Goal: Task Accomplishment & Management: Use online tool/utility

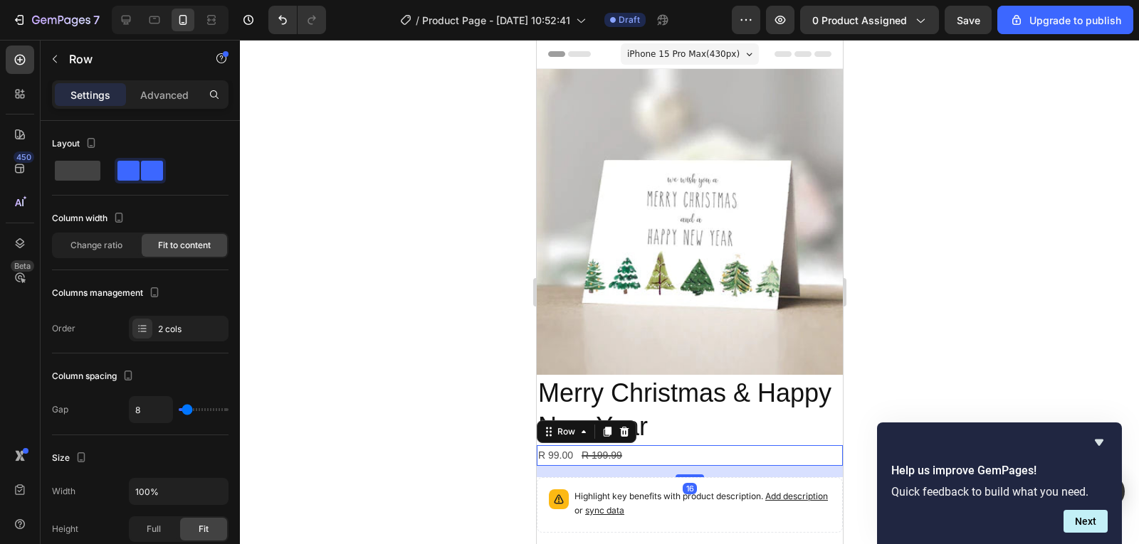
click at [652, 448] on div "R 99.00 Product Price Product Price R 199.99 Product Price Product Price Row 16" at bounding box center [689, 455] width 306 height 21
click at [572, 445] on div "R 99.00" at bounding box center [555, 455] width 38 height 21
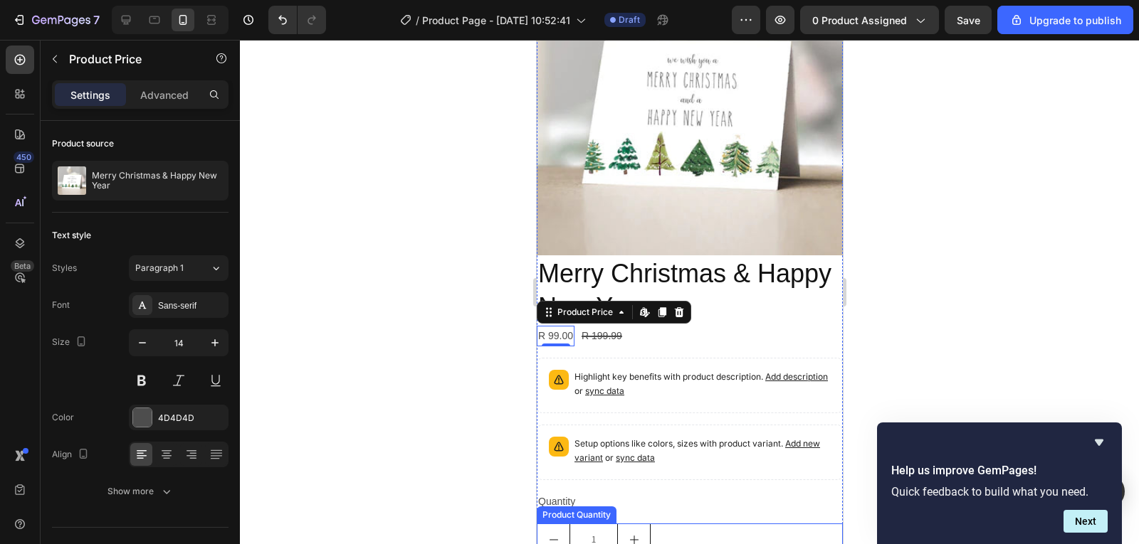
scroll to position [110, 0]
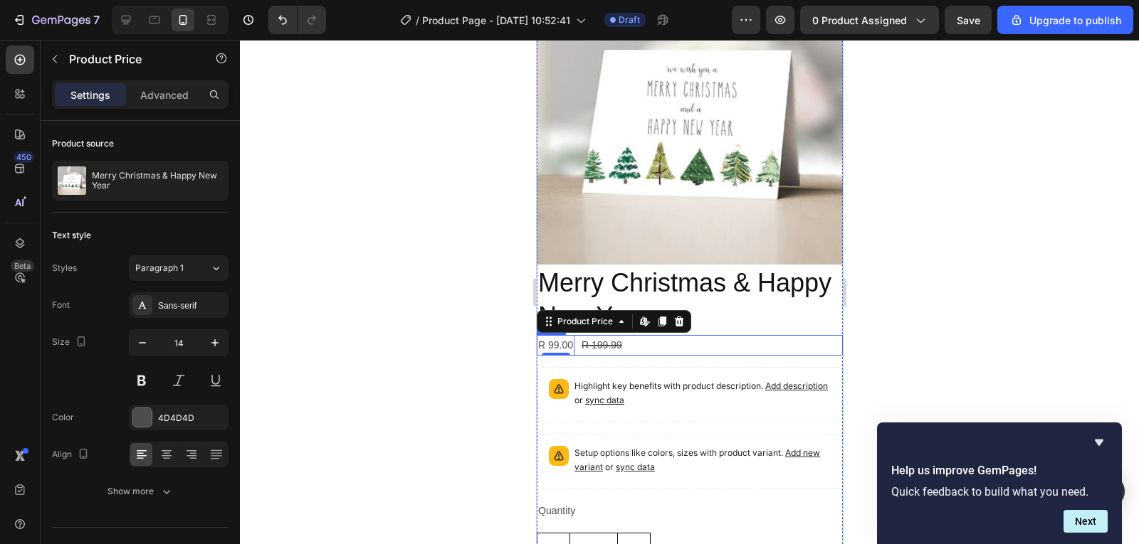
click at [644, 335] on div "R 99.00 Product Price Edit content in Shopify 0 Product Price Edit content in S…" at bounding box center [689, 345] width 306 height 21
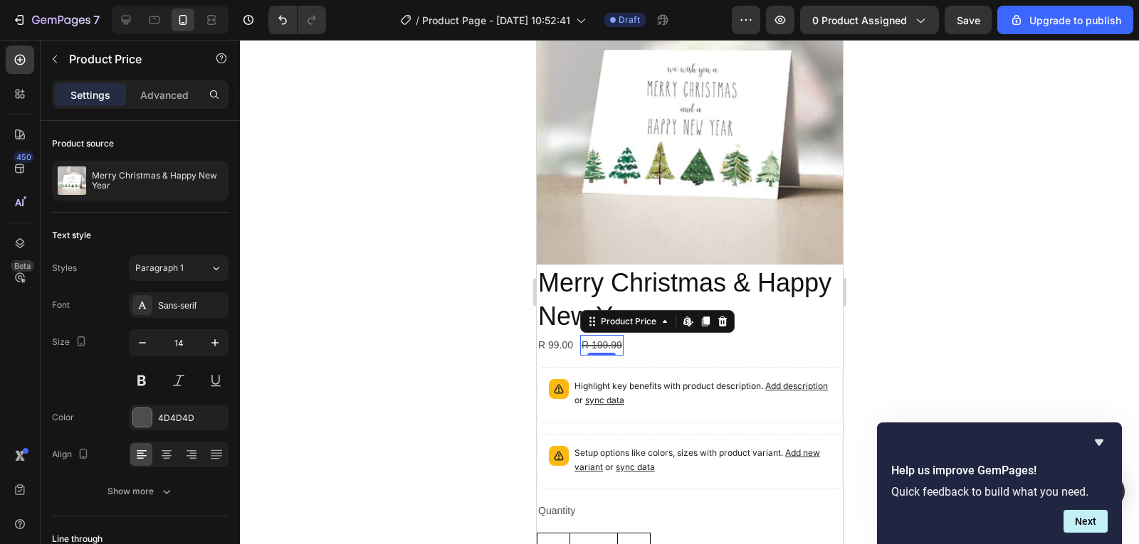
click at [613, 339] on div "R 199.99" at bounding box center [600, 345] width 43 height 21
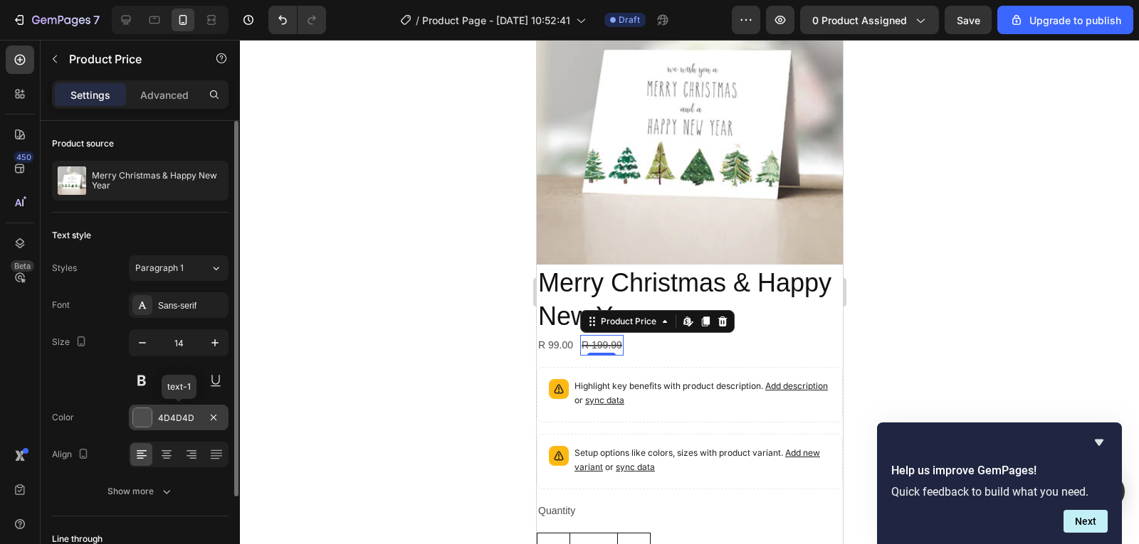
click at [168, 415] on div "4D4D4D" at bounding box center [178, 418] width 41 height 13
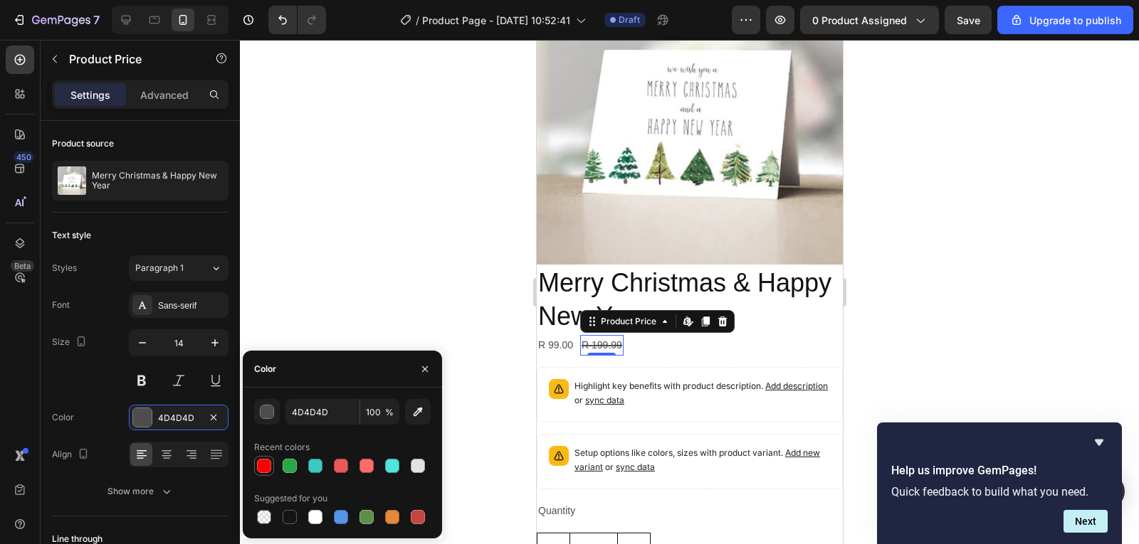
click at [257, 468] on div at bounding box center [264, 466] width 14 height 14
type input "FF0000"
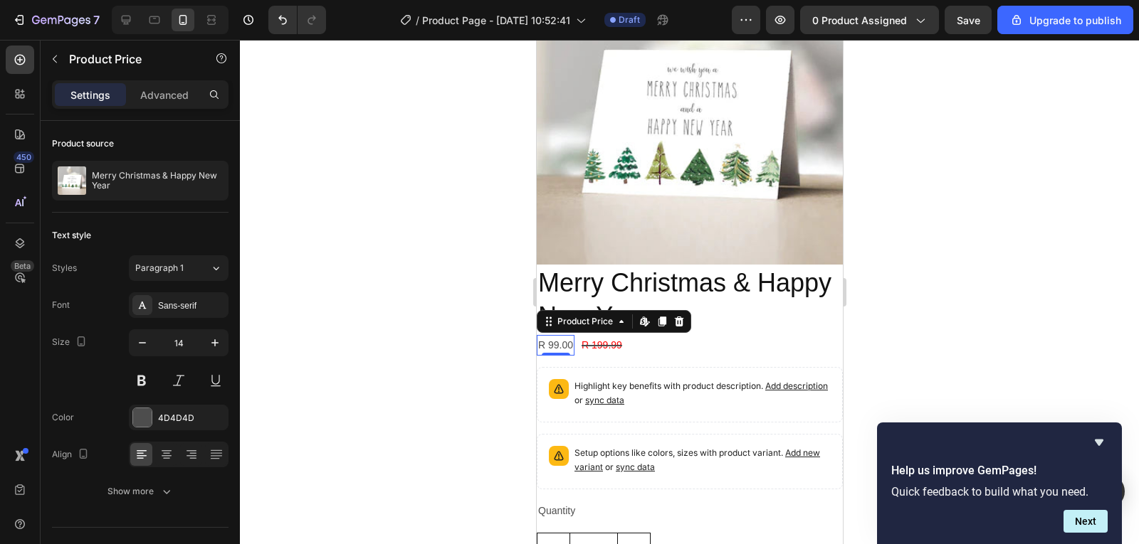
drag, startPoint x: 563, startPoint y: 328, endPoint x: 934, endPoint y: 401, distance: 378.5
click at [563, 335] on div "R 99.00" at bounding box center [555, 345] width 38 height 21
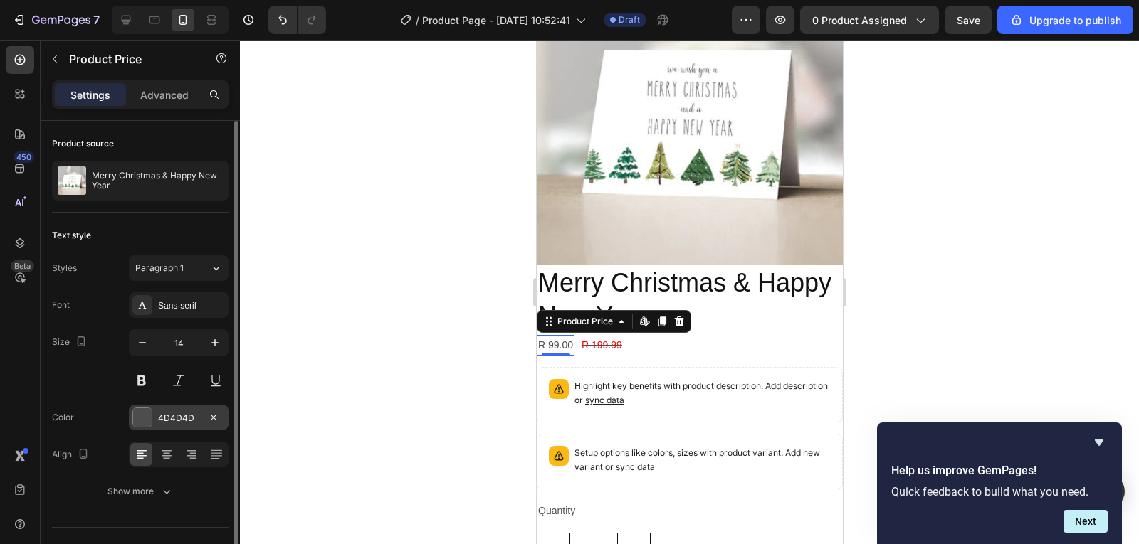
click at [182, 420] on div "4D4D4D" at bounding box center [178, 418] width 41 height 13
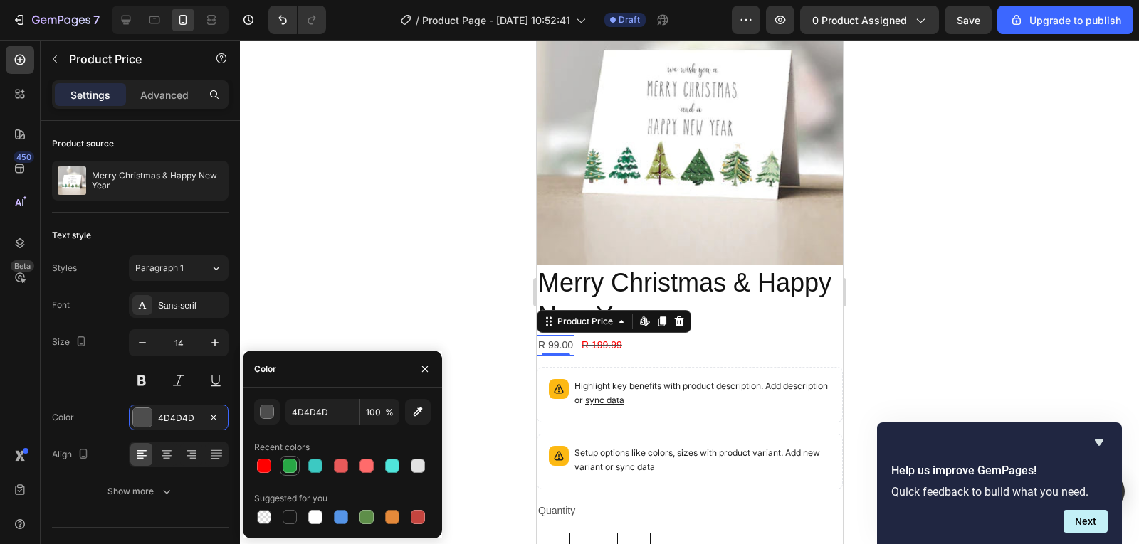
click at [291, 460] on div at bounding box center [289, 466] width 14 height 14
type input "28A745"
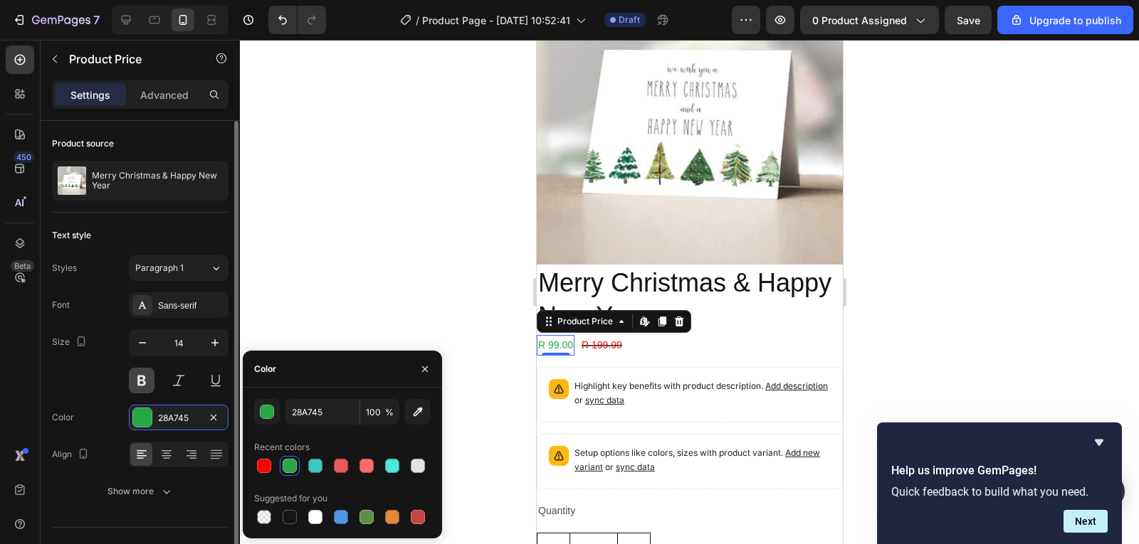
click at [149, 385] on button at bounding box center [142, 381] width 26 height 26
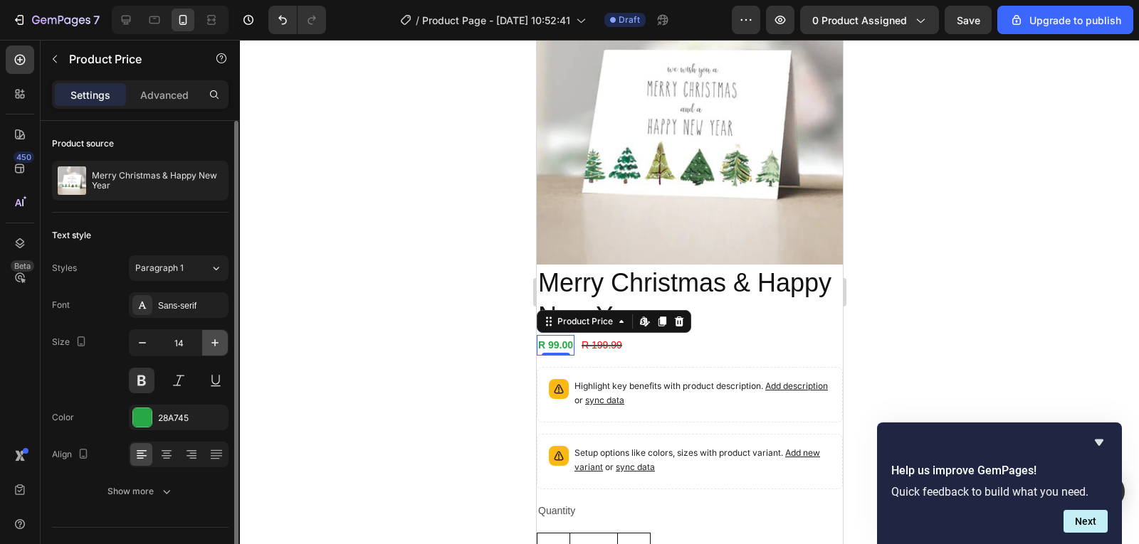
click at [213, 354] on button "button" at bounding box center [215, 343] width 26 height 26
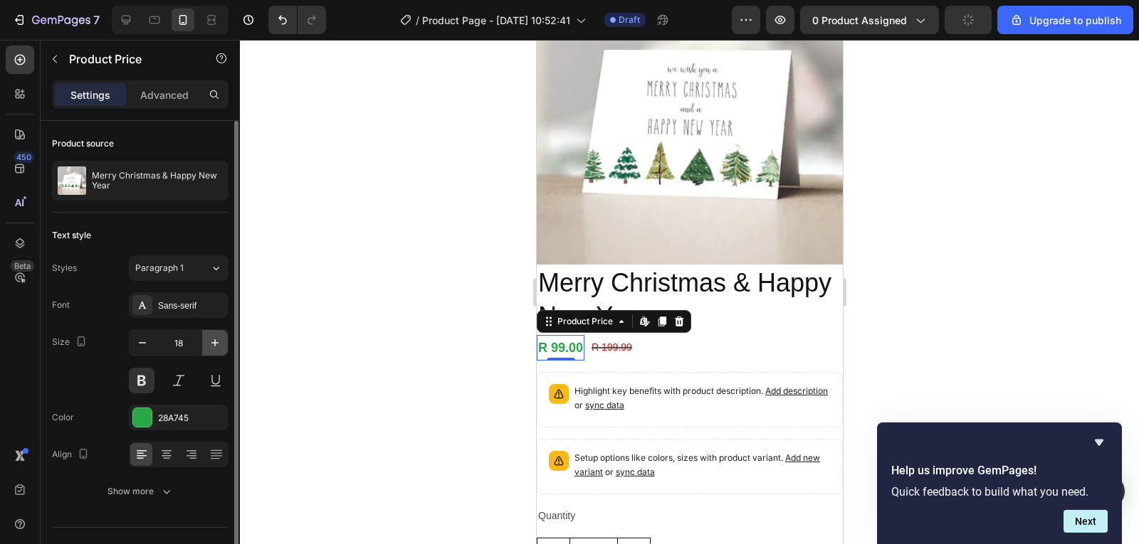
click at [213, 354] on button "button" at bounding box center [215, 343] width 26 height 26
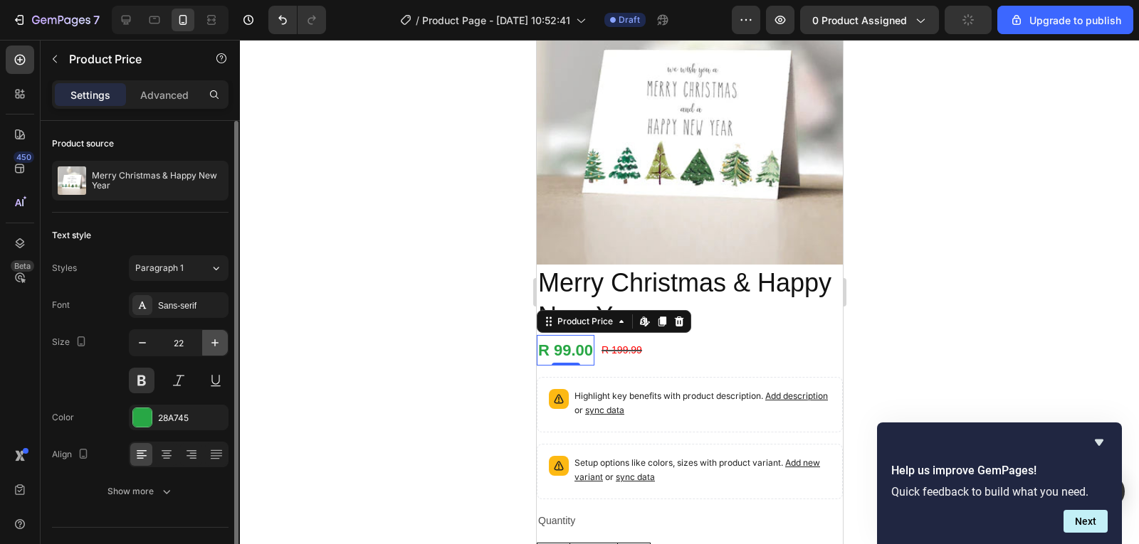
click at [213, 354] on button "button" at bounding box center [215, 343] width 26 height 26
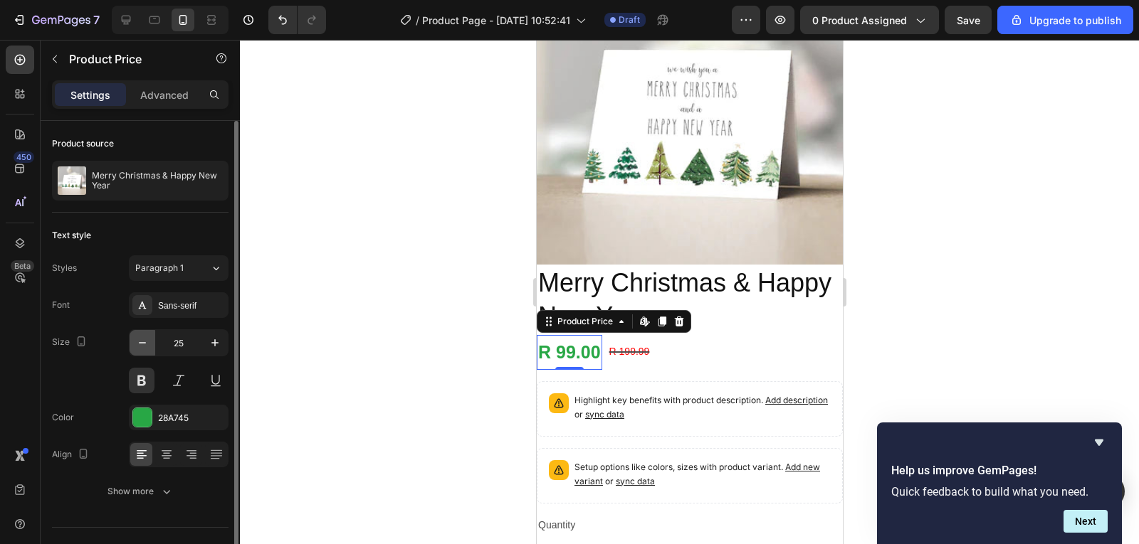
click at [151, 348] on button "button" at bounding box center [143, 343] width 26 height 26
click at [151, 347] on button "button" at bounding box center [143, 343] width 26 height 26
type input "22"
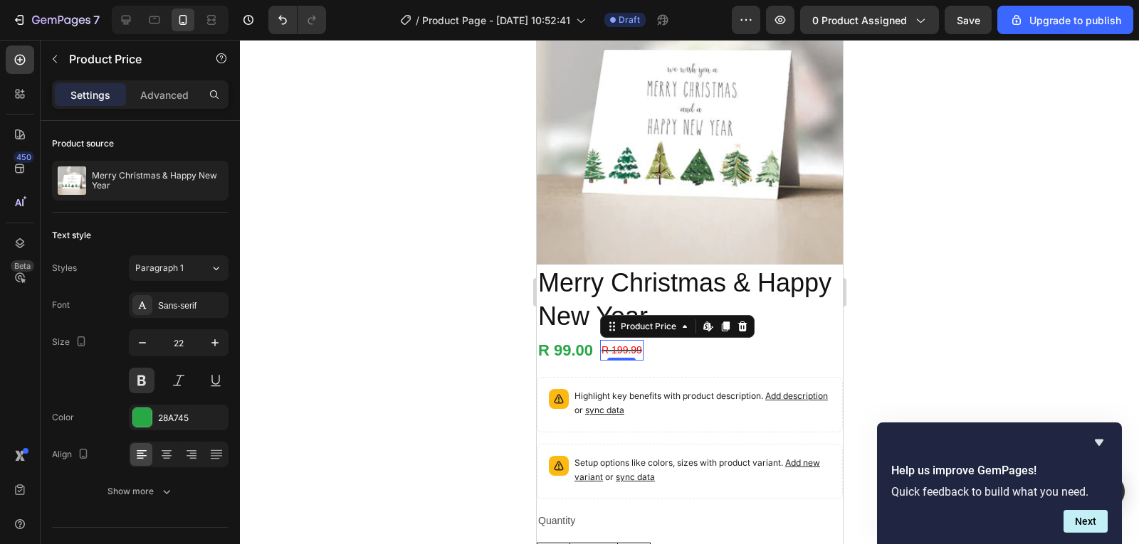
click at [633, 344] on div "R 199.99" at bounding box center [620, 350] width 43 height 21
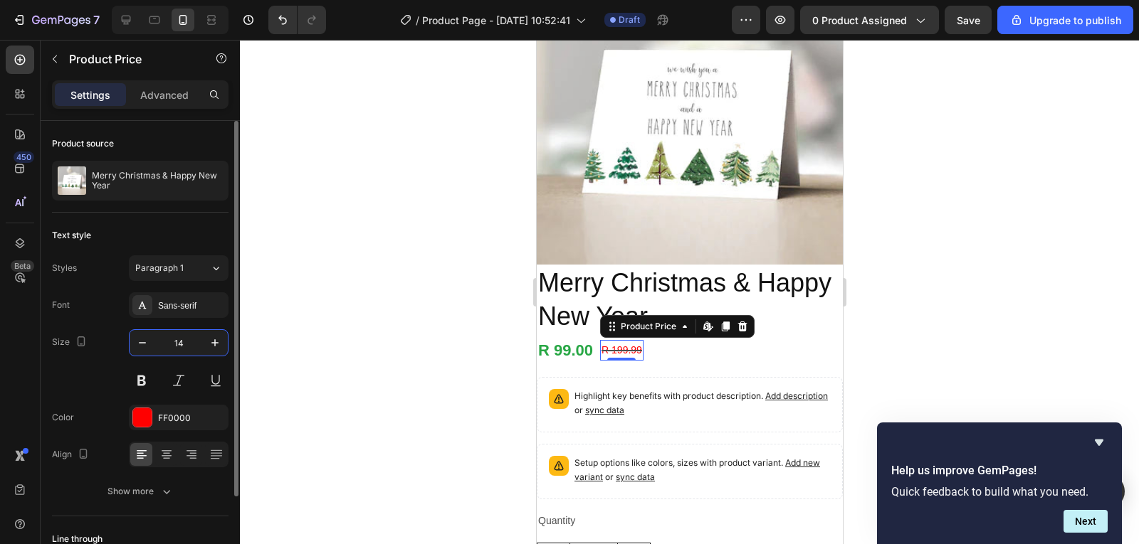
click at [188, 343] on input "14" at bounding box center [178, 343] width 47 height 26
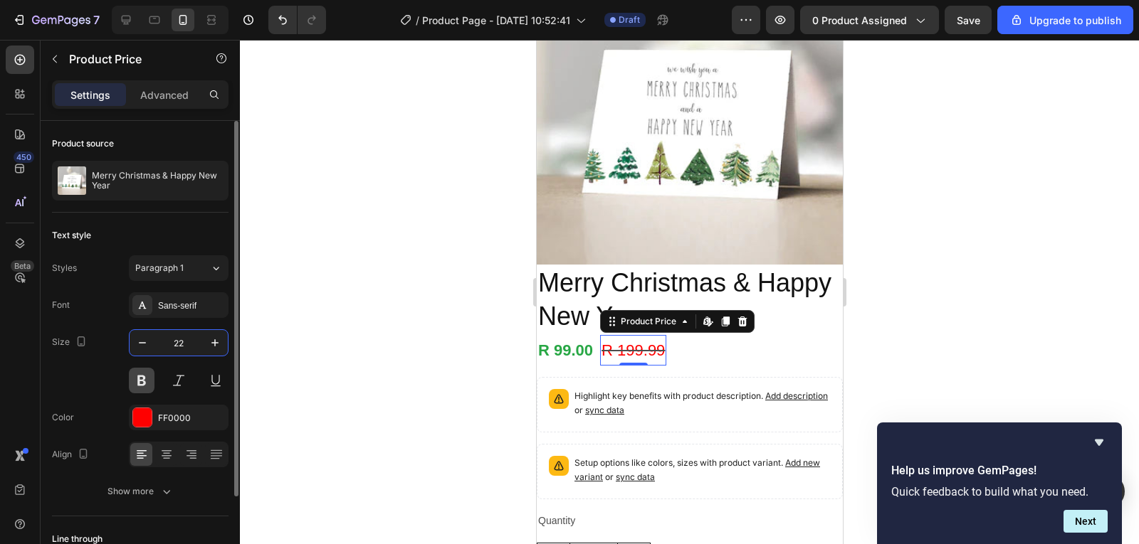
type input "22"
click at [141, 384] on button at bounding box center [142, 381] width 26 height 26
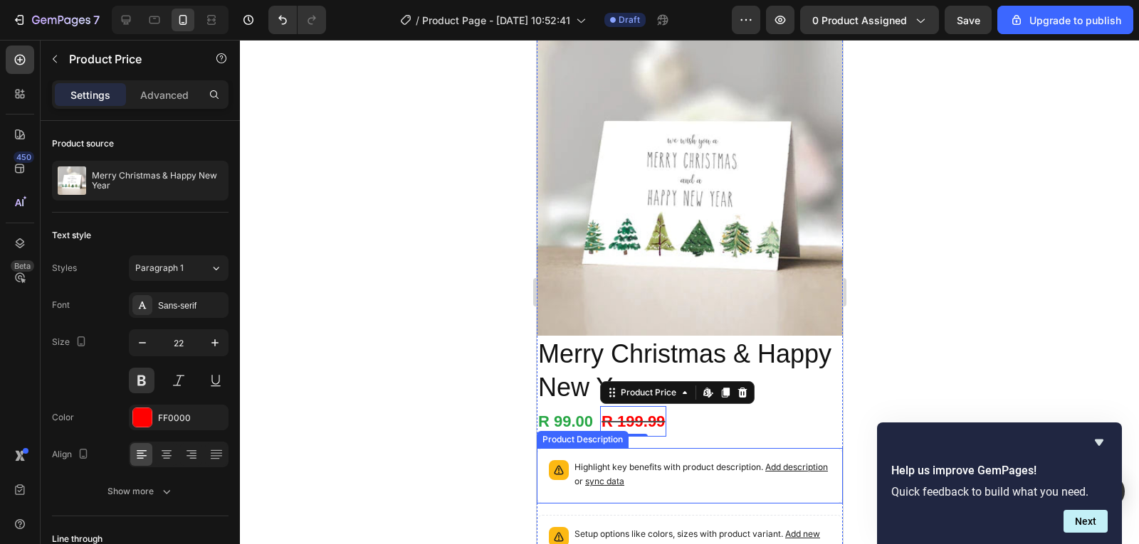
scroll to position [0, 0]
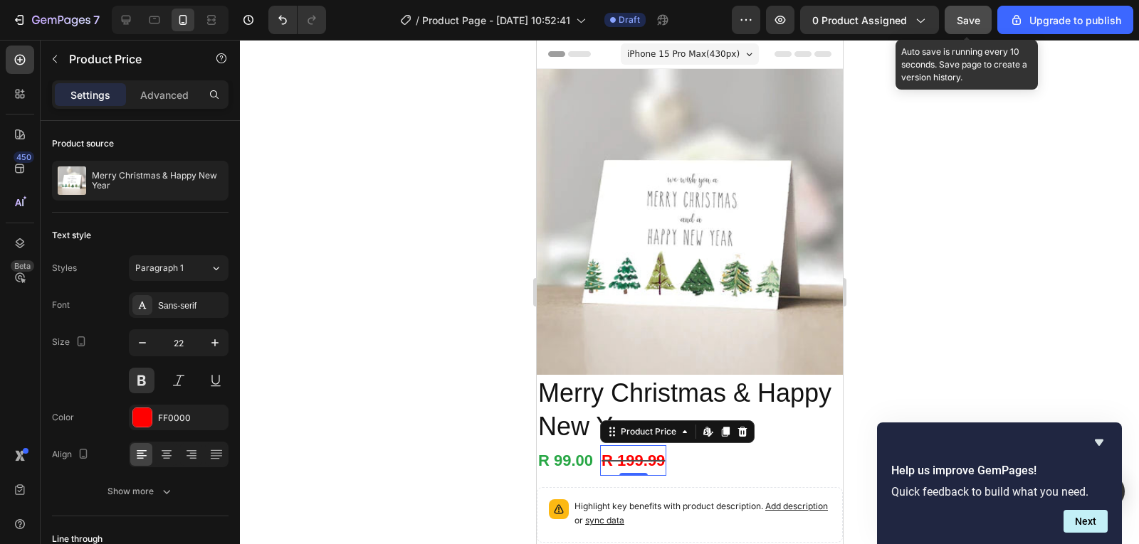
click at [979, 20] on span "Save" at bounding box center [967, 20] width 23 height 12
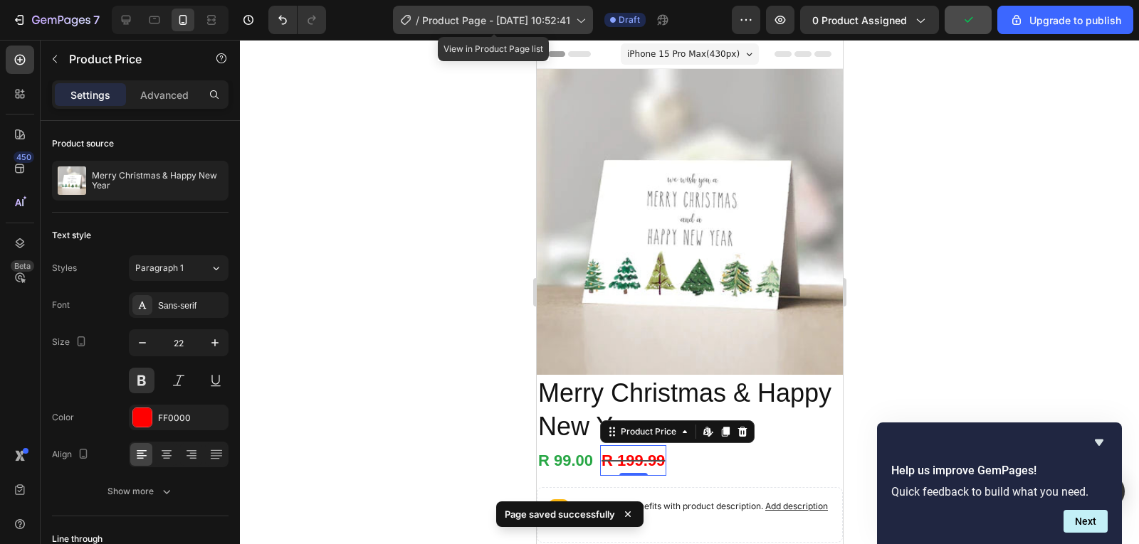
click at [531, 25] on span "Product Page - Sep 27, 10:52:41" at bounding box center [496, 20] width 148 height 15
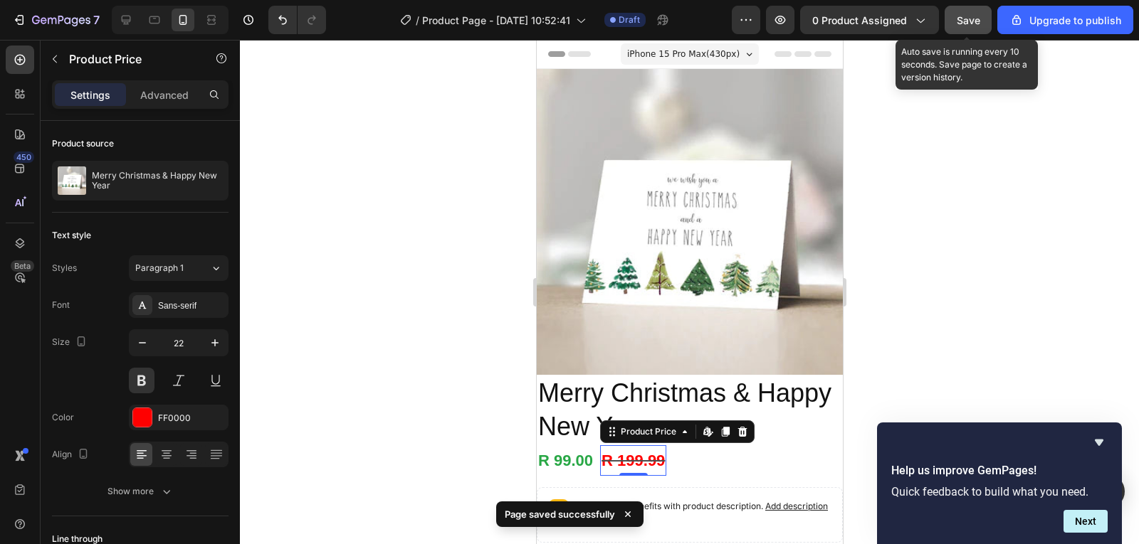
click at [986, 9] on button "Save" at bounding box center [967, 20] width 47 height 28
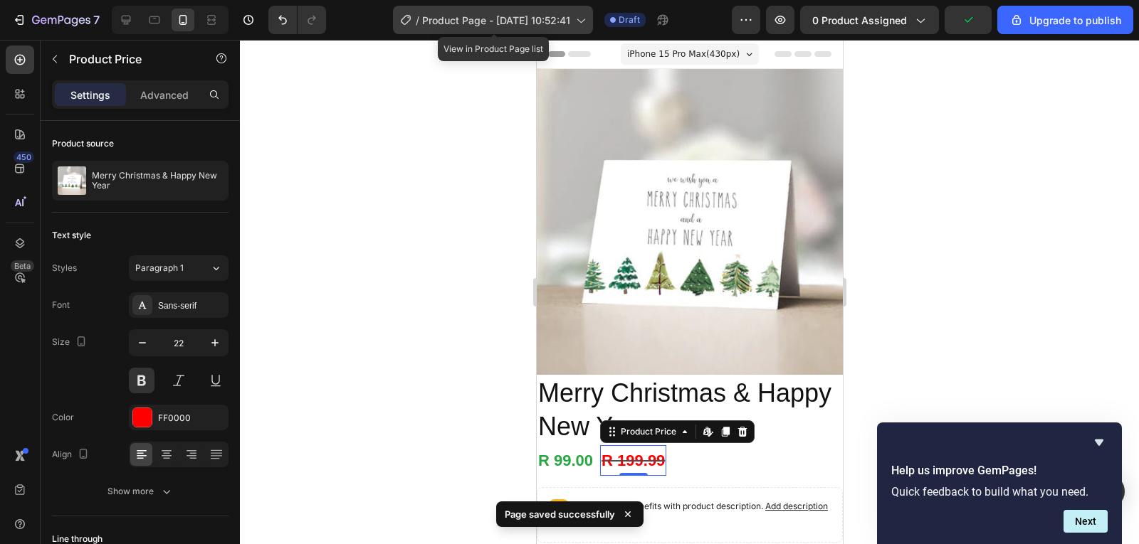
click at [495, 22] on span "Product Page - Sep 27, 10:52:41" at bounding box center [496, 20] width 148 height 15
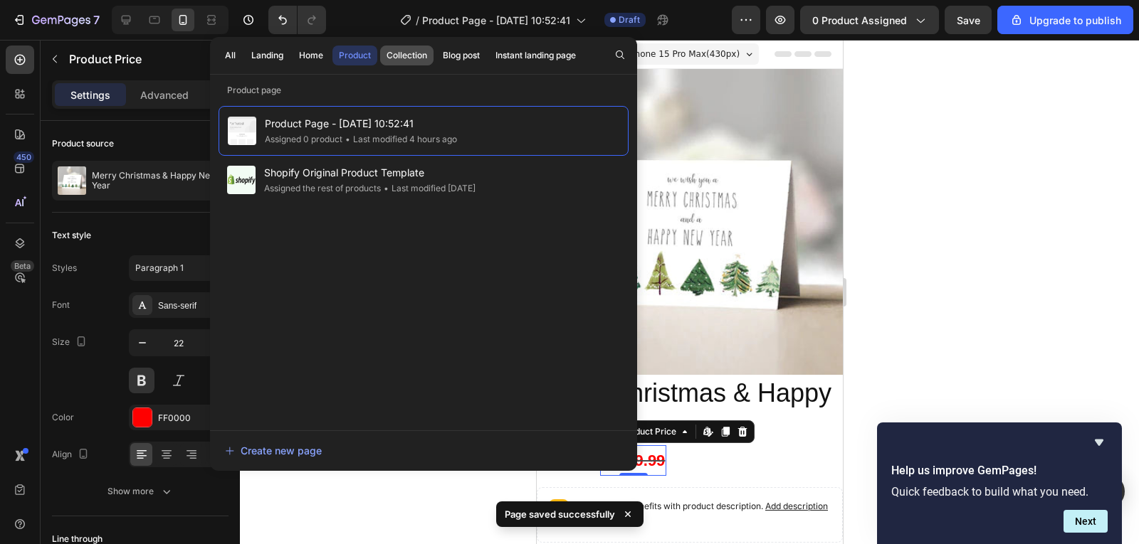
click at [408, 51] on div "Collection" at bounding box center [406, 55] width 41 height 13
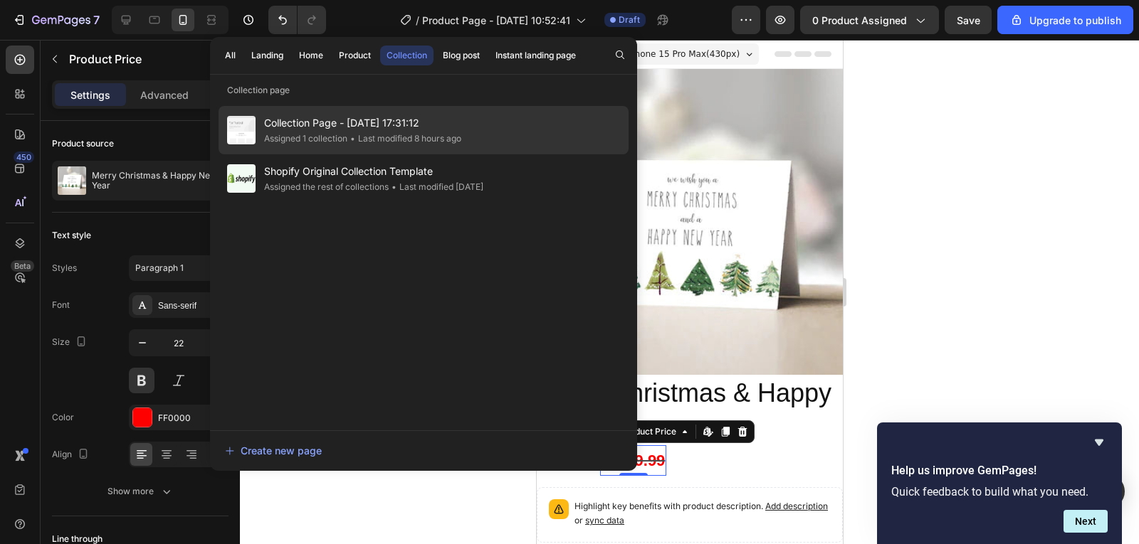
click at [328, 139] on div "Assigned 1 collection" at bounding box center [305, 139] width 83 height 14
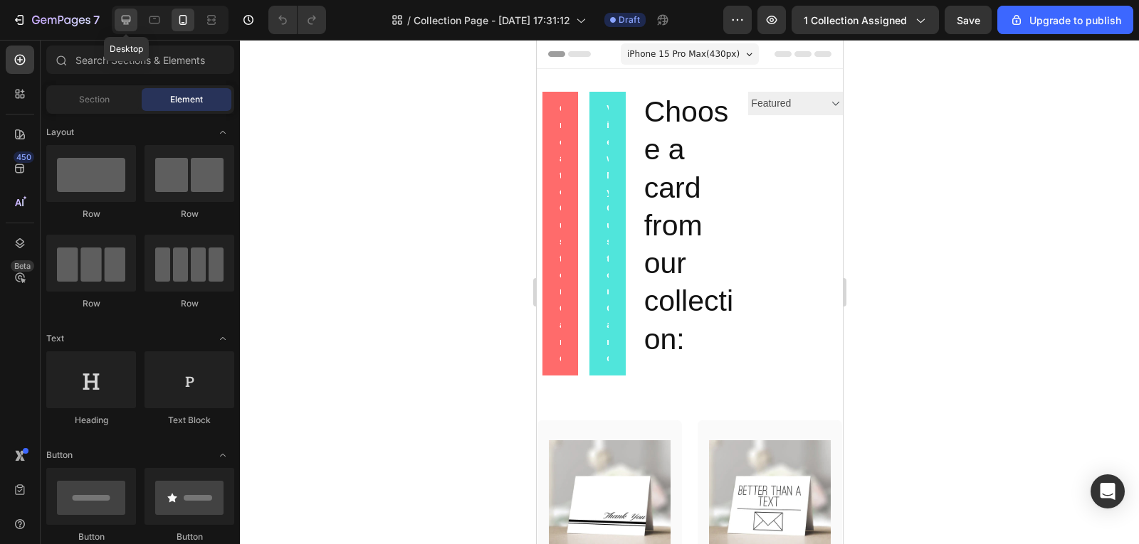
click at [117, 14] on div at bounding box center [126, 20] width 23 height 23
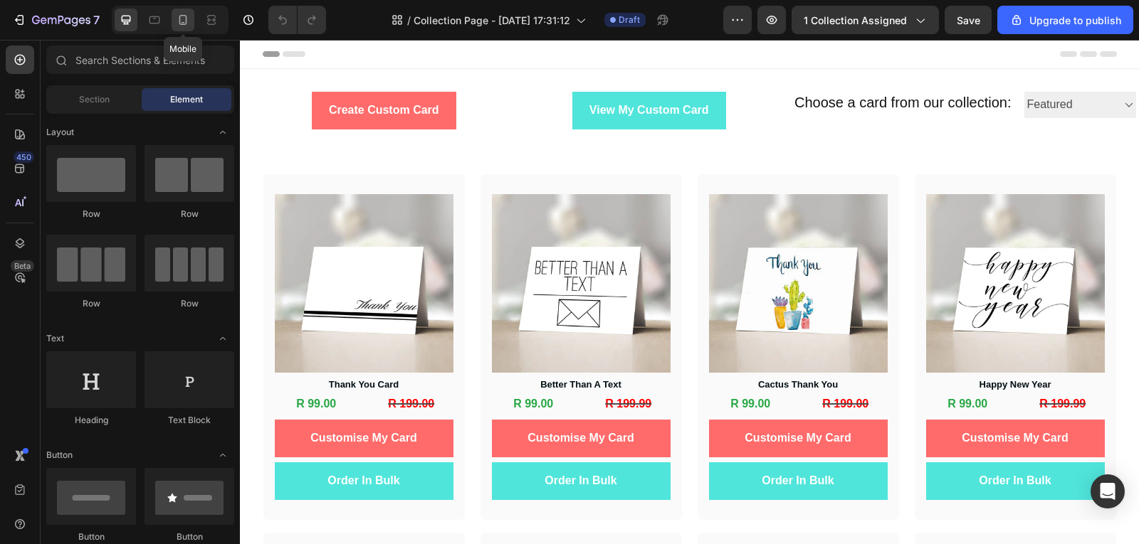
click at [179, 30] on div at bounding box center [182, 20] width 23 height 23
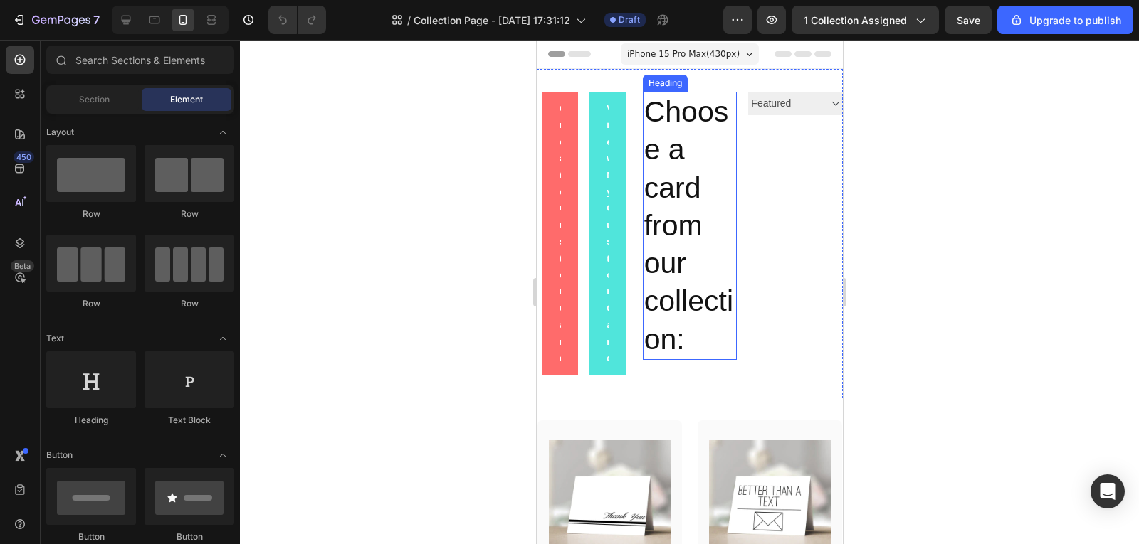
click at [693, 255] on h2 "Choose a card from our collection:" at bounding box center [689, 226] width 95 height 268
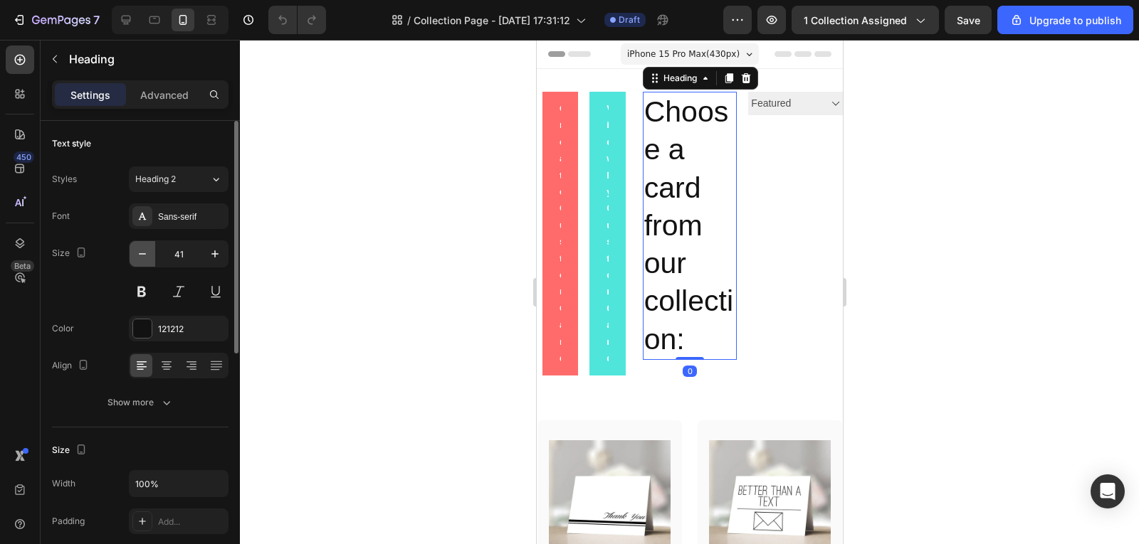
click at [135, 254] on icon "button" at bounding box center [142, 254] width 14 height 14
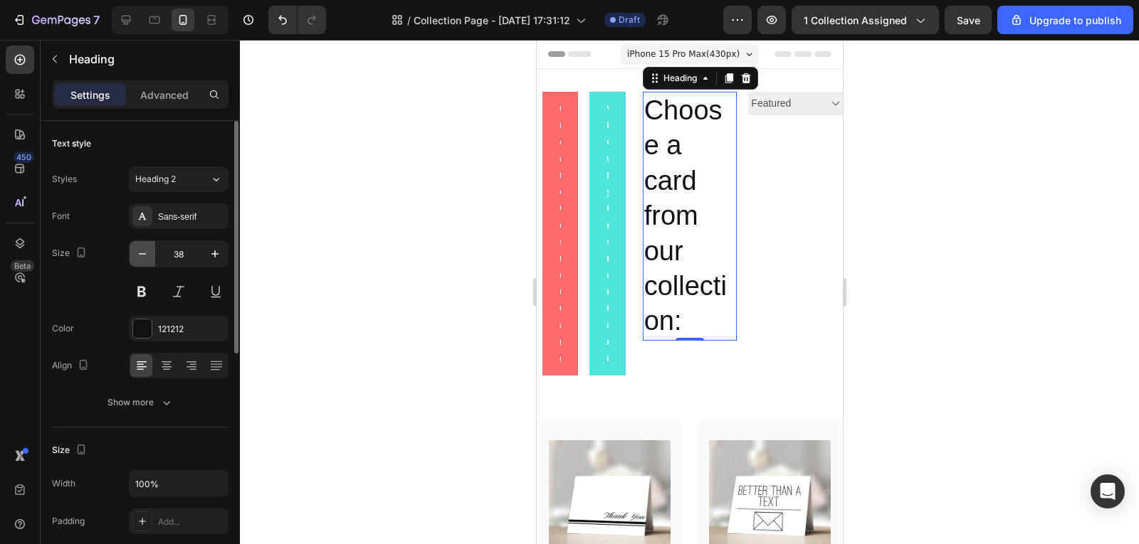
click at [135, 254] on icon "button" at bounding box center [142, 254] width 14 height 14
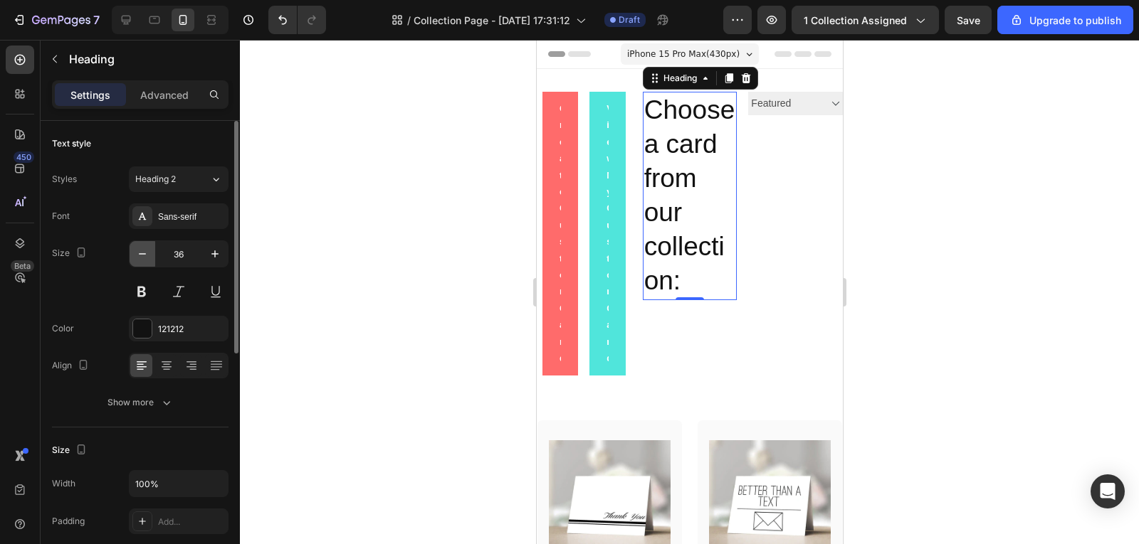
click at [135, 254] on icon "button" at bounding box center [142, 254] width 14 height 14
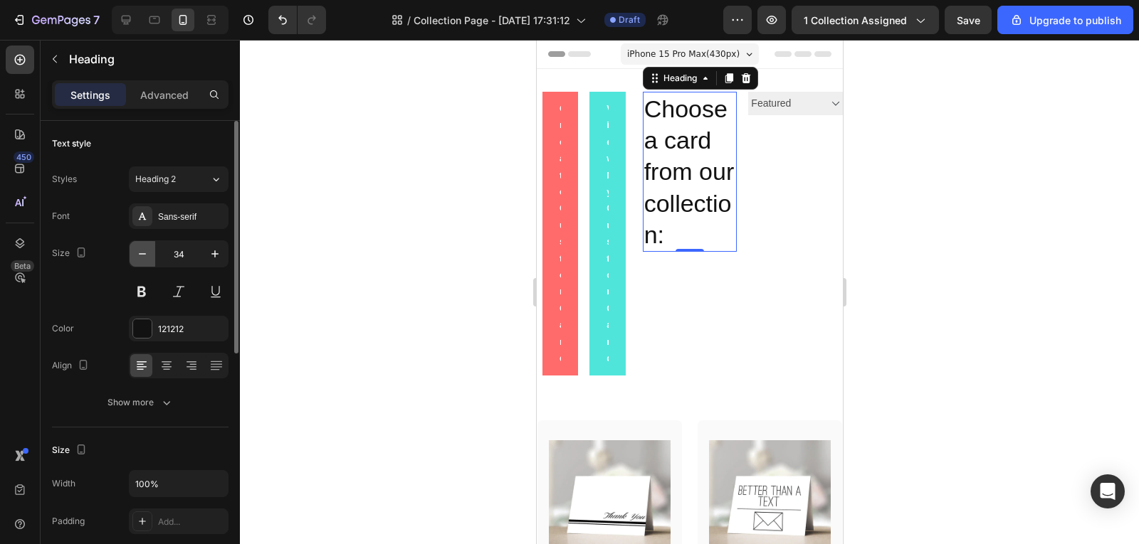
click at [135, 254] on icon "button" at bounding box center [142, 254] width 14 height 14
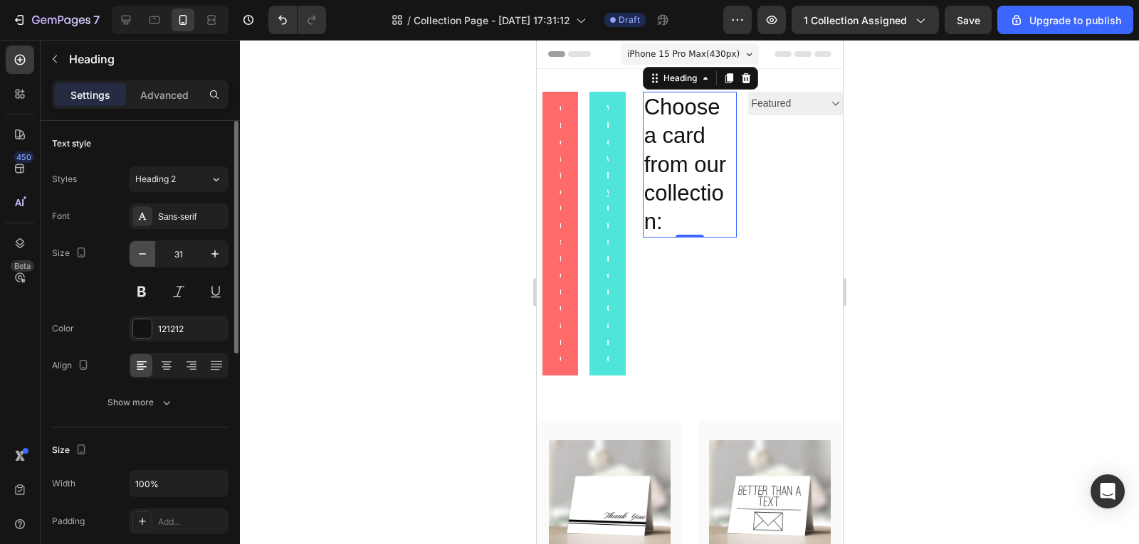
click at [135, 254] on icon "button" at bounding box center [142, 254] width 14 height 14
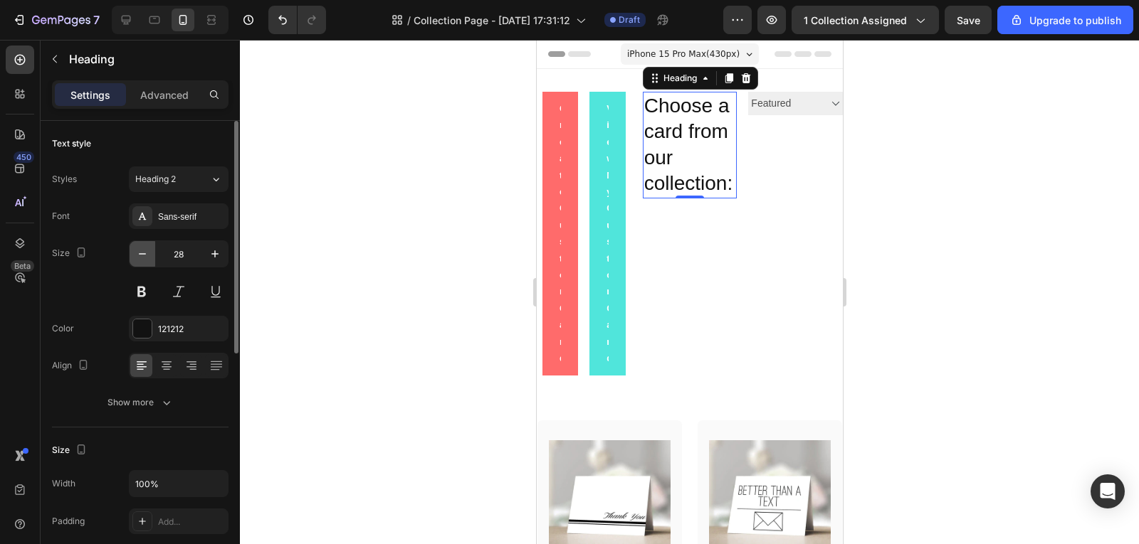
click at [135, 254] on icon "button" at bounding box center [142, 254] width 14 height 14
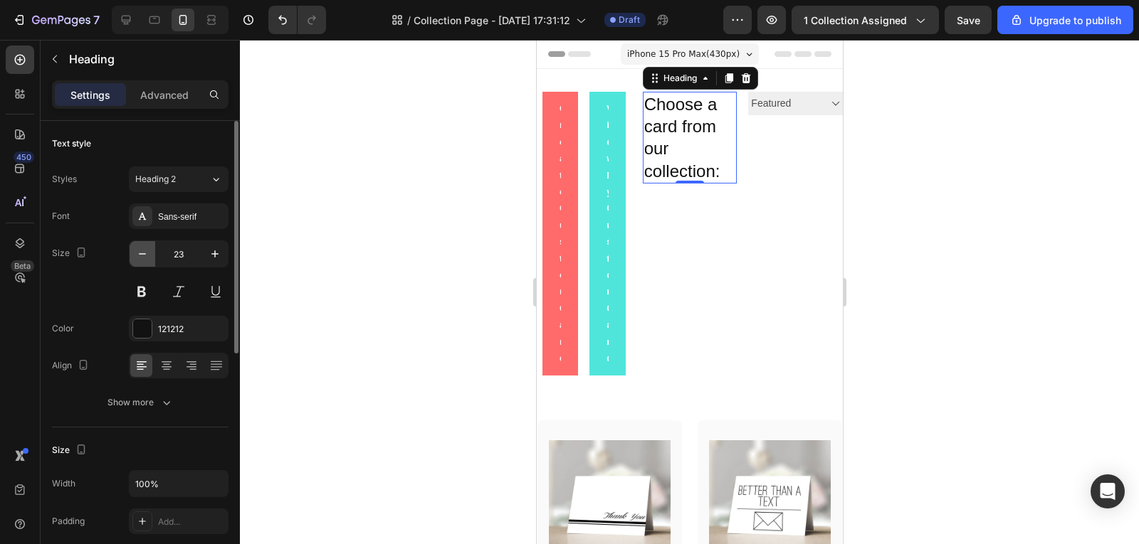
click at [135, 254] on icon "button" at bounding box center [142, 254] width 14 height 14
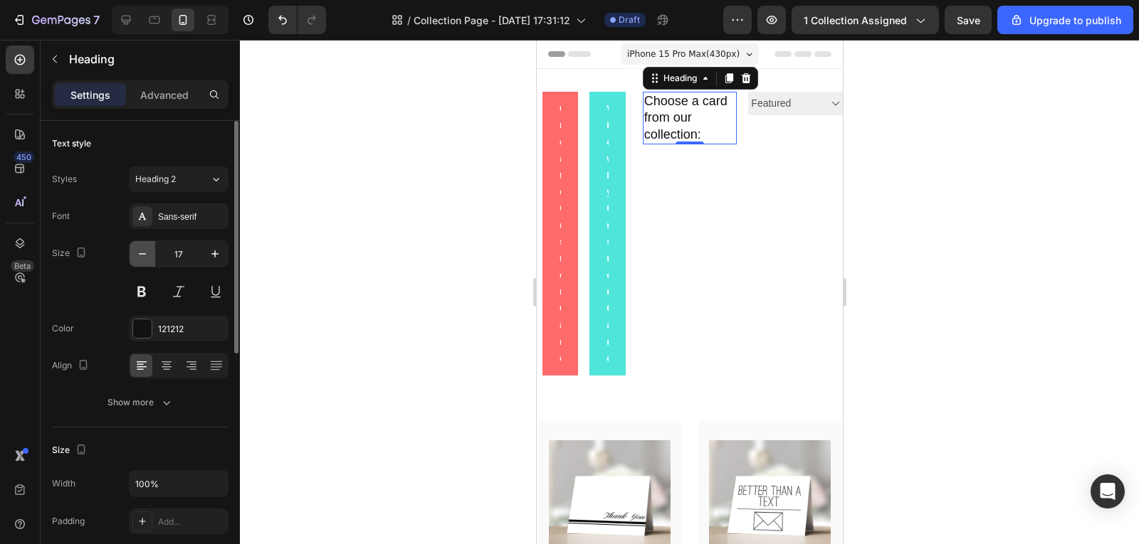
click at [135, 254] on icon "button" at bounding box center [142, 254] width 14 height 14
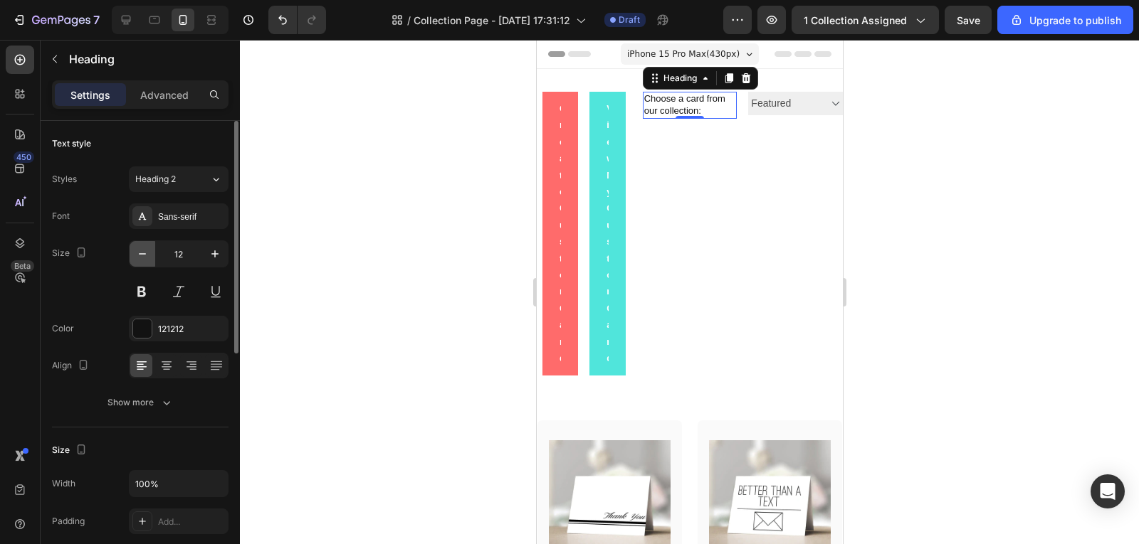
click at [135, 254] on icon "button" at bounding box center [142, 254] width 14 height 14
type input "10"
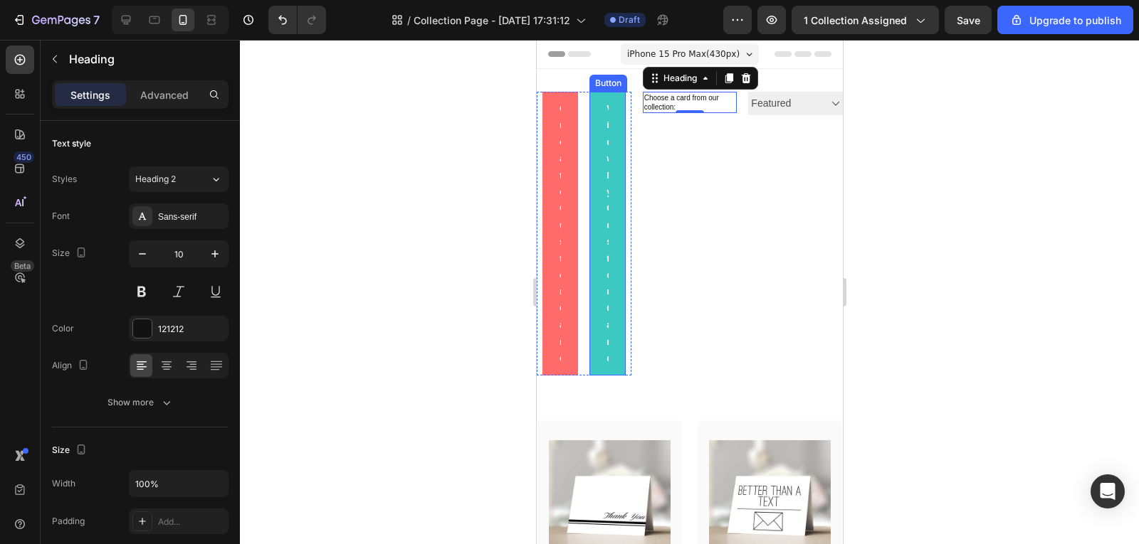
click at [598, 342] on button "View My Custom Card" at bounding box center [606, 234] width 36 height 284
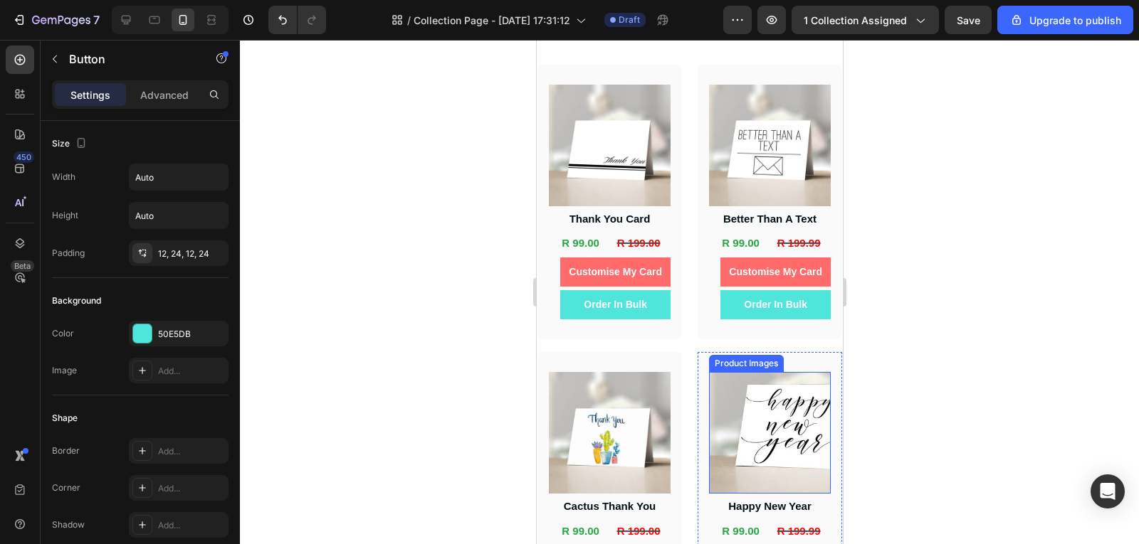
scroll to position [71, 0]
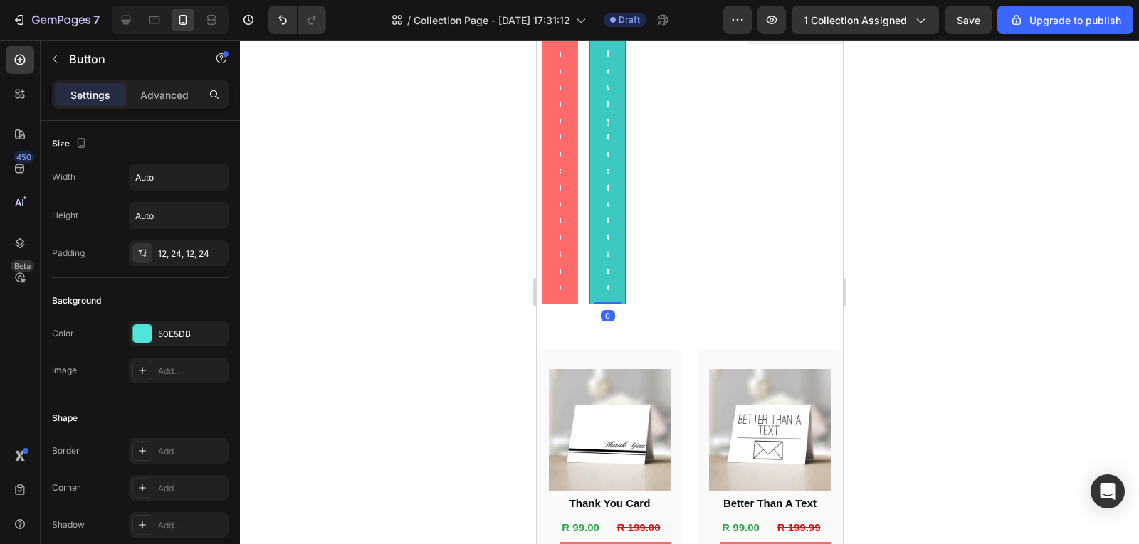
drag, startPoint x: 612, startPoint y: 302, endPoint x: 610, endPoint y: 241, distance: 61.9
click at [610, 241] on div "View My Custom Card Button 0" at bounding box center [606, 163] width 36 height 284
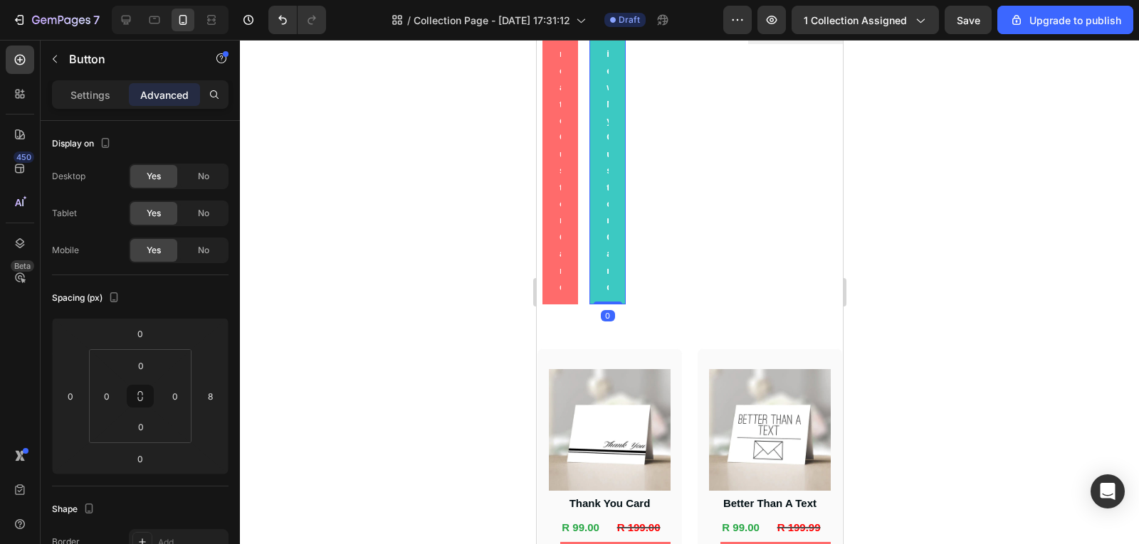
click at [608, 210] on button "View My Custom Card" at bounding box center [606, 163] width 36 height 284
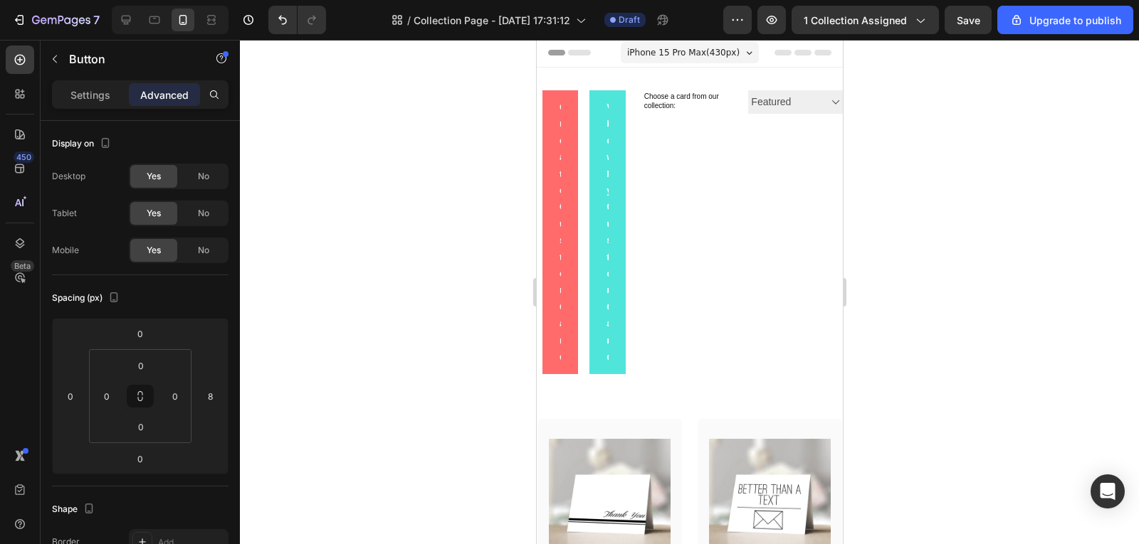
scroll to position [0, 0]
click at [723, 102] on h2 "Choose a card from our collection:" at bounding box center [689, 102] width 95 height 21
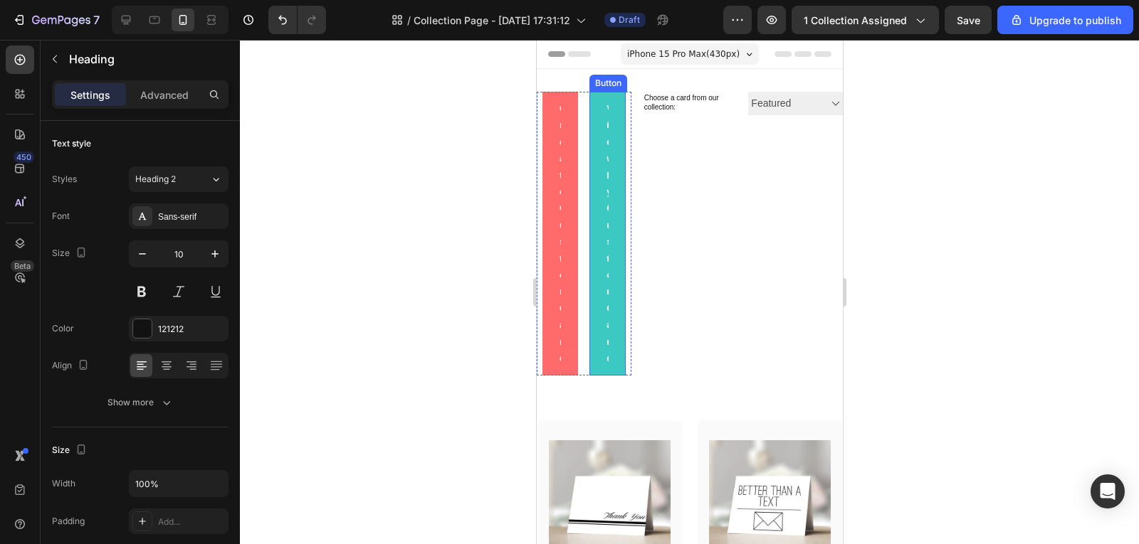
click at [619, 302] on button "View My Custom Card" at bounding box center [606, 234] width 36 height 284
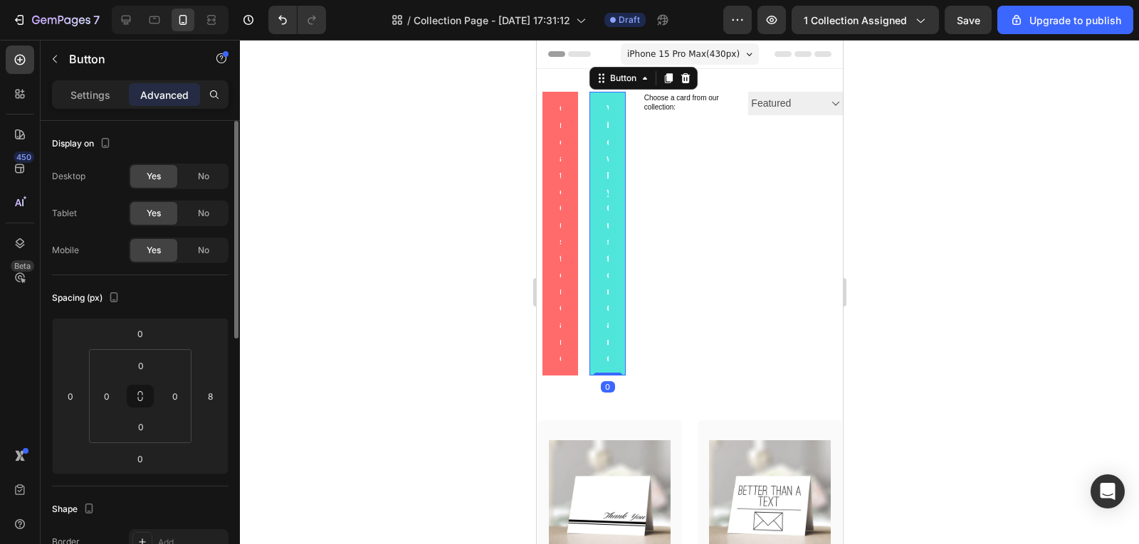
scroll to position [71, 0]
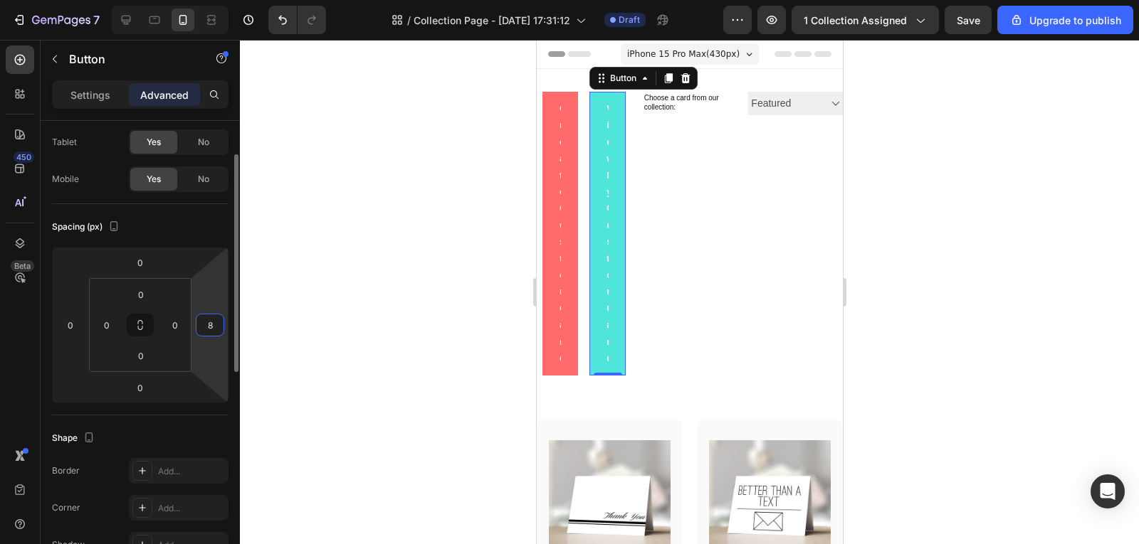
click at [213, 329] on input "8" at bounding box center [209, 325] width 21 height 21
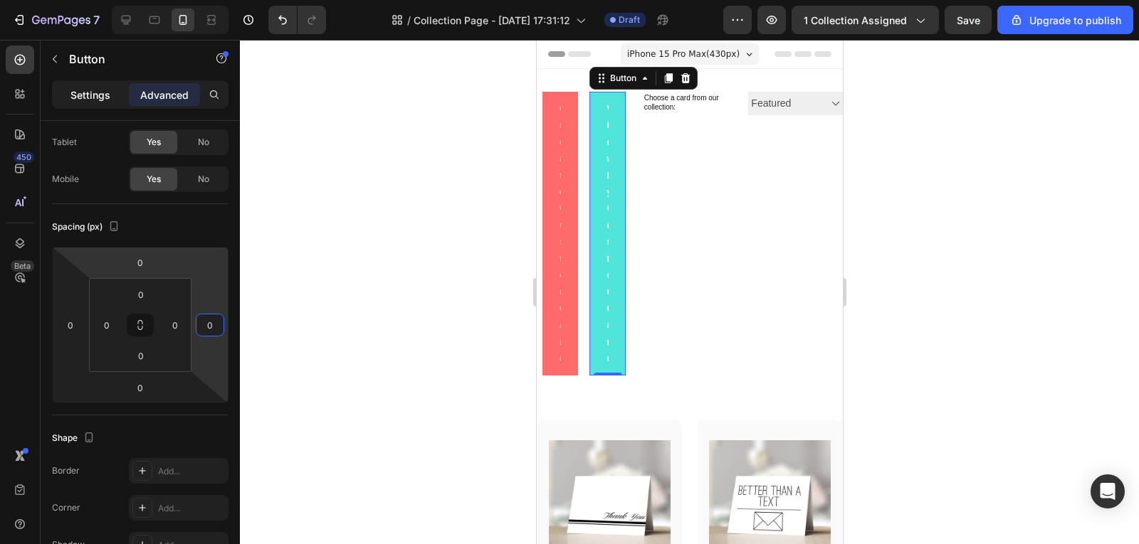
type input "0"
click at [111, 100] on div "Settings" at bounding box center [90, 94] width 71 height 23
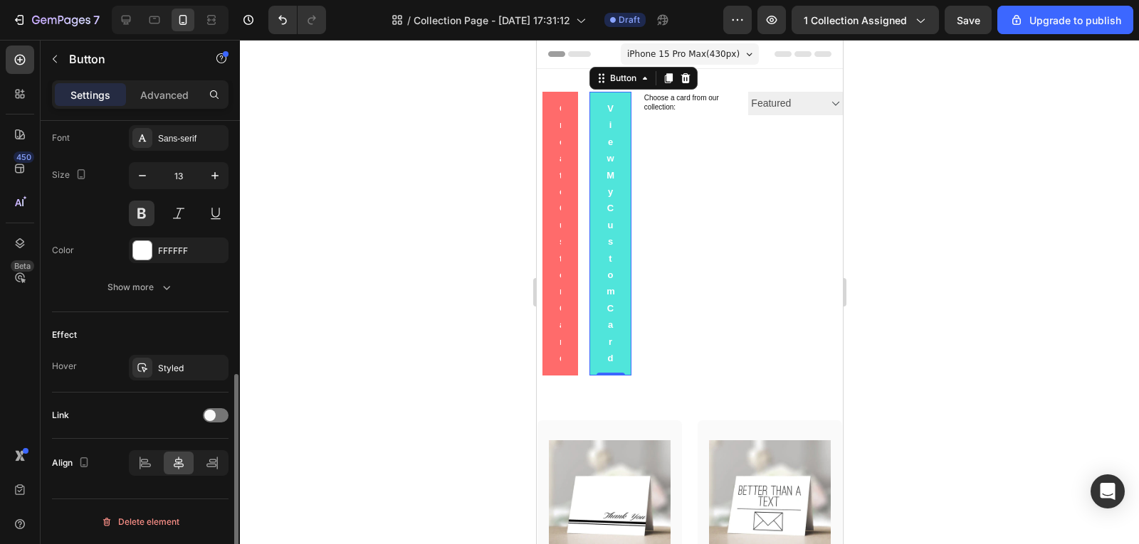
scroll to position [414, 0]
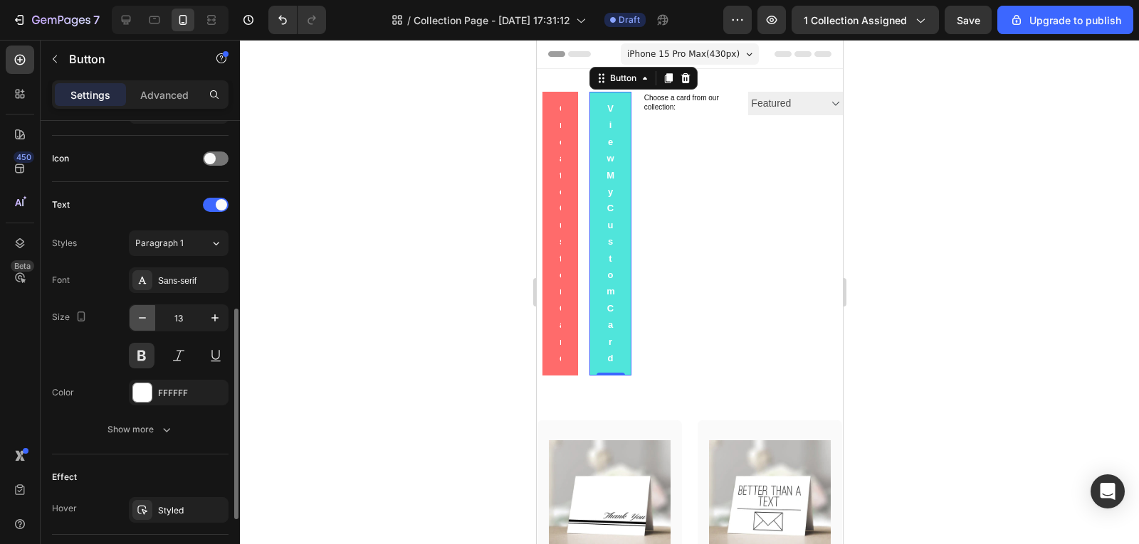
click at [147, 315] on icon "button" at bounding box center [142, 318] width 14 height 14
click at [149, 318] on button "button" at bounding box center [143, 318] width 26 height 26
type input "10"
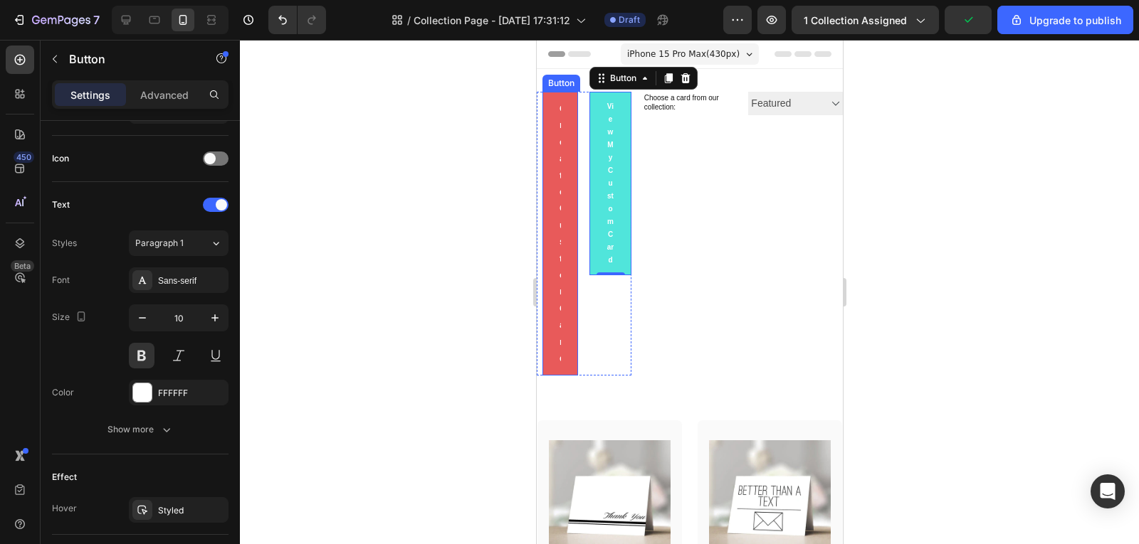
click at [569, 350] on button "Create Custom Card" at bounding box center [560, 234] width 36 height 284
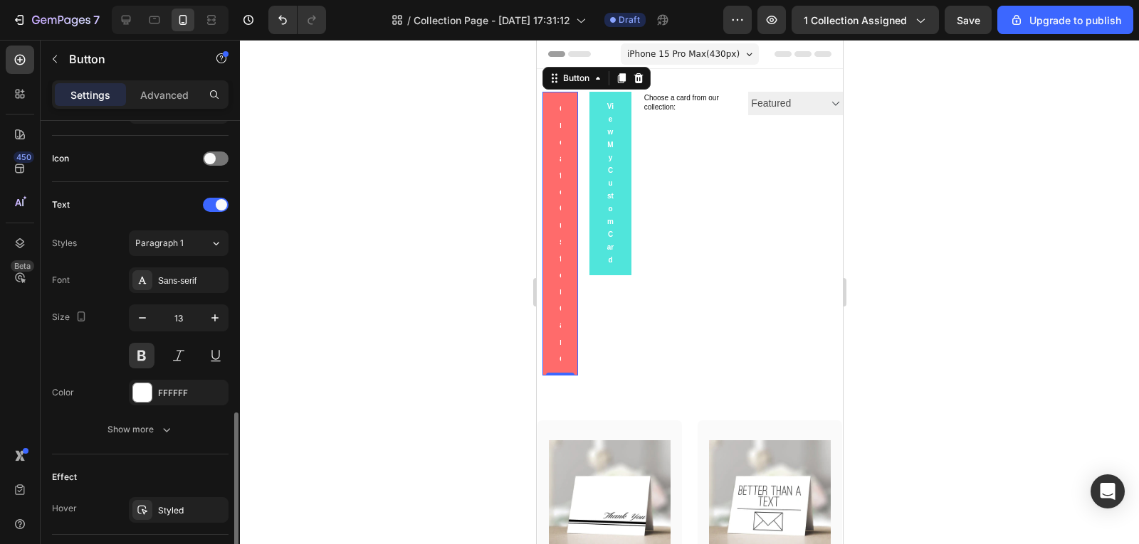
scroll to position [556, 0]
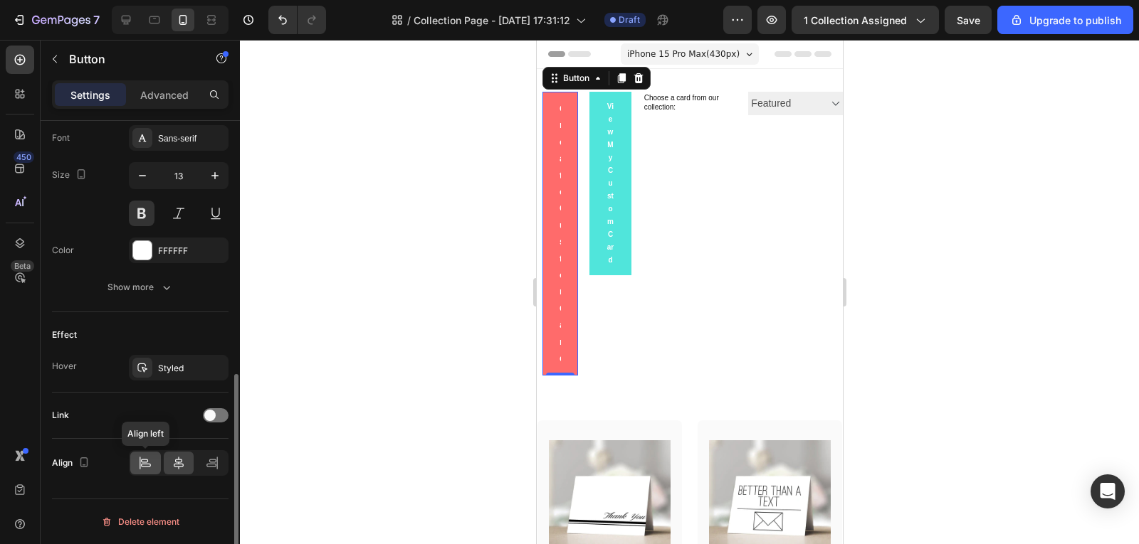
click at [154, 460] on div at bounding box center [145, 463] width 31 height 23
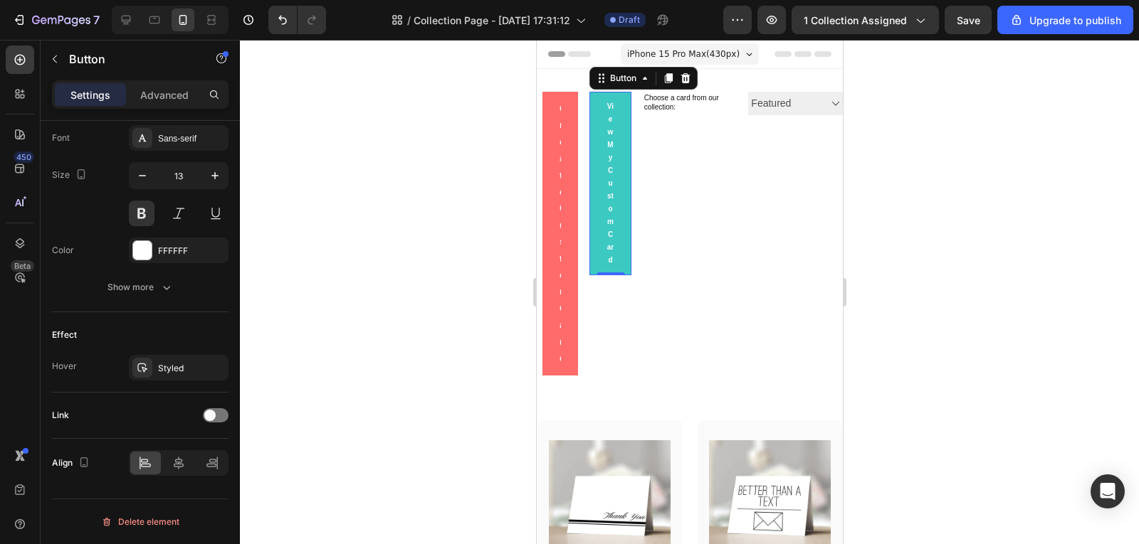
drag, startPoint x: 611, startPoint y: 312, endPoint x: 1061, endPoint y: 379, distance: 454.7
click at [611, 275] on div "View My Custom Card Button 0" at bounding box center [608, 184] width 41 height 184
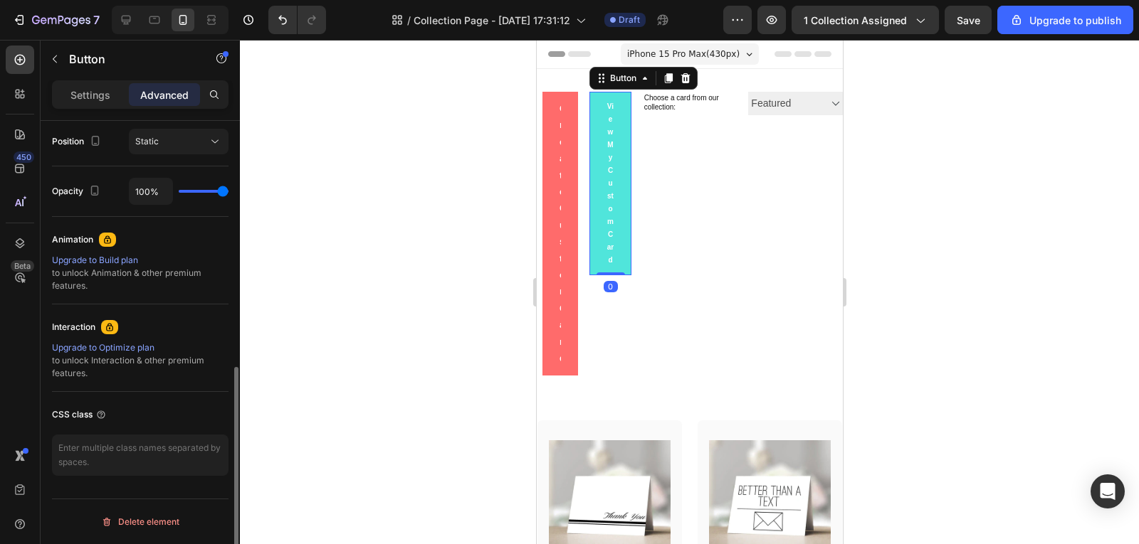
scroll to position [524, 0]
click at [97, 91] on p "Settings" at bounding box center [90, 95] width 40 height 15
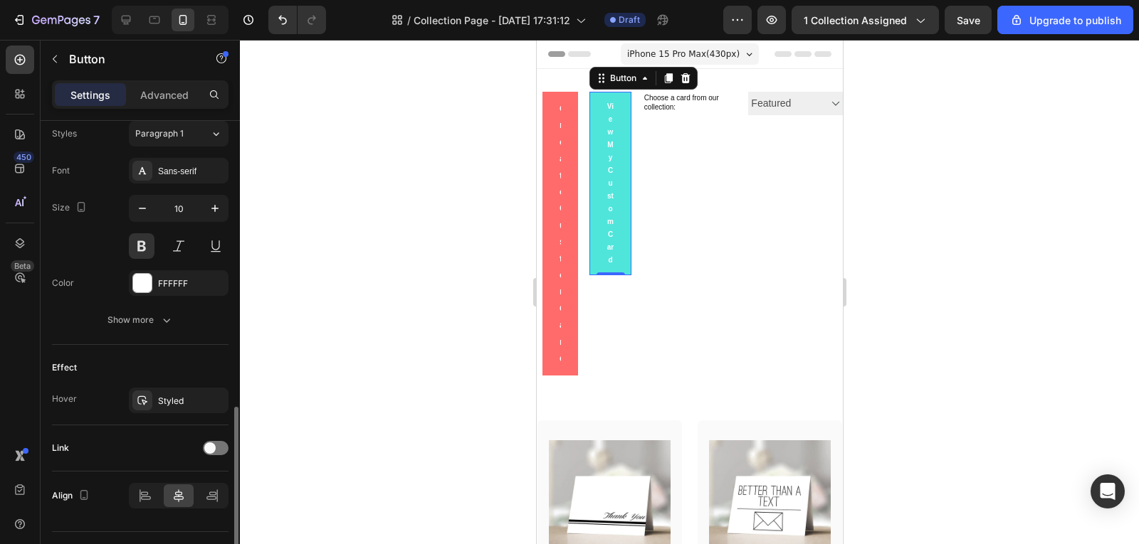
scroll to position [556, 0]
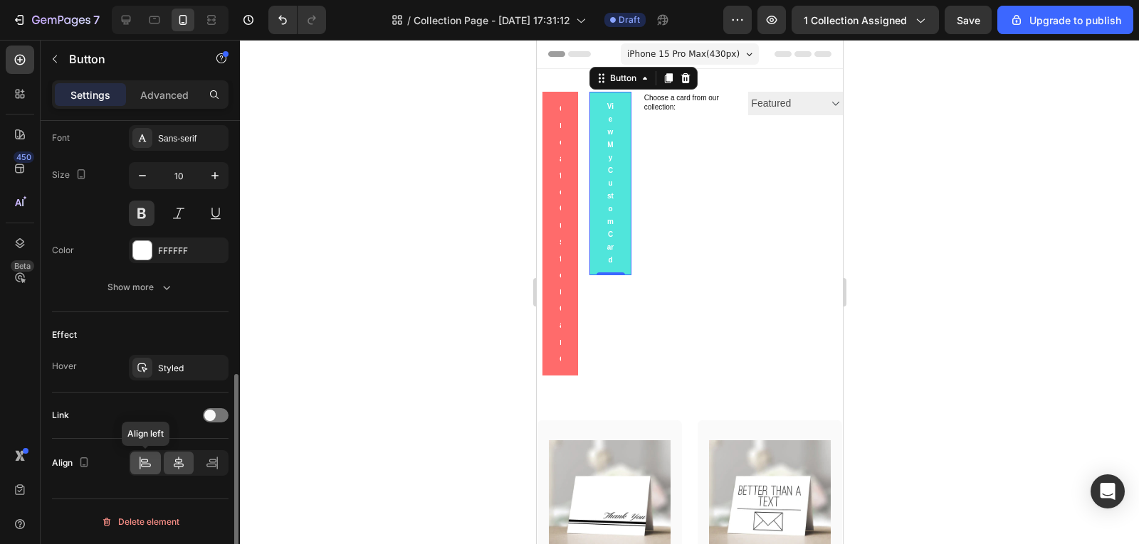
click at [145, 461] on icon at bounding box center [145, 463] width 14 height 14
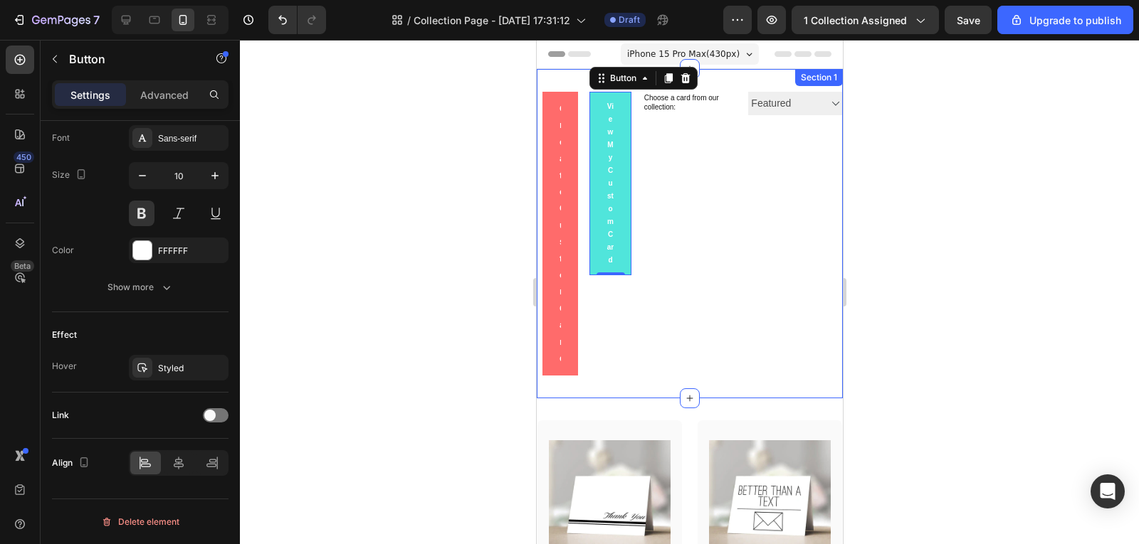
scroll to position [213, 0]
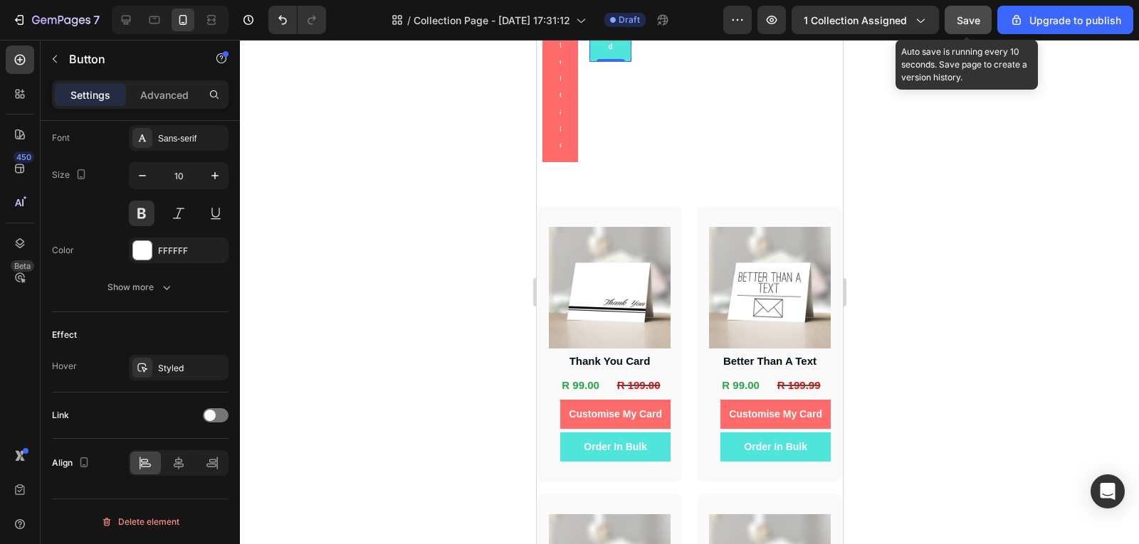
click at [985, 18] on button "Save" at bounding box center [967, 20] width 47 height 28
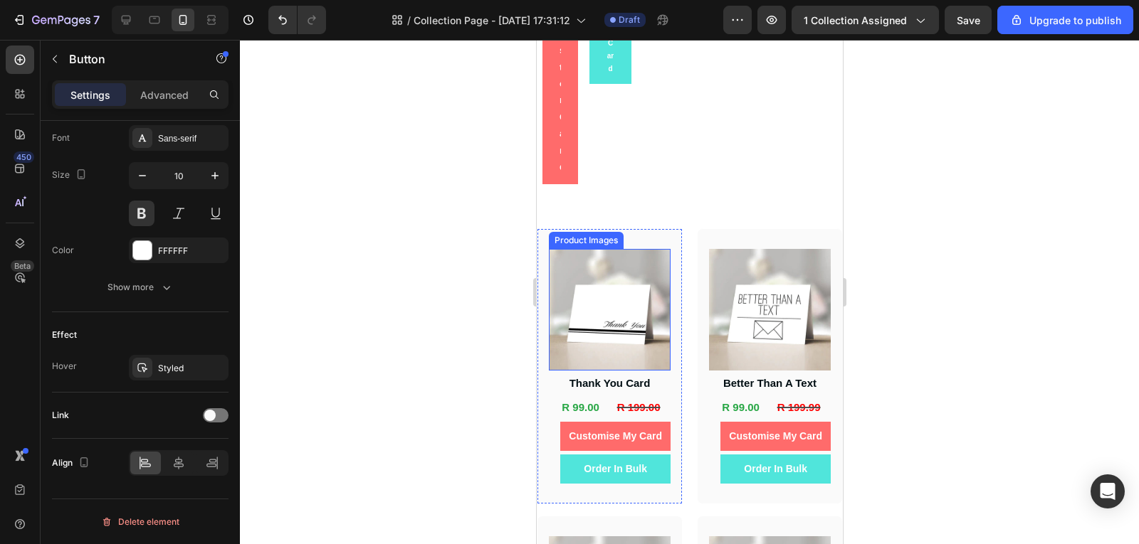
scroll to position [0, 0]
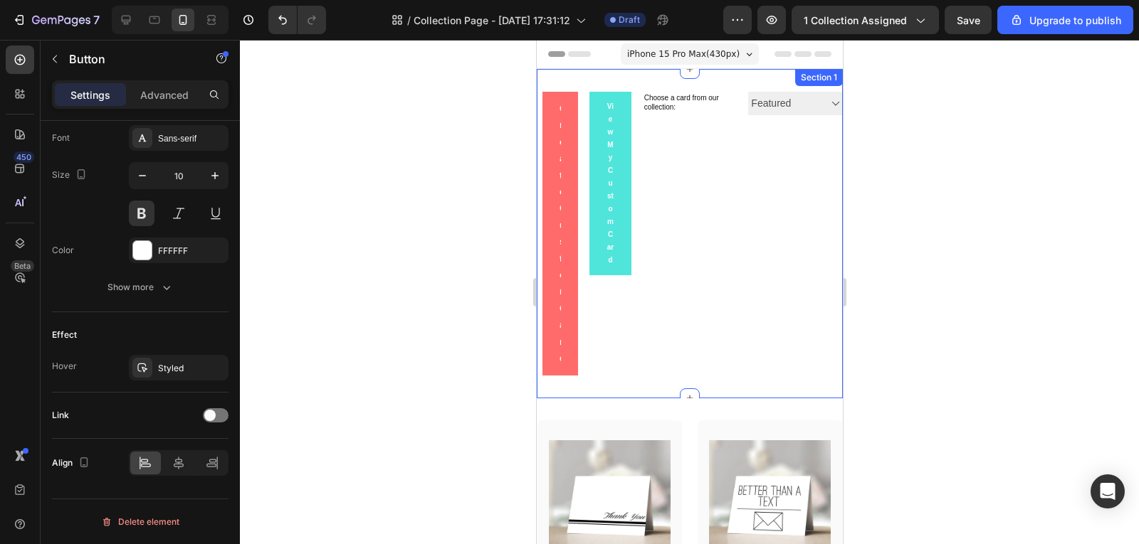
click at [747, 185] on div "Best Sellers Best selling Featured Alphabetically, A-Z Alphabetically, Z-A Pric…" at bounding box center [794, 234] width 95 height 284
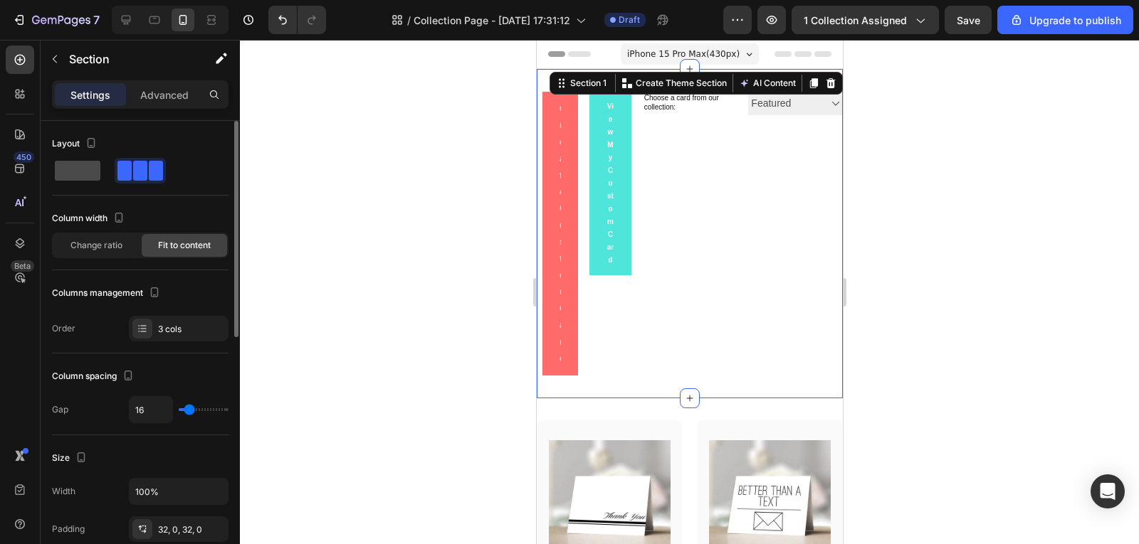
click at [57, 168] on span at bounding box center [78, 171] width 46 height 20
type input "0"
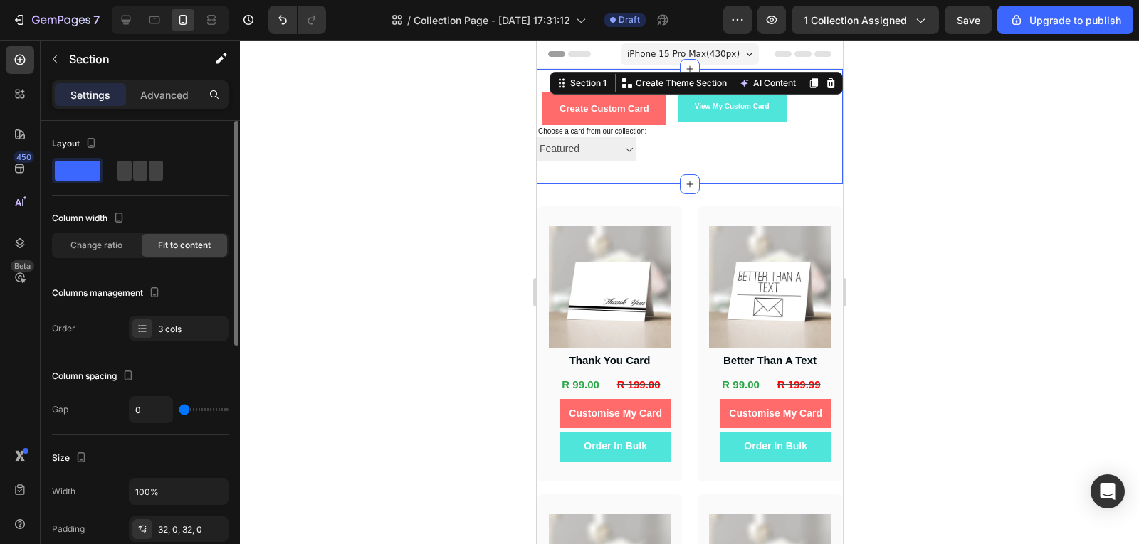
click at [93, 169] on span at bounding box center [78, 171] width 46 height 20
click at [156, 160] on div at bounding box center [140, 171] width 51 height 26
type input "16"
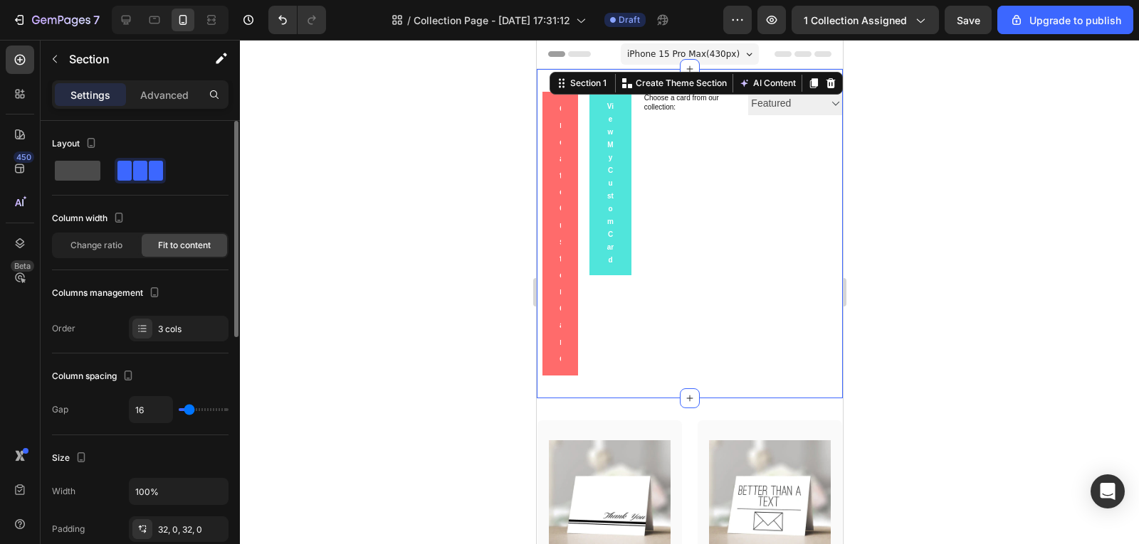
click at [70, 175] on span at bounding box center [78, 171] width 46 height 20
type input "0"
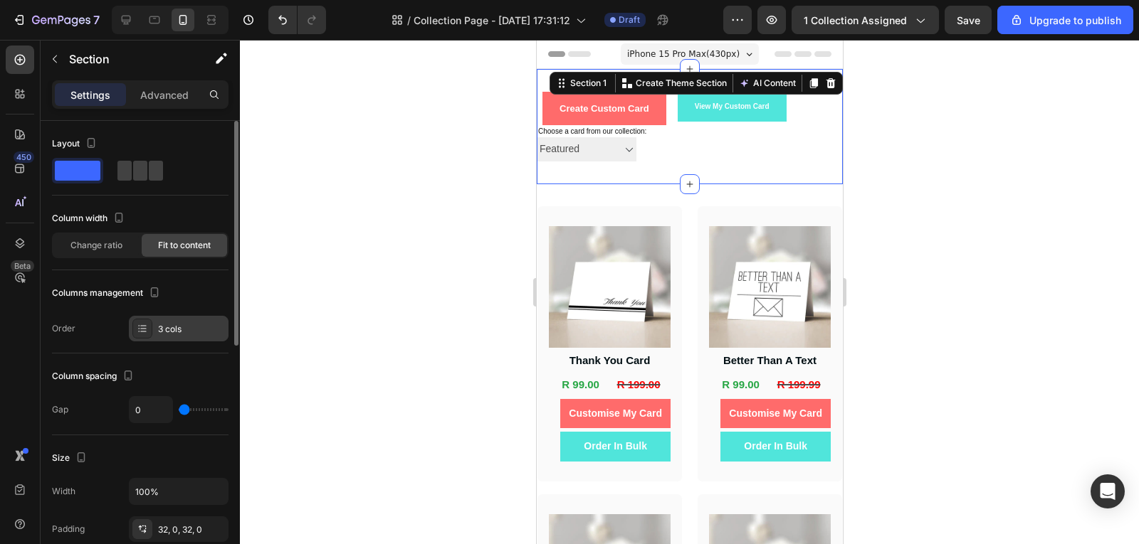
click at [162, 325] on div "3 cols" at bounding box center [191, 329] width 67 height 13
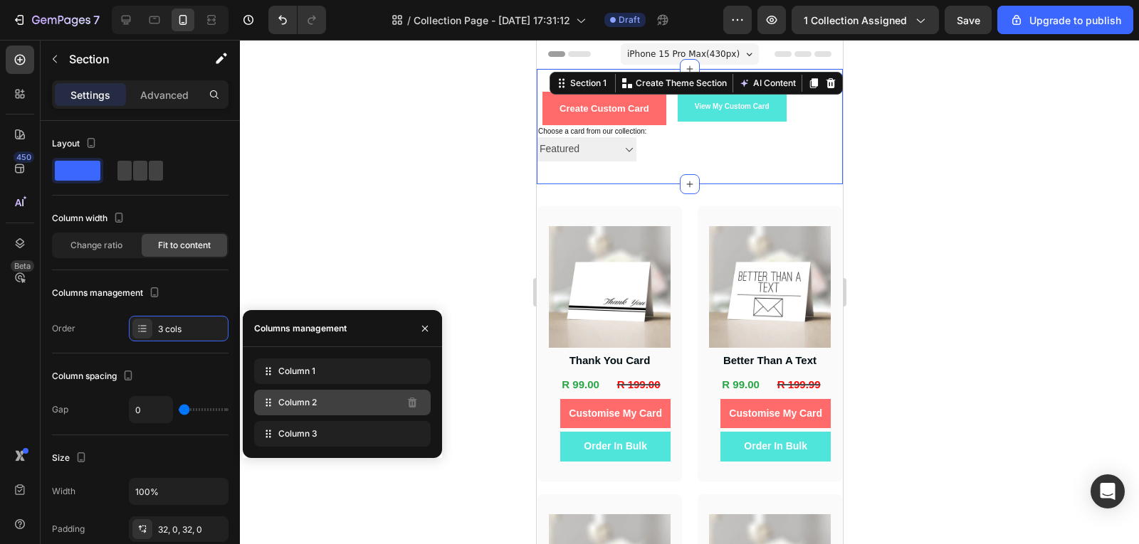
click at [356, 402] on div "Column 2" at bounding box center [342, 403] width 176 height 26
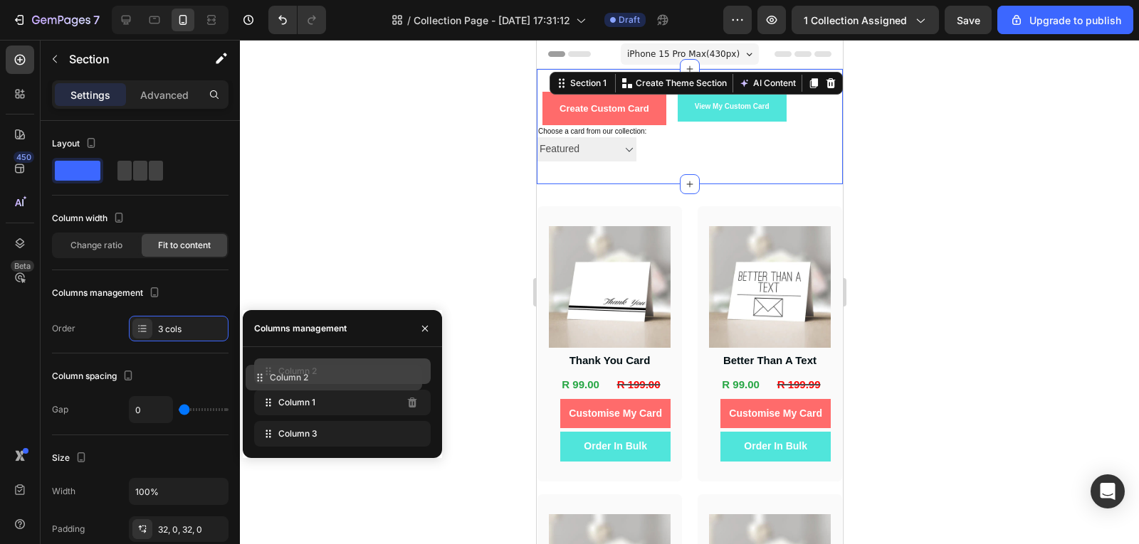
drag, startPoint x: 356, startPoint y: 402, endPoint x: 347, endPoint y: 377, distance: 26.3
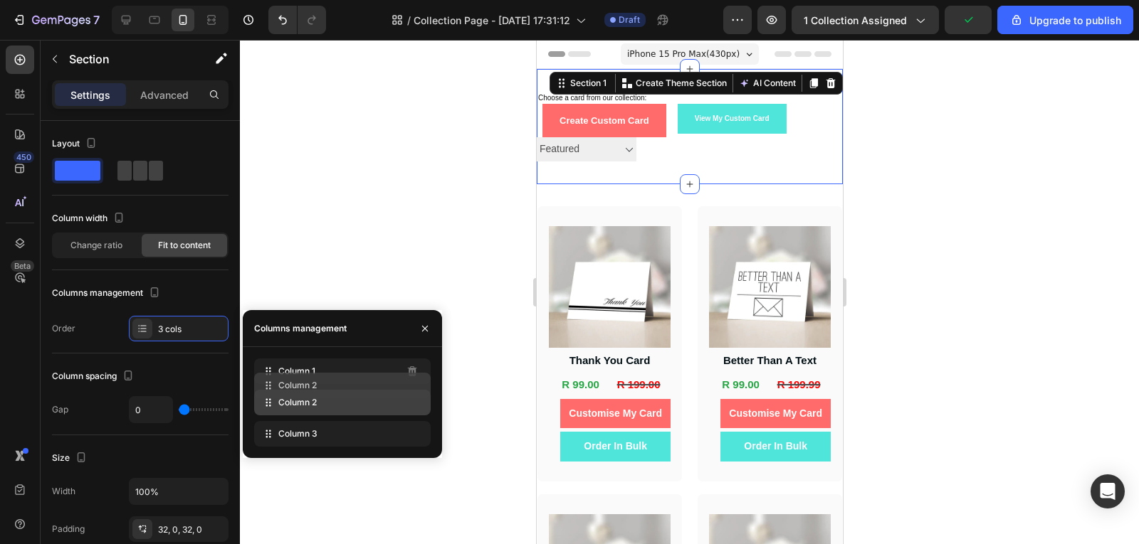
drag, startPoint x: 347, startPoint y: 377, endPoint x: 347, endPoint y: 391, distance: 14.2
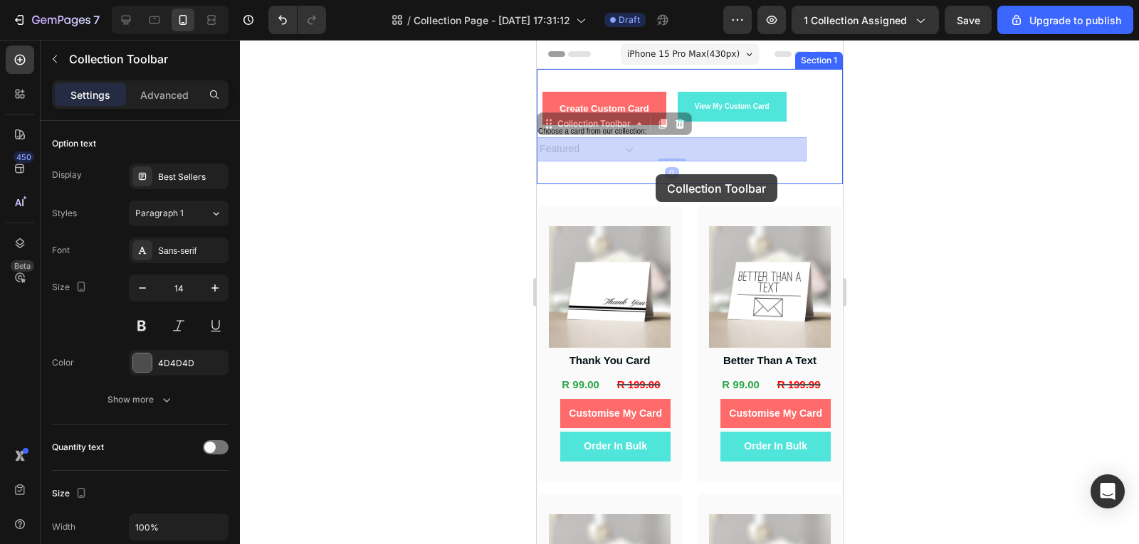
drag, startPoint x: 662, startPoint y: 152, endPoint x: 655, endPoint y: 174, distance: 23.4
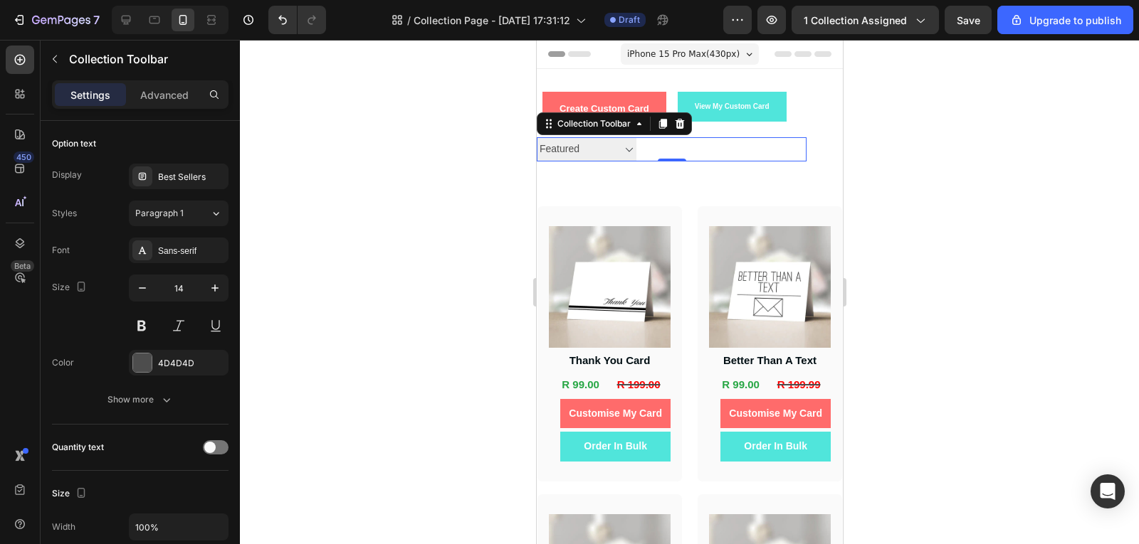
click at [909, 143] on div at bounding box center [689, 292] width 899 height 505
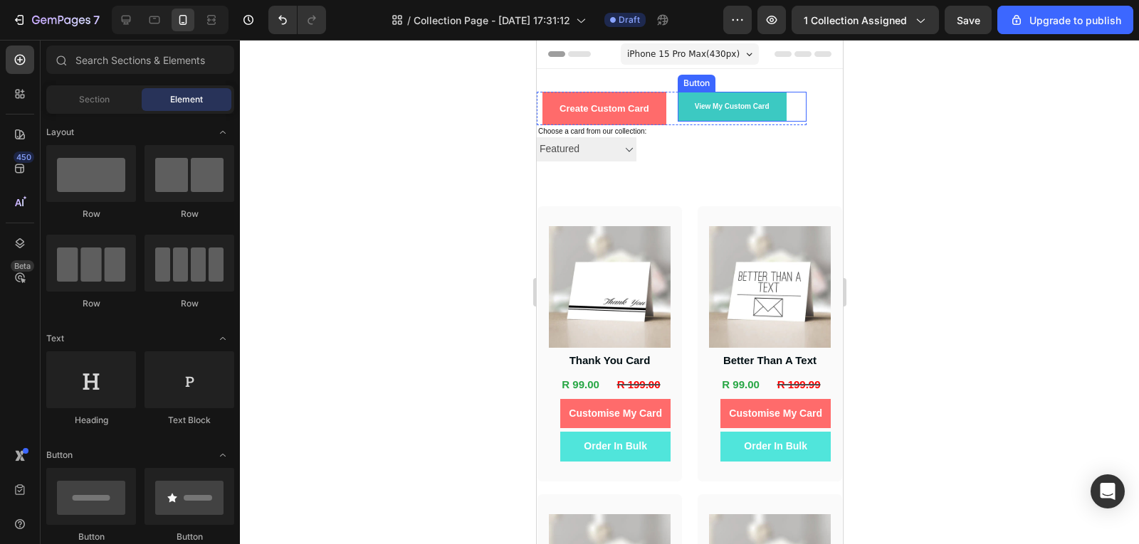
click at [777, 111] on button "View My Custom Card" at bounding box center [731, 107] width 109 height 30
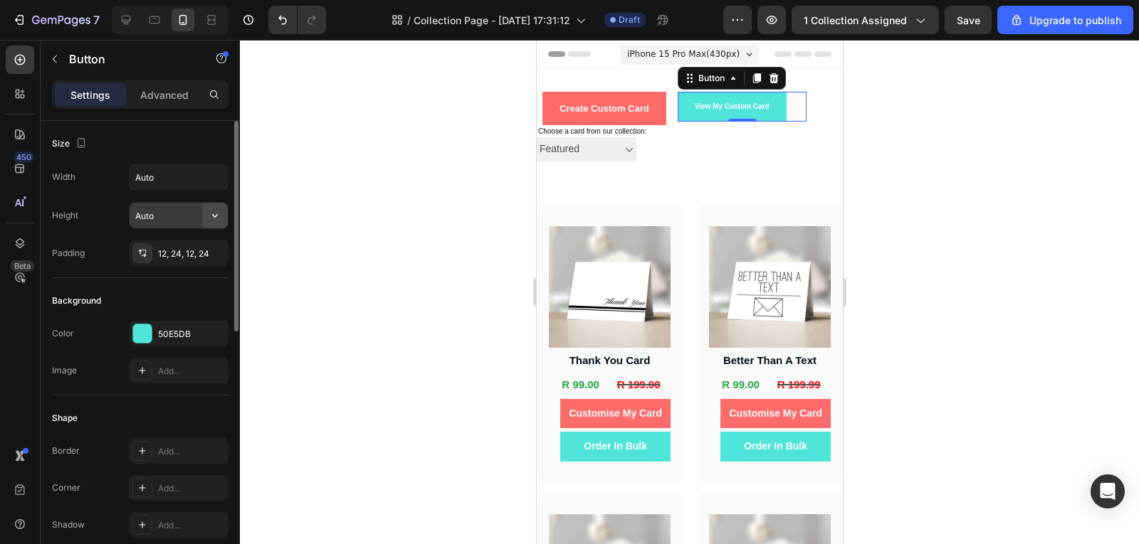
click at [220, 216] on icon "button" at bounding box center [215, 215] width 14 height 14
click at [212, 185] on button "button" at bounding box center [215, 177] width 26 height 26
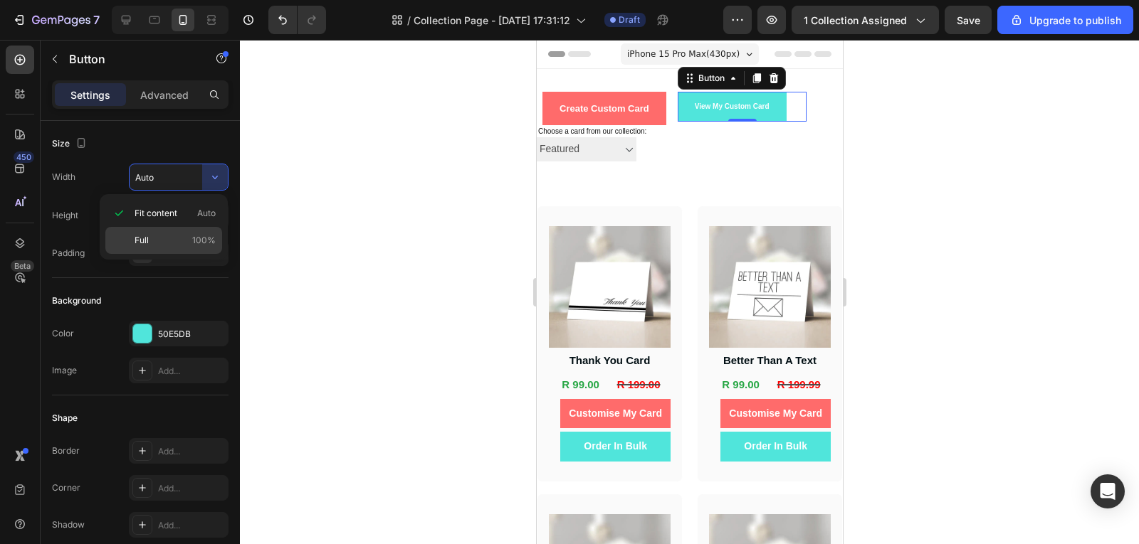
click at [194, 247] on div "Full 100%" at bounding box center [163, 240] width 117 height 27
type input "100%"
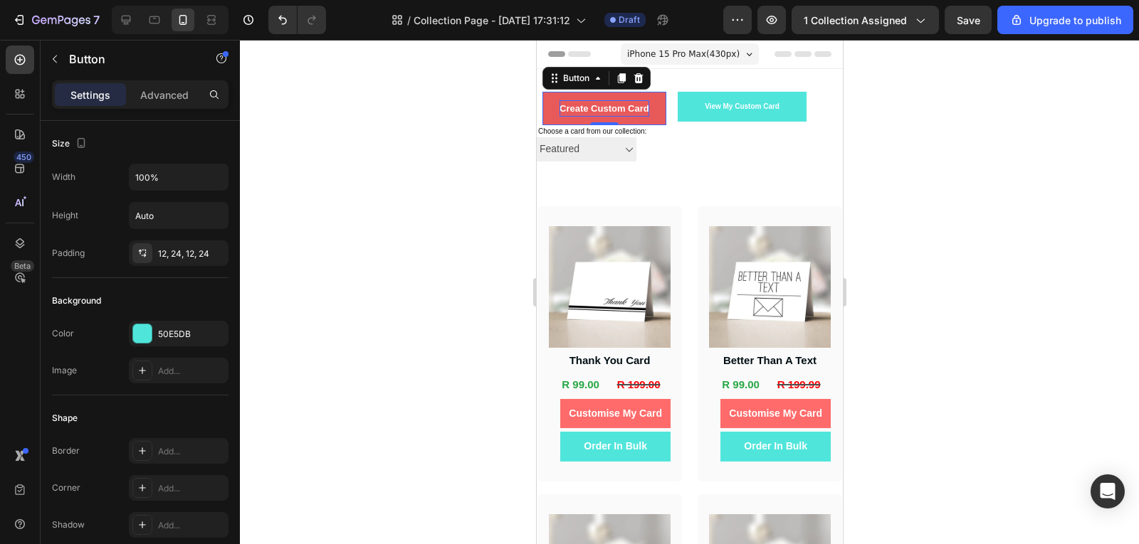
click at [646, 100] on p "Create Custom Card" at bounding box center [604, 108] width 90 height 16
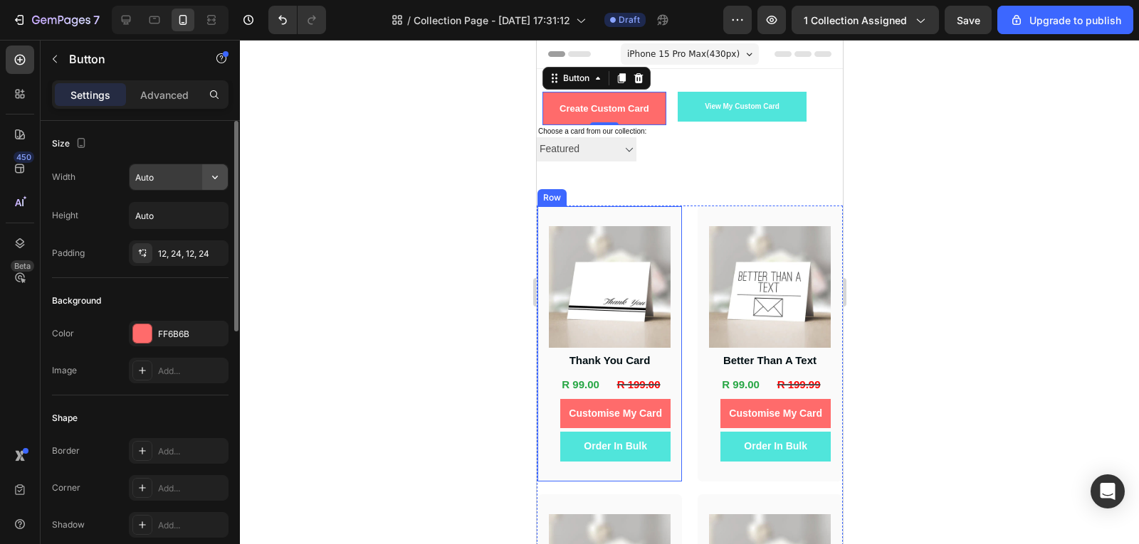
click at [217, 186] on button "button" at bounding box center [215, 177] width 26 height 26
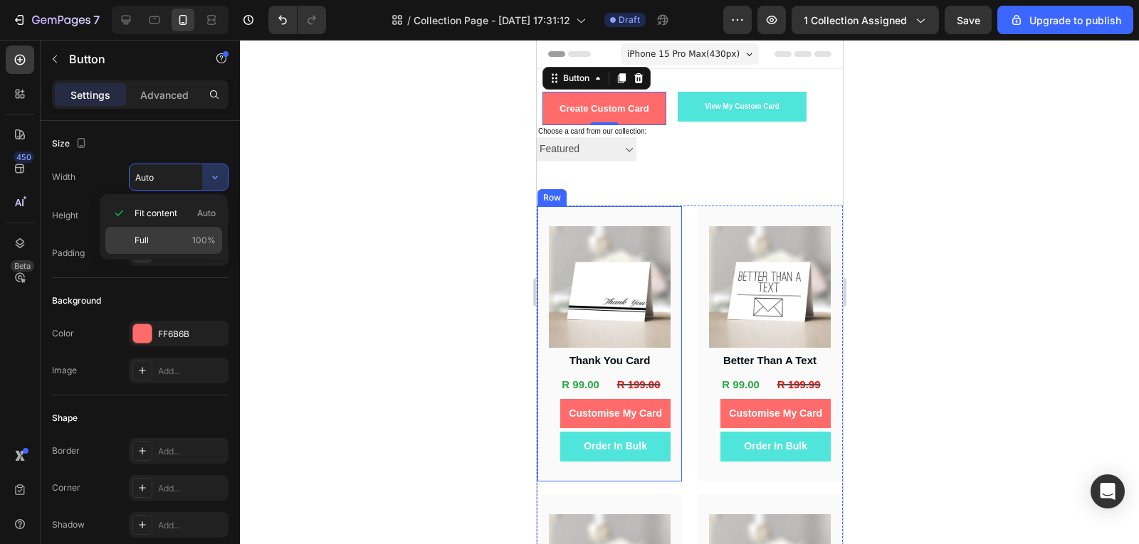
click at [200, 245] on span "100%" at bounding box center [203, 240] width 23 height 13
type input "100%"
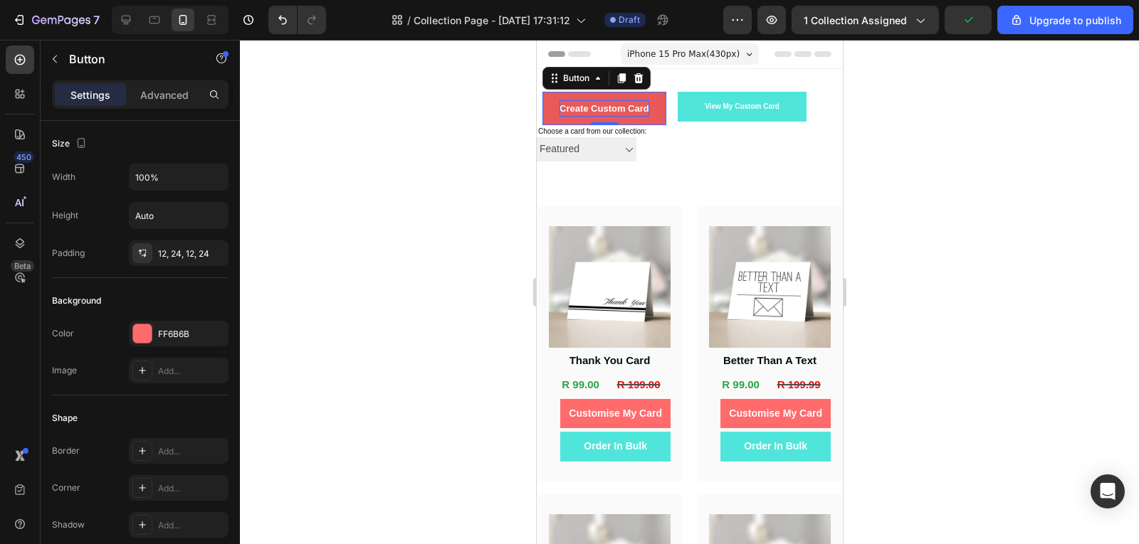
click at [639, 106] on p "Create Custom Card" at bounding box center [604, 108] width 90 height 16
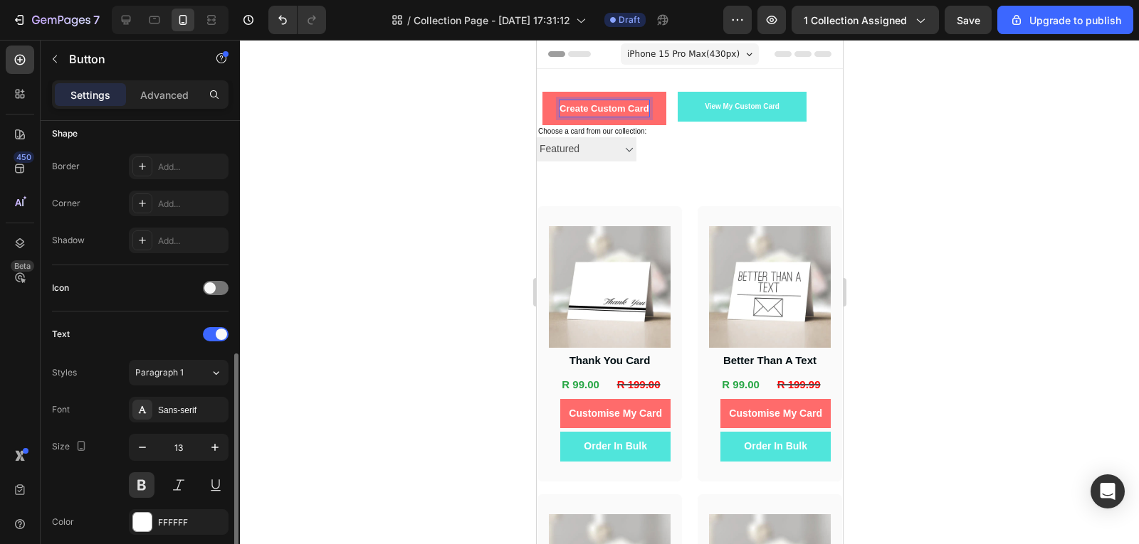
scroll to position [356, 0]
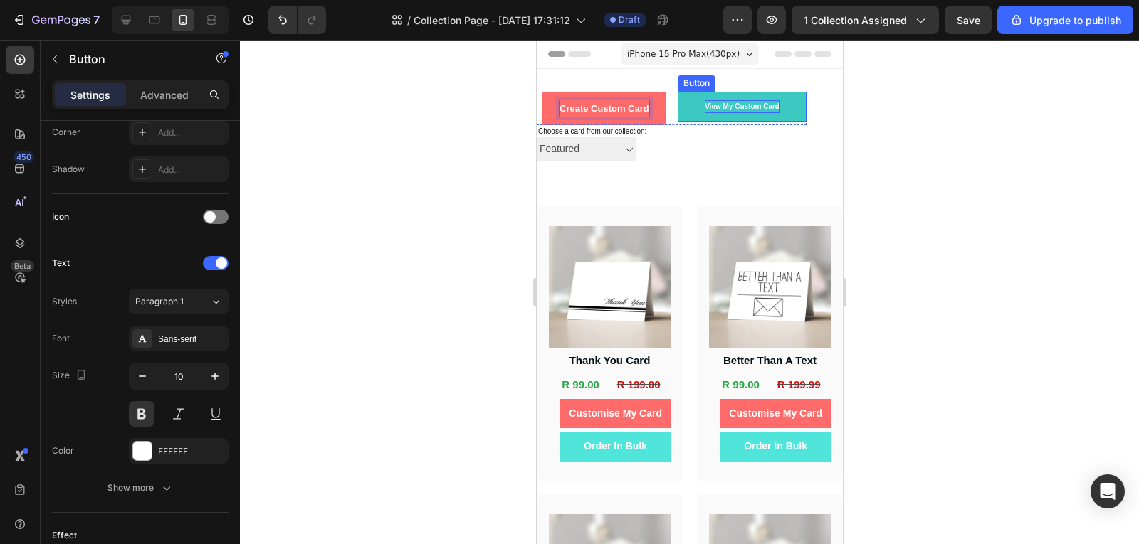
click at [764, 109] on p "View My Custom Card" at bounding box center [741, 106] width 75 height 13
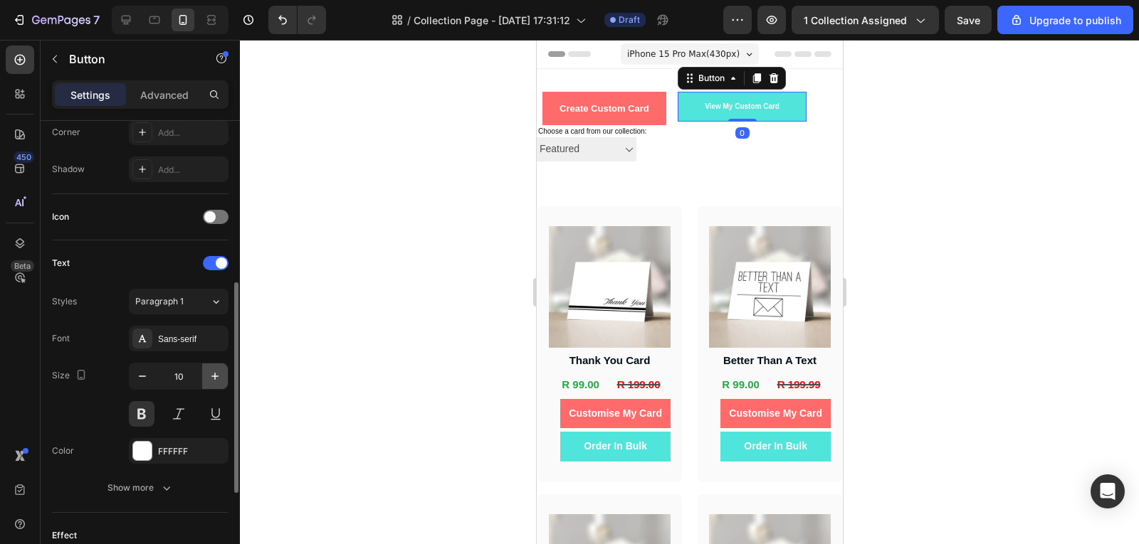
click at [213, 384] on button "button" at bounding box center [215, 377] width 26 height 26
type input "12"
click at [1072, 142] on div at bounding box center [689, 292] width 899 height 505
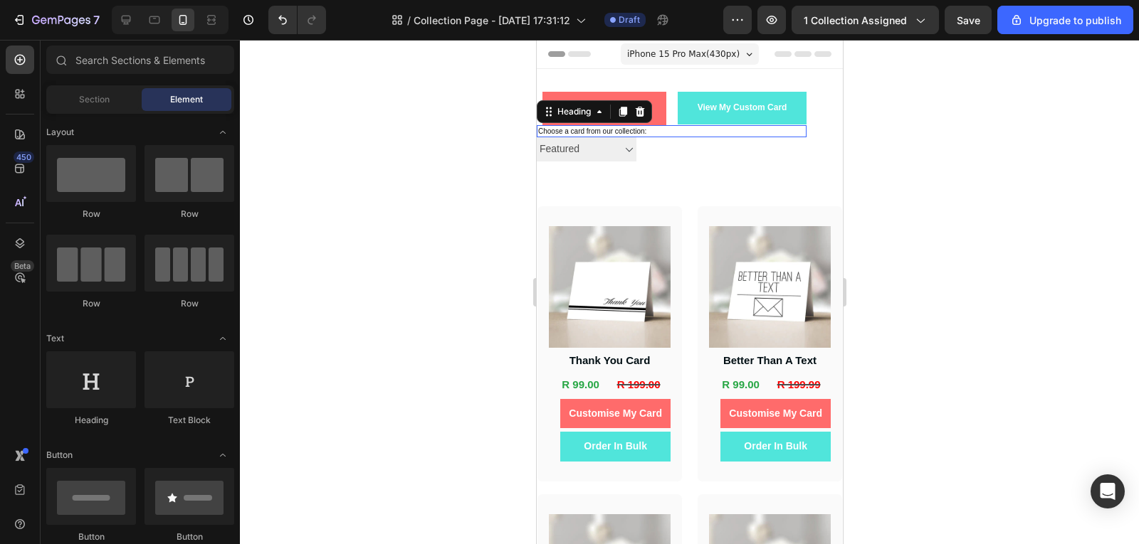
click at [655, 128] on h2 "Choose a card from our collection:" at bounding box center [671, 131] width 270 height 12
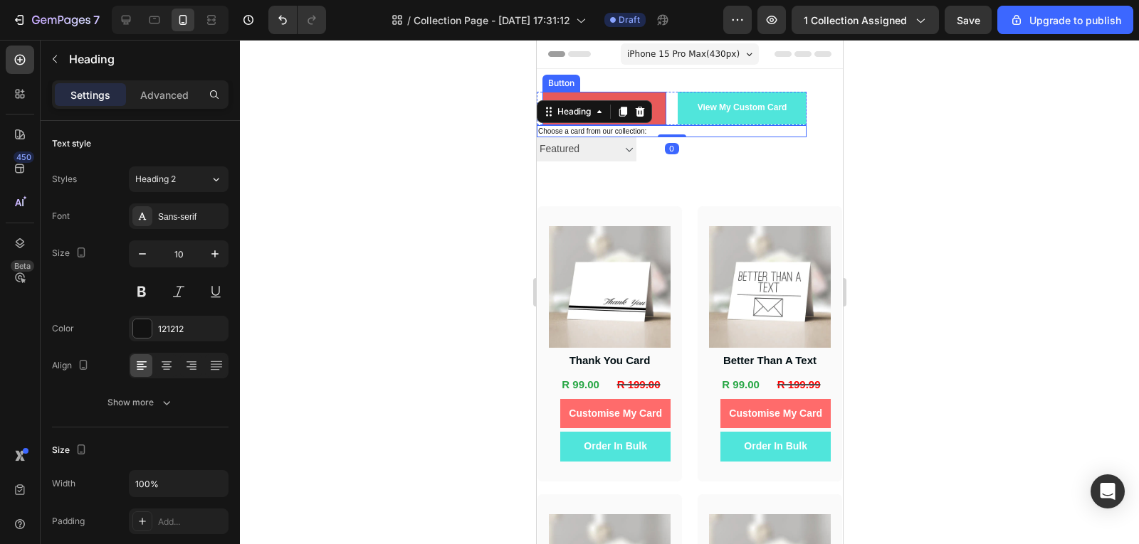
click at [653, 117] on button "Create Custom Card" at bounding box center [604, 108] width 124 height 33
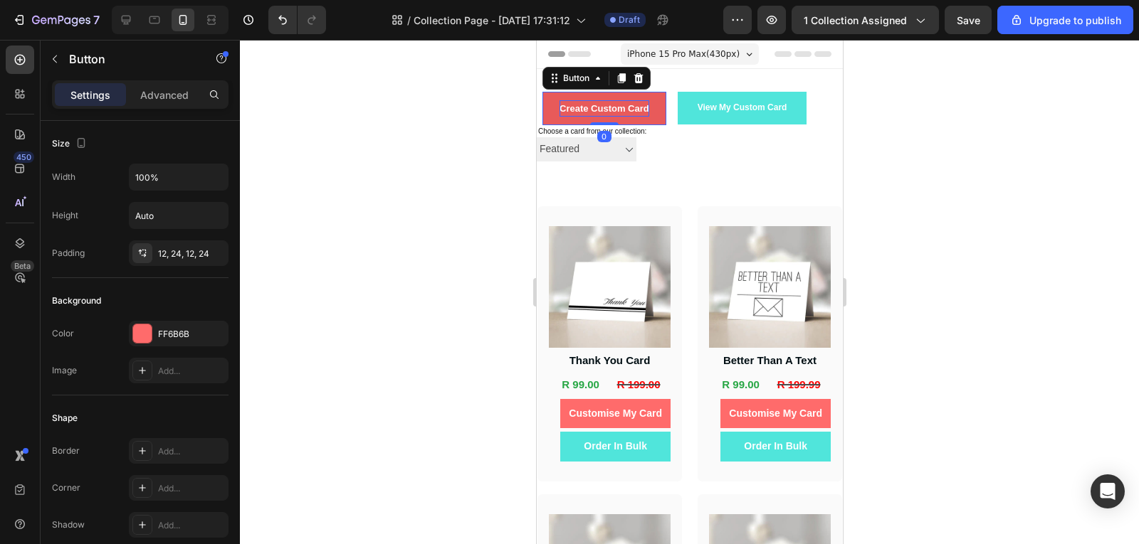
drag, startPoint x: 614, startPoint y: 123, endPoint x: 610, endPoint y: 115, distance: 9.5
click at [610, 115] on div "Create Custom Card Button 0" at bounding box center [604, 108] width 124 height 33
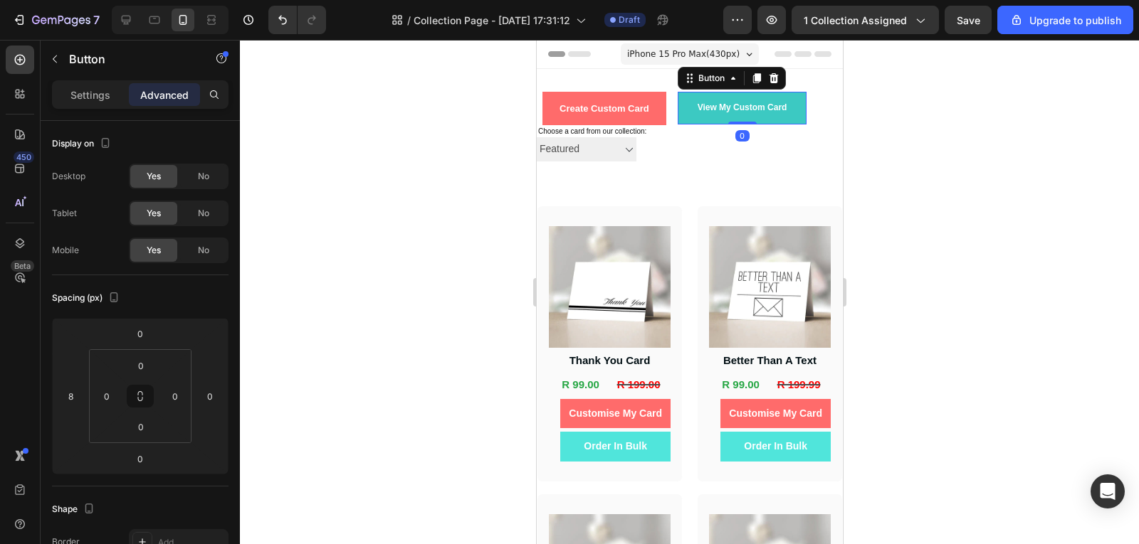
click at [784, 120] on button "View My Custom Card" at bounding box center [742, 108] width 130 height 33
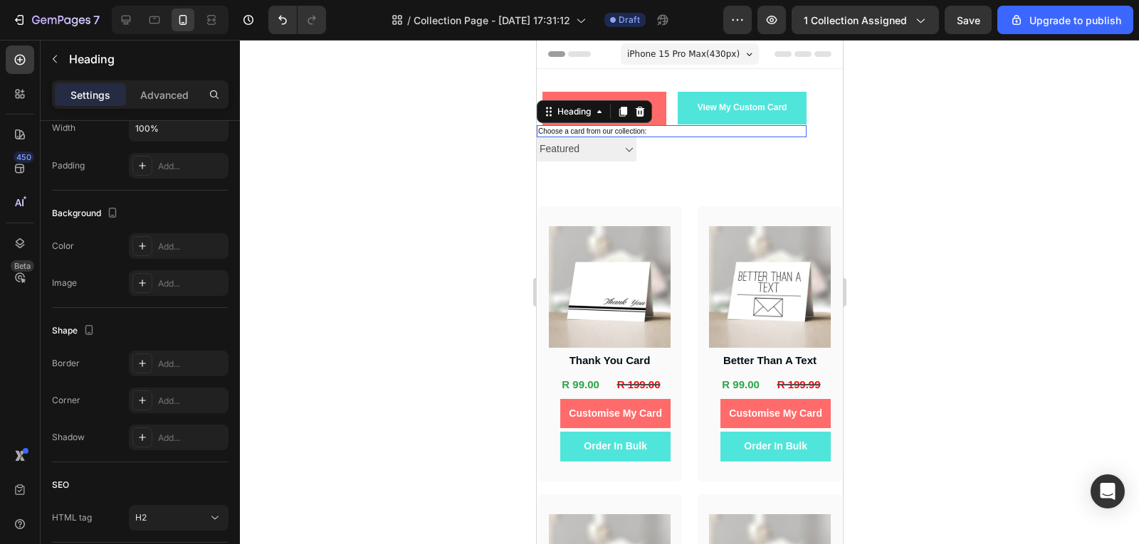
click at [747, 126] on h2 "Choose a card from our collection:" at bounding box center [671, 131] width 270 height 12
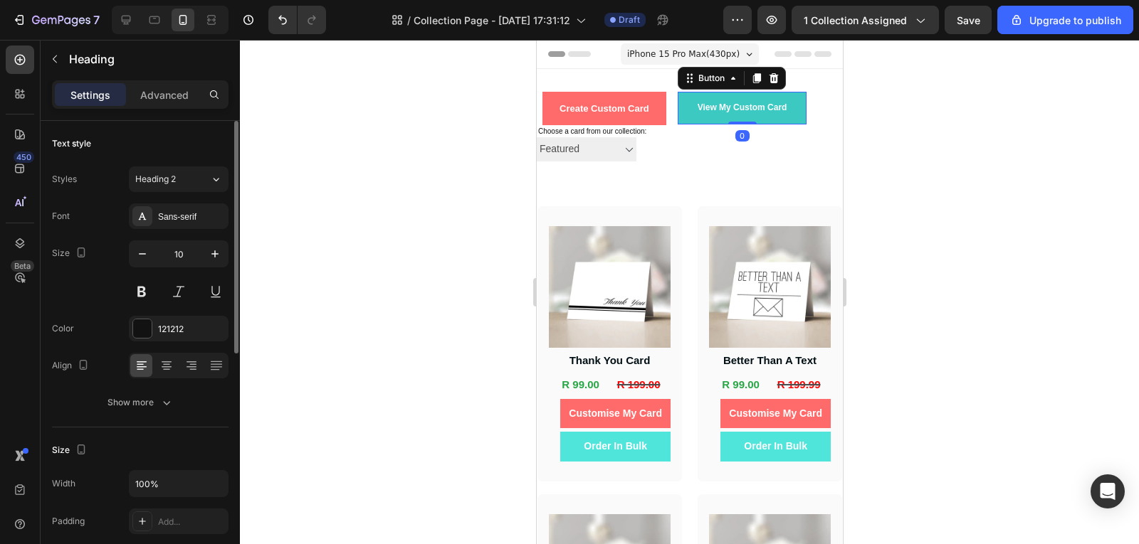
click at [756, 119] on button "View My Custom Card" at bounding box center [742, 108] width 130 height 33
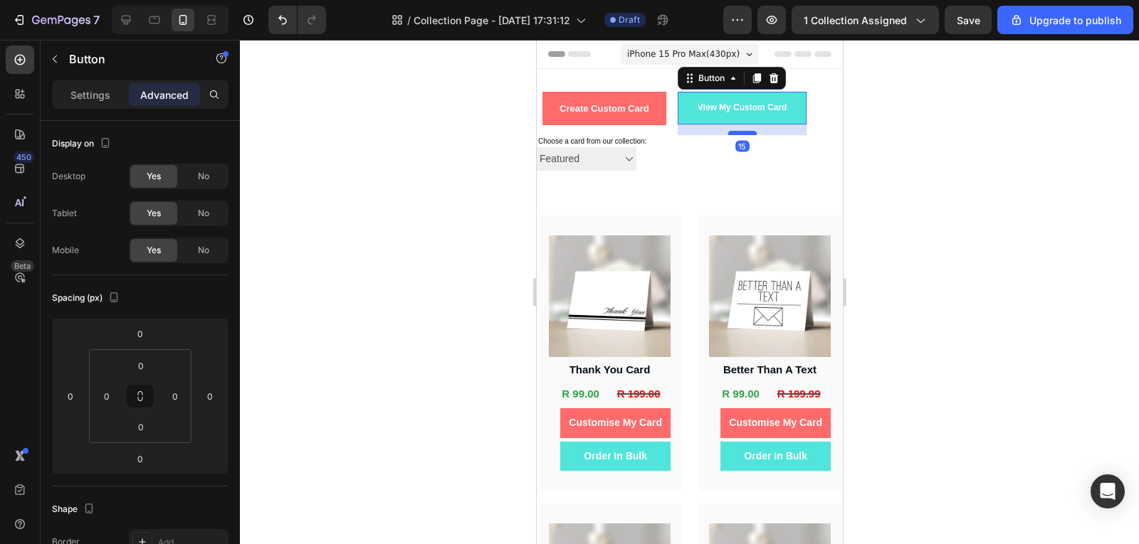
drag, startPoint x: 752, startPoint y: 121, endPoint x: 750, endPoint y: 132, distance: 10.9
click at [750, 132] on div at bounding box center [741, 133] width 28 height 4
type input "15"
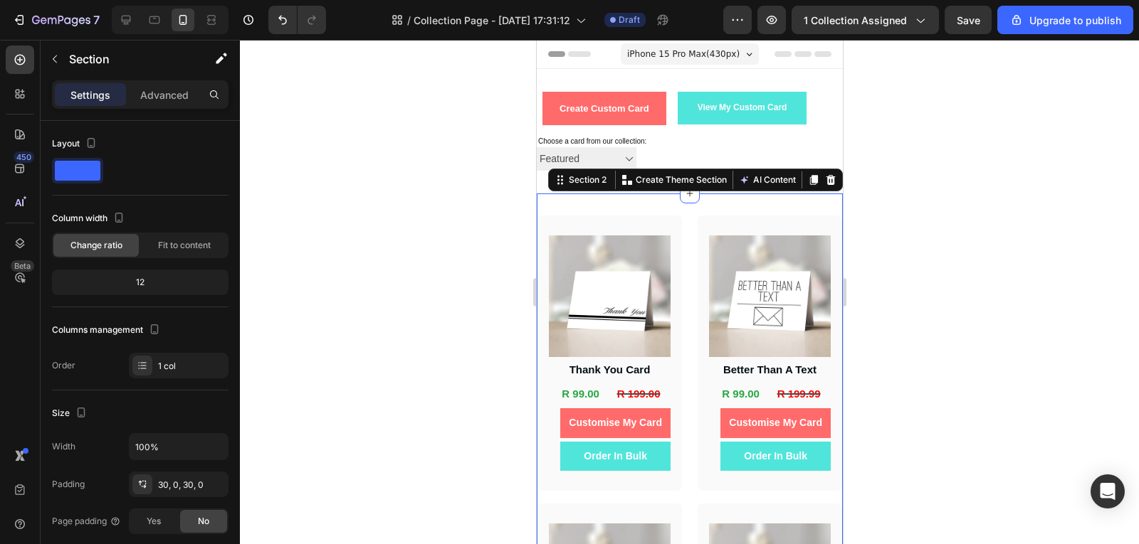
click at [917, 205] on div at bounding box center [689, 292] width 899 height 505
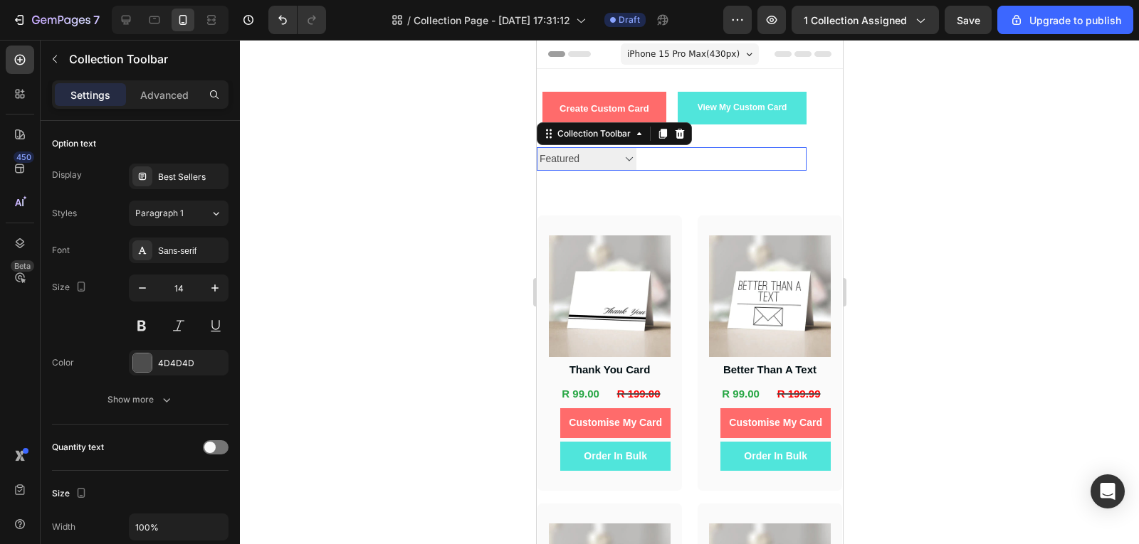
click at [666, 153] on div at bounding box center [677, 158] width 85 height 23
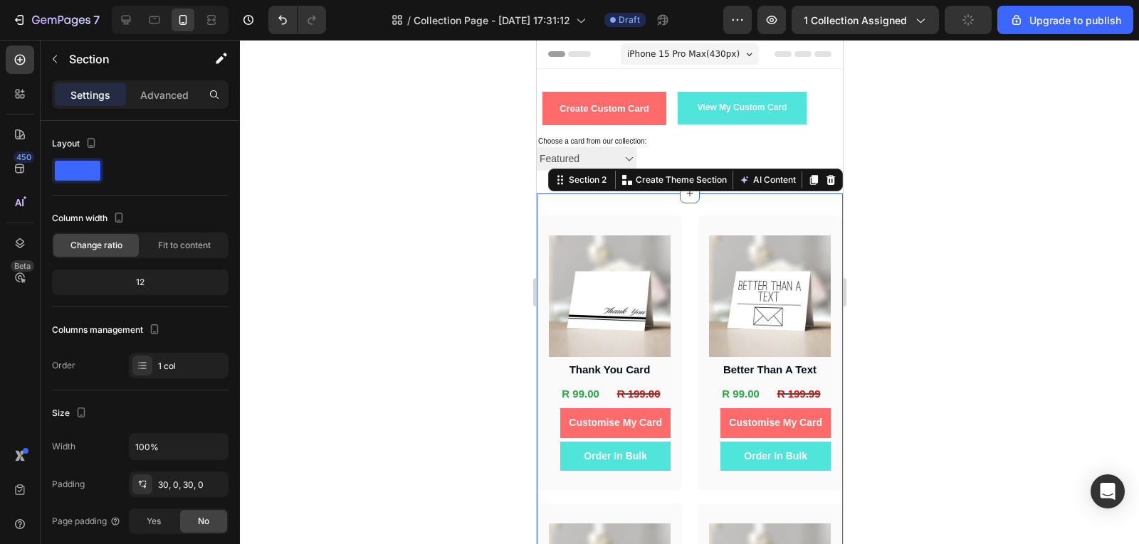
click at [921, 175] on div at bounding box center [689, 292] width 899 height 505
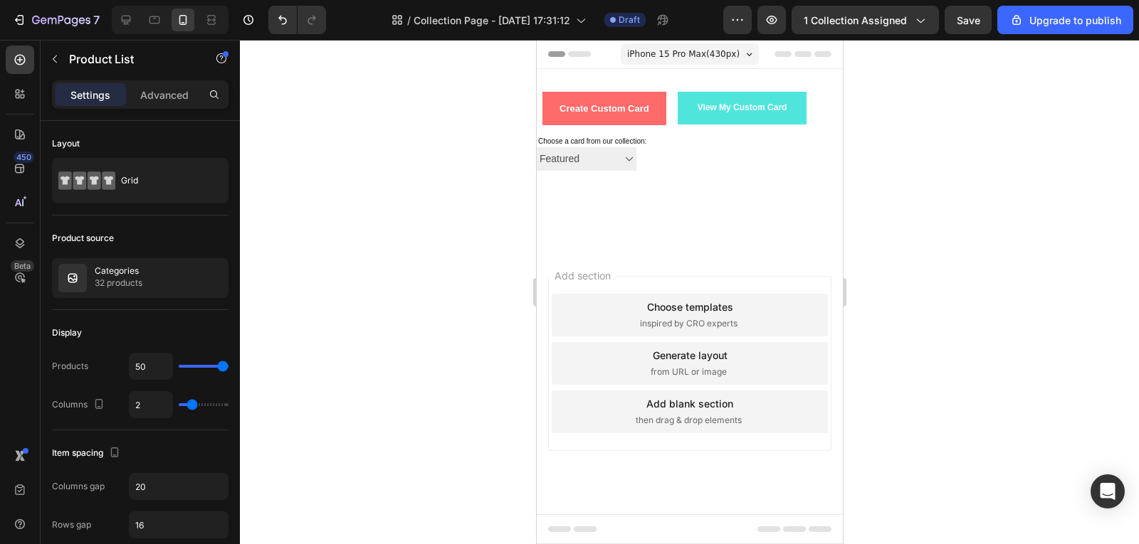
drag, startPoint x: 1008, startPoint y: 285, endPoint x: 115, endPoint y: 253, distance: 893.6
click at [1008, 285] on div at bounding box center [689, 292] width 899 height 505
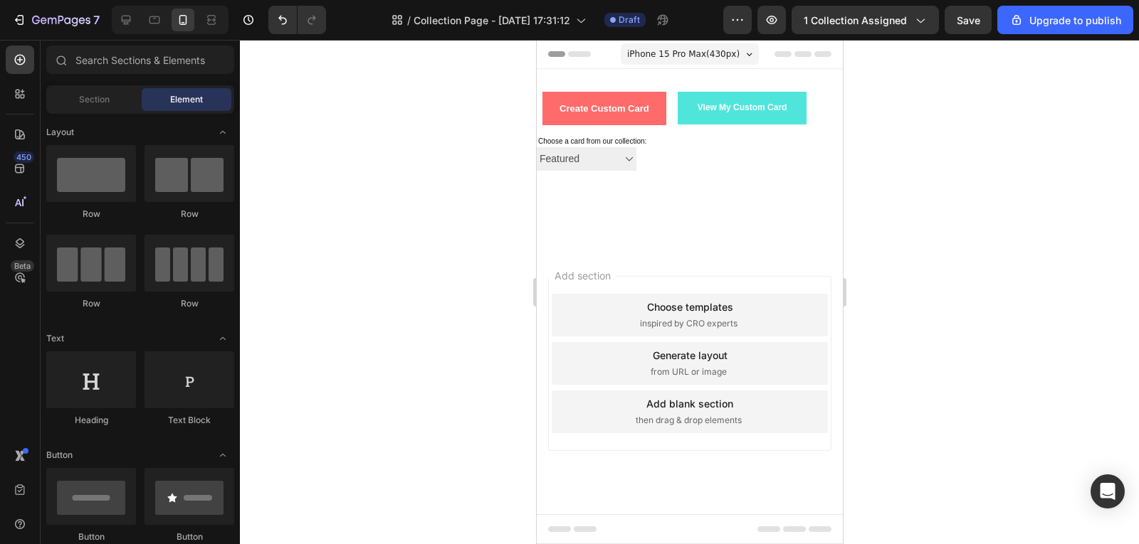
click at [764, 174] on div "Create Custom Card Button View My Custom Card Button Row Choose a card from our…" at bounding box center [689, 131] width 306 height 125
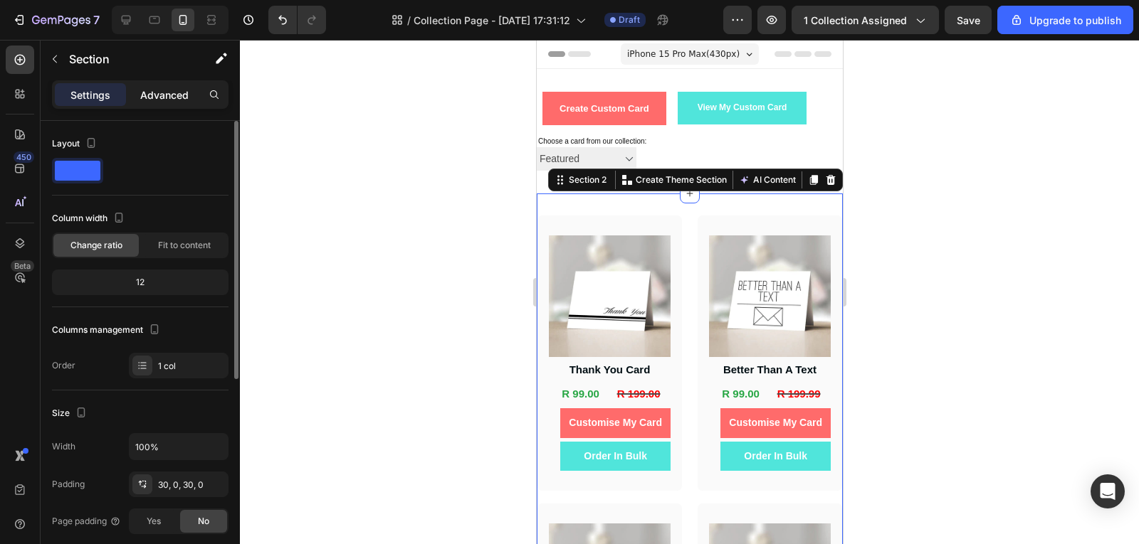
click at [186, 95] on p "Advanced" at bounding box center [164, 95] width 48 height 15
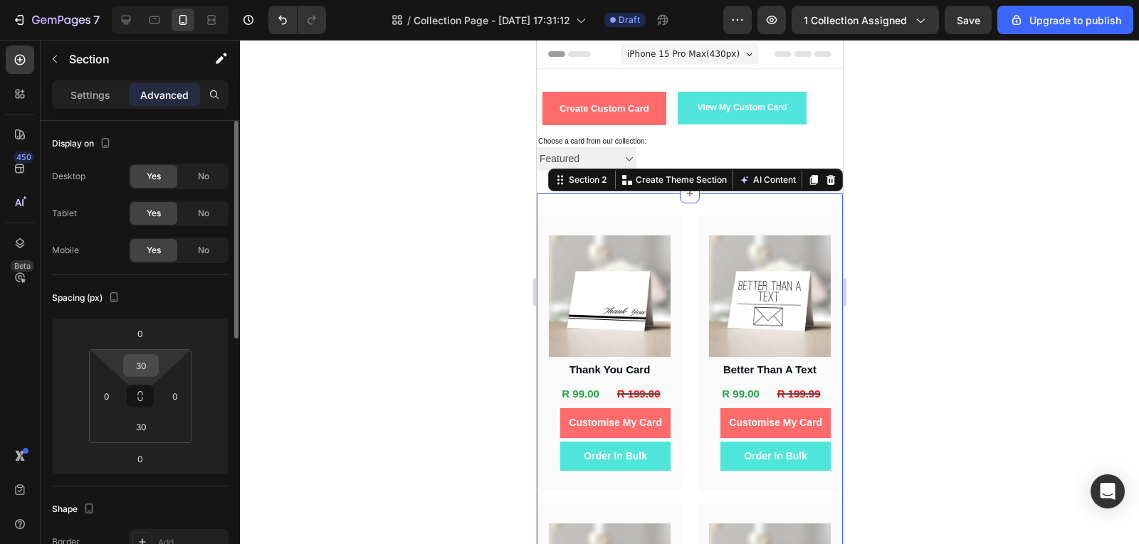
click at [152, 356] on input "30" at bounding box center [141, 365] width 28 height 21
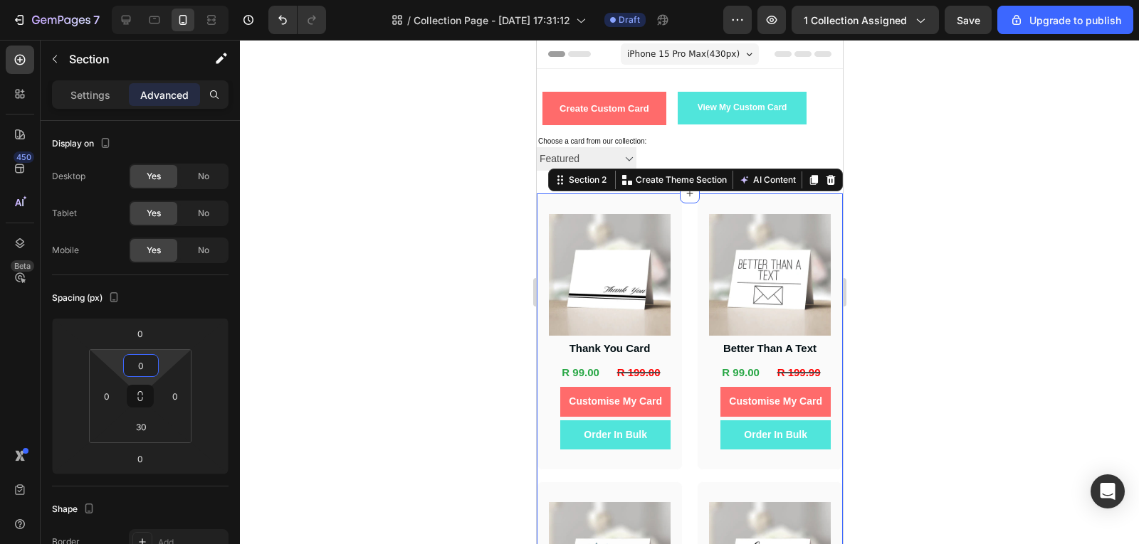
type input "0"
drag, startPoint x: 1104, startPoint y: 254, endPoint x: 966, endPoint y: 307, distance: 148.4
click at [1031, 287] on div at bounding box center [689, 292] width 899 height 505
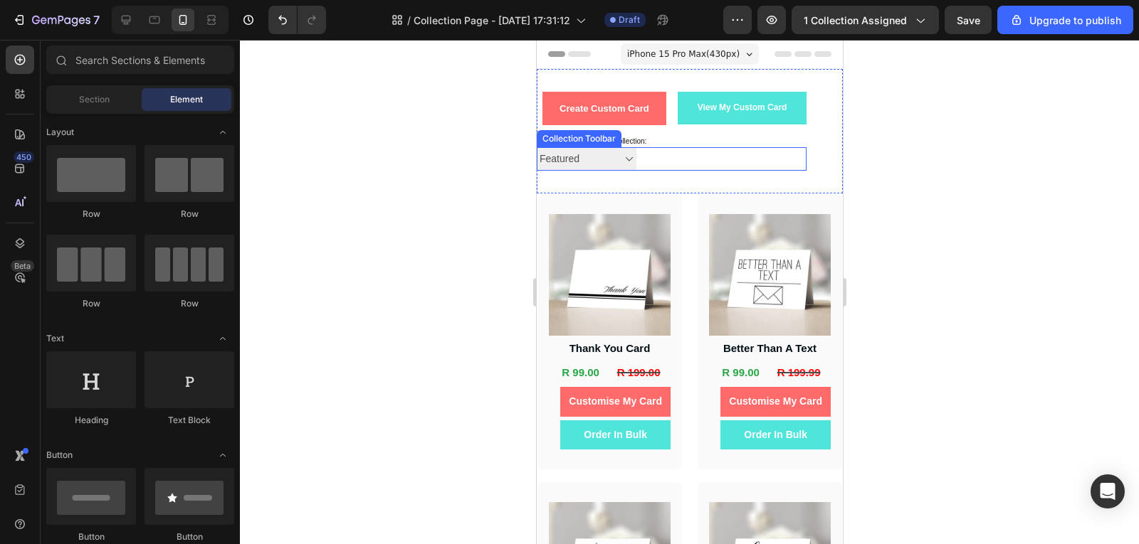
click at [739, 162] on div at bounding box center [763, 158] width 85 height 23
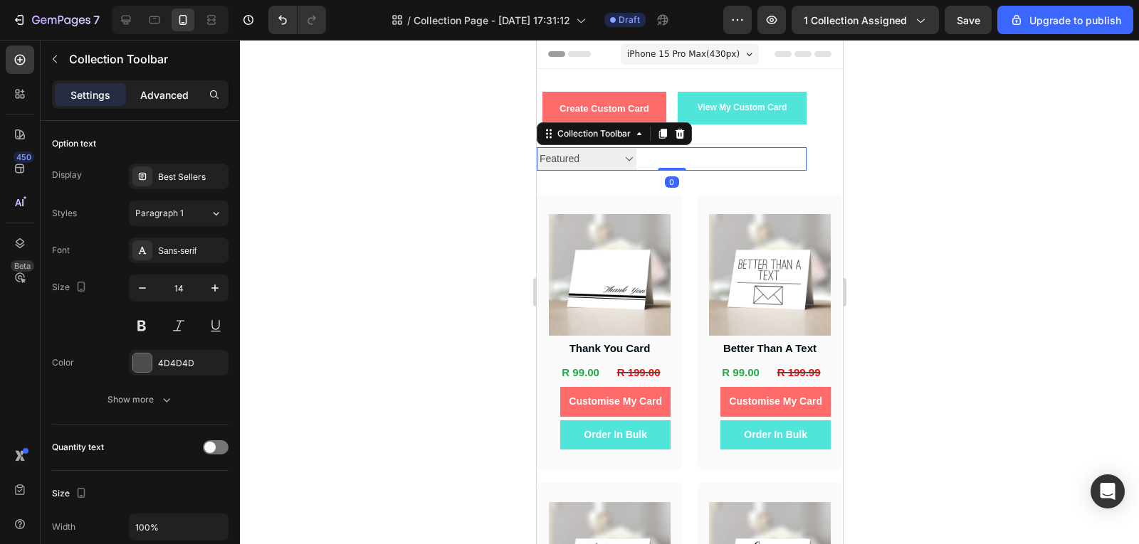
click at [162, 90] on p "Advanced" at bounding box center [164, 95] width 48 height 15
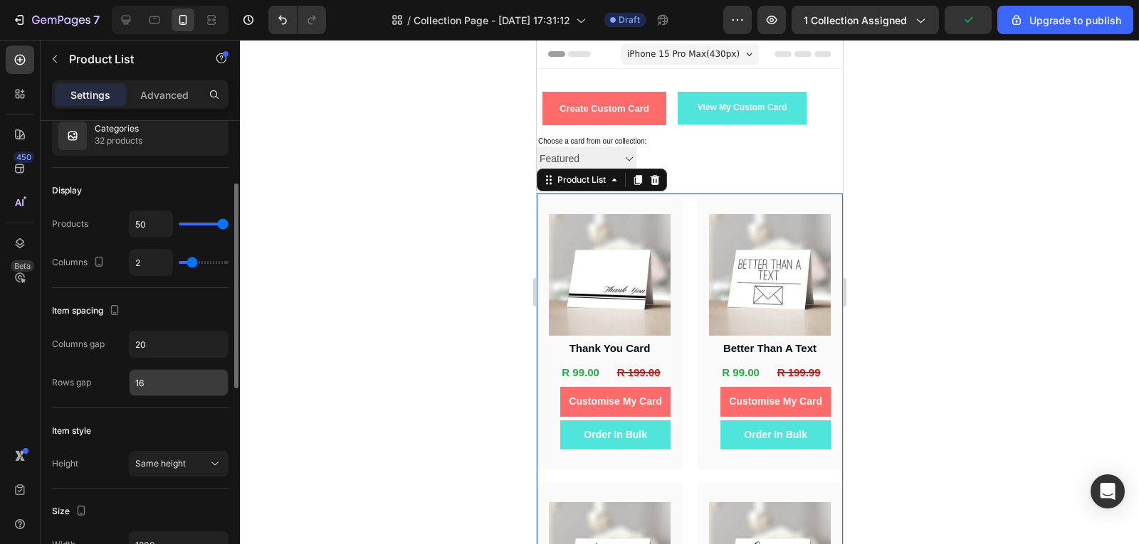
click at [164, 385] on input "16" at bounding box center [179, 383] width 98 height 26
type input "15"
click at [356, 365] on div at bounding box center [689, 292] width 899 height 505
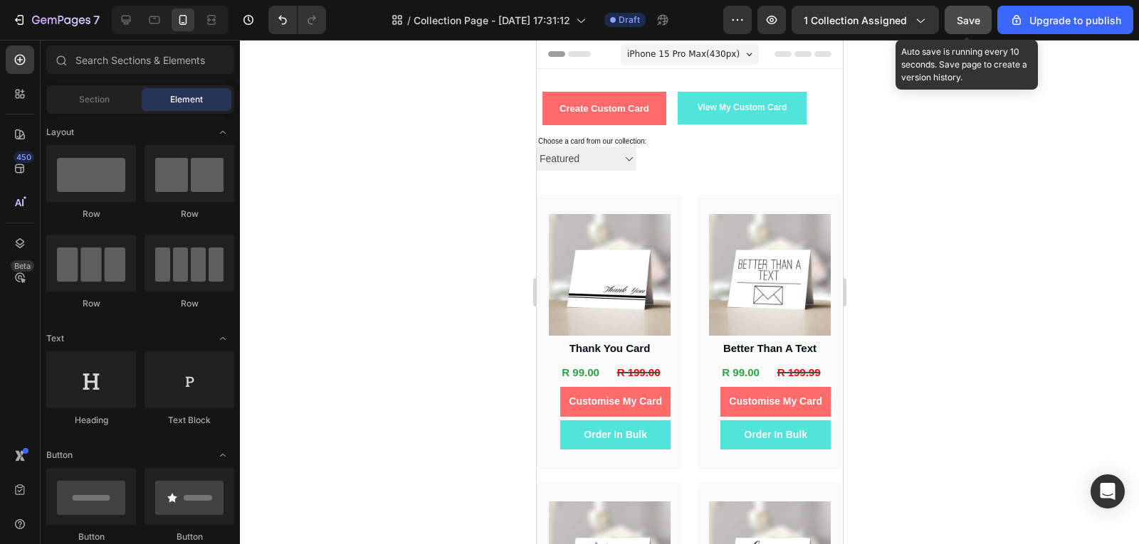
click at [973, 23] on span "Save" at bounding box center [967, 20] width 23 height 12
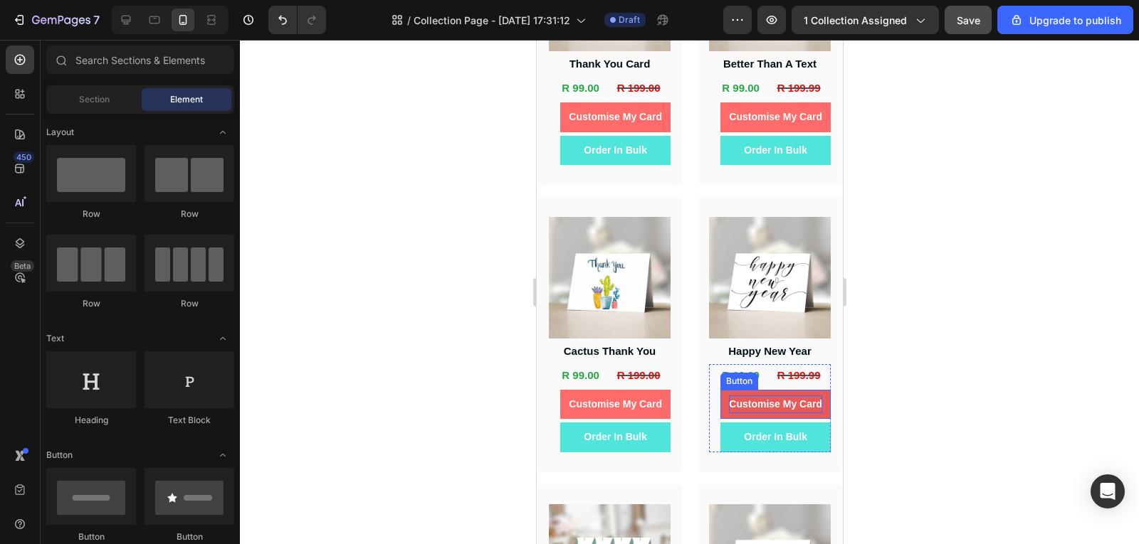
scroll to position [0, 0]
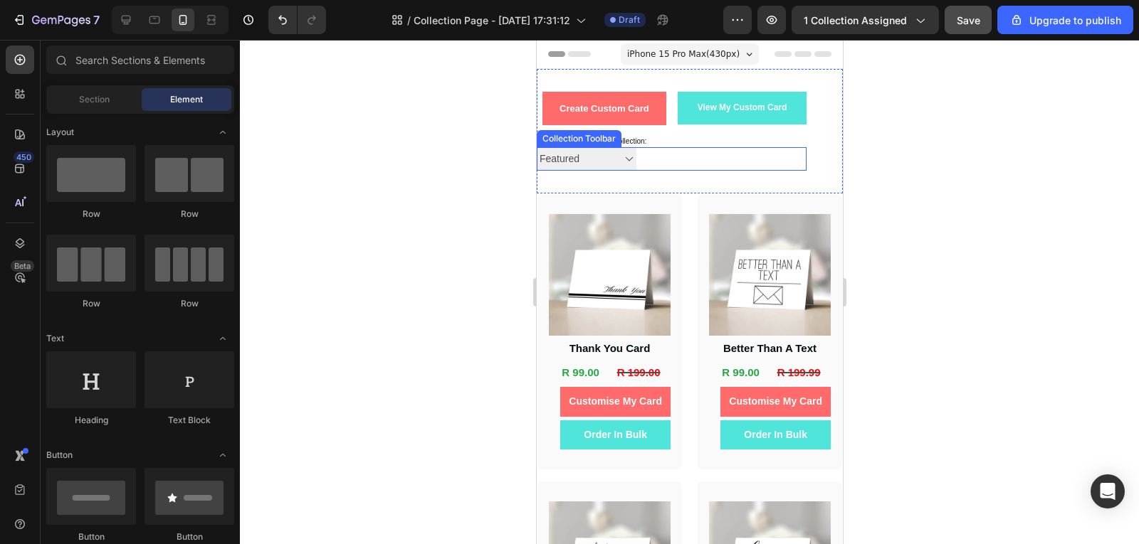
click at [684, 148] on div at bounding box center [677, 158] width 85 height 23
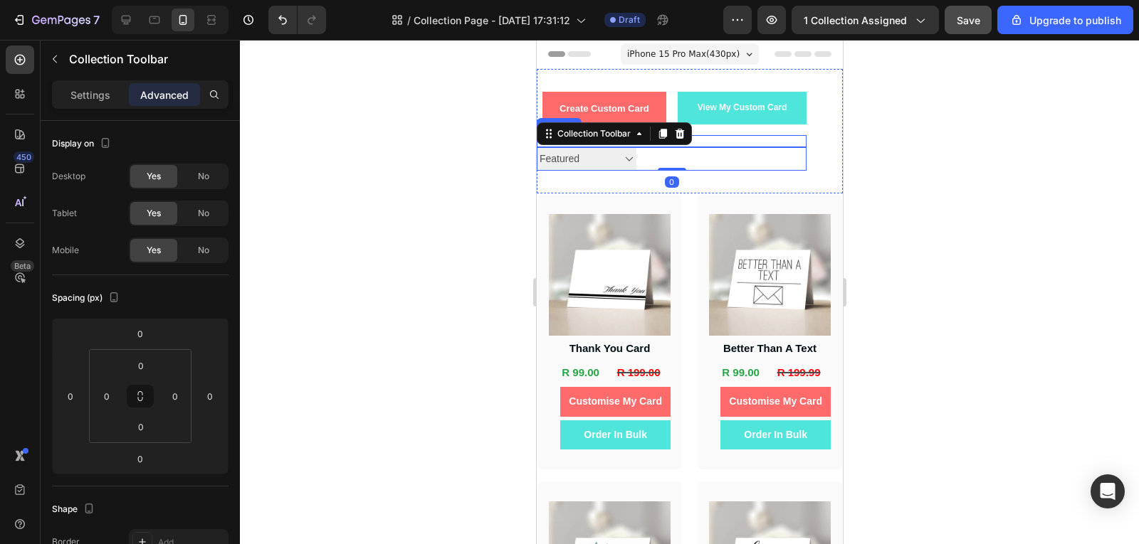
click at [698, 138] on h2 "Choose a card from our collection:" at bounding box center [671, 141] width 270 height 12
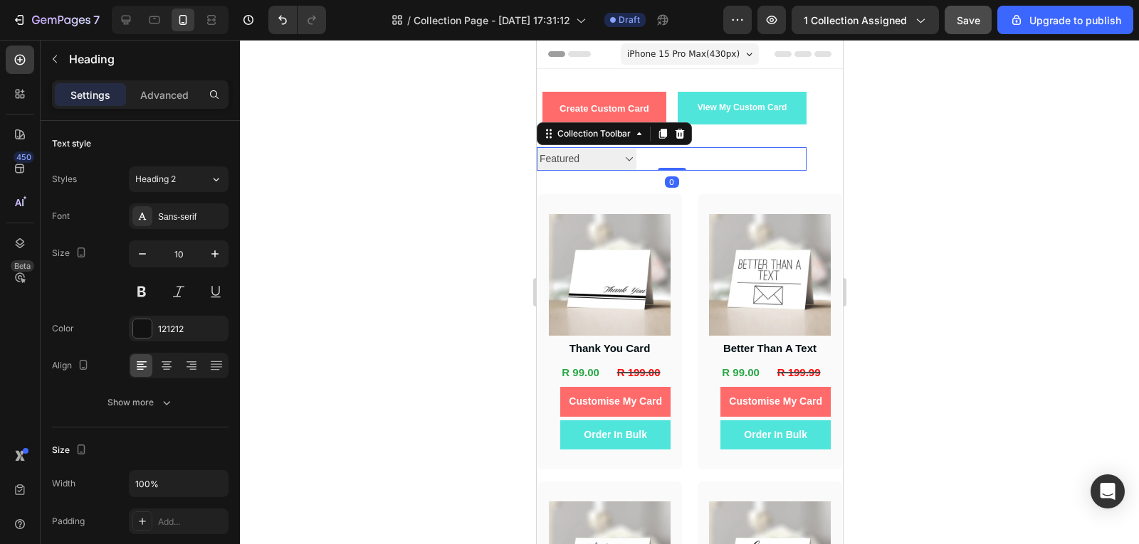
click at [702, 150] on div at bounding box center [677, 158] width 85 height 23
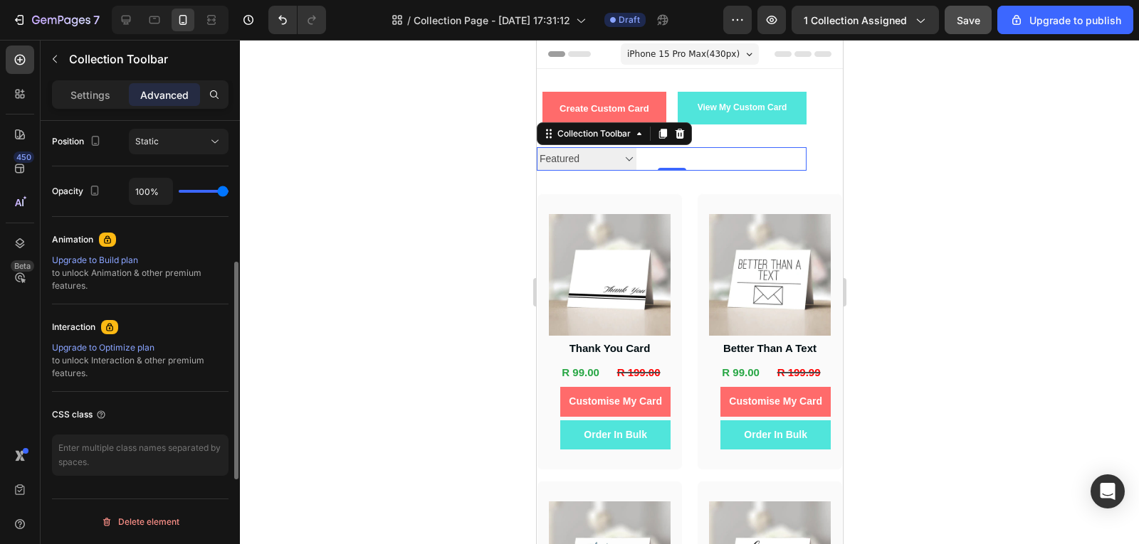
scroll to position [239, 0]
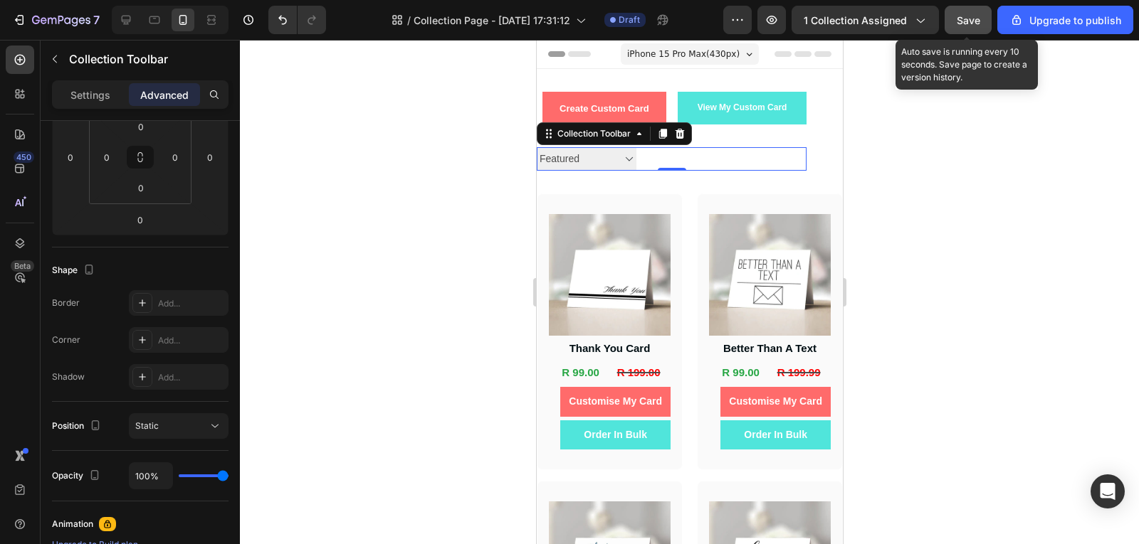
drag, startPoint x: 959, startPoint y: 32, endPoint x: 196, endPoint y: 147, distance: 771.5
click at [959, 32] on button "Save" at bounding box center [967, 20] width 47 height 28
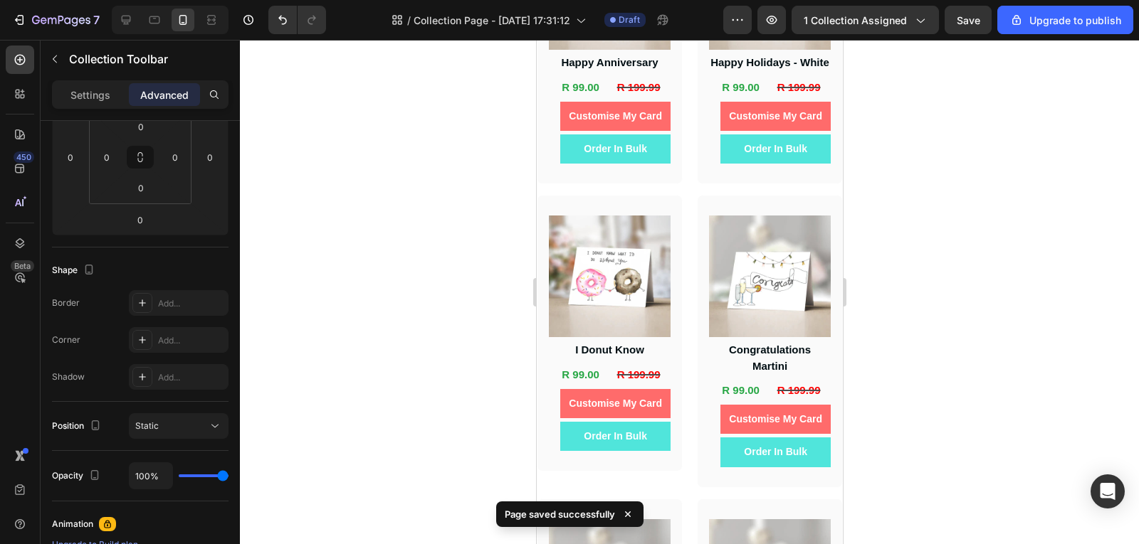
scroll to position [3558, 0]
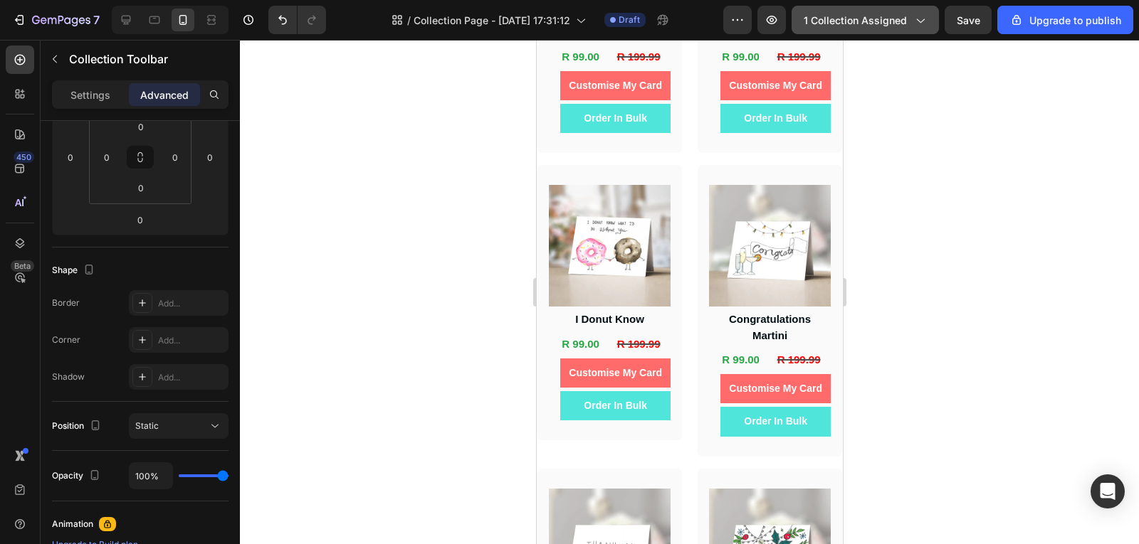
click at [871, 28] on button "1 collection assigned" at bounding box center [864, 20] width 147 height 28
click at [1002, 310] on div at bounding box center [689, 292] width 899 height 505
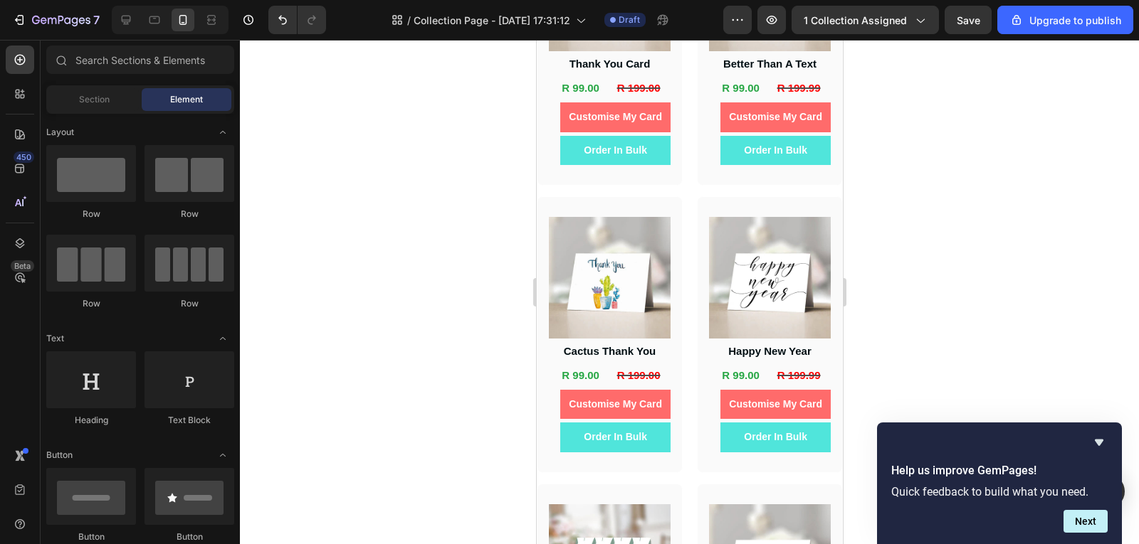
scroll to position [0, 0]
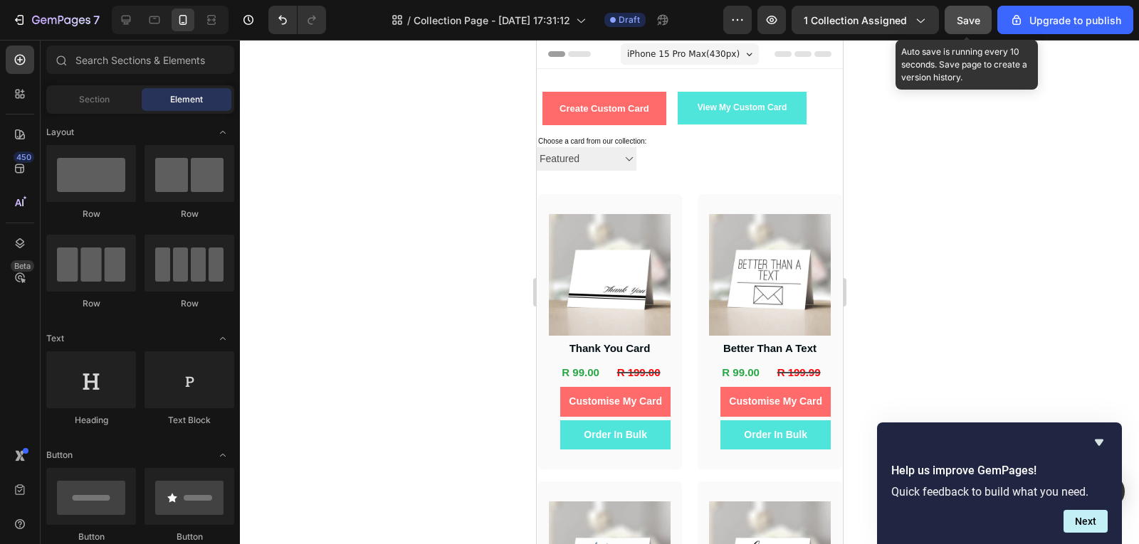
click at [989, 19] on button "Save" at bounding box center [967, 20] width 47 height 28
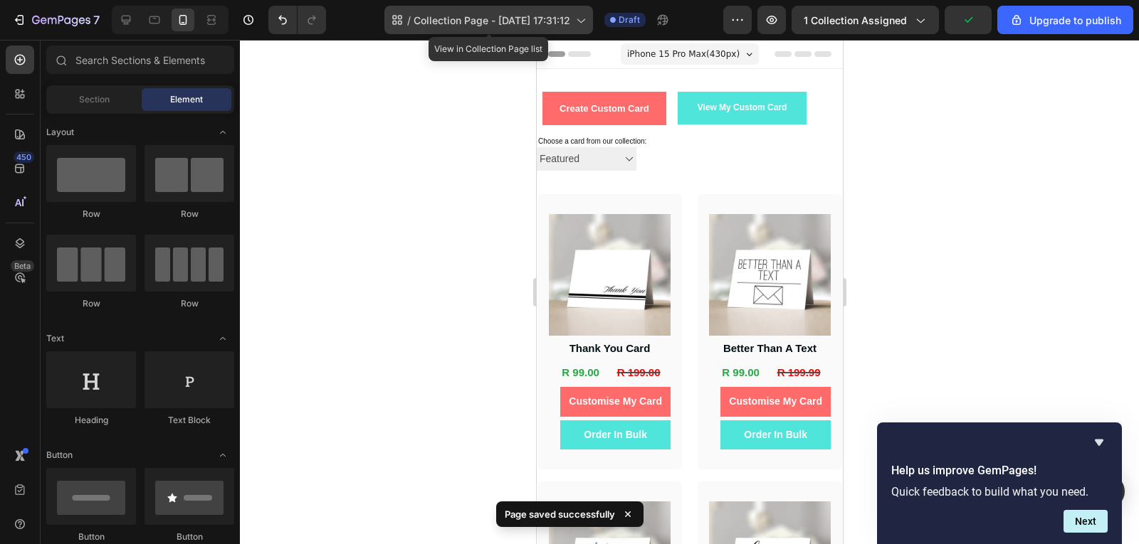
click at [551, 17] on span "Collection Page - [DATE] 17:31:12" at bounding box center [491, 20] width 157 height 15
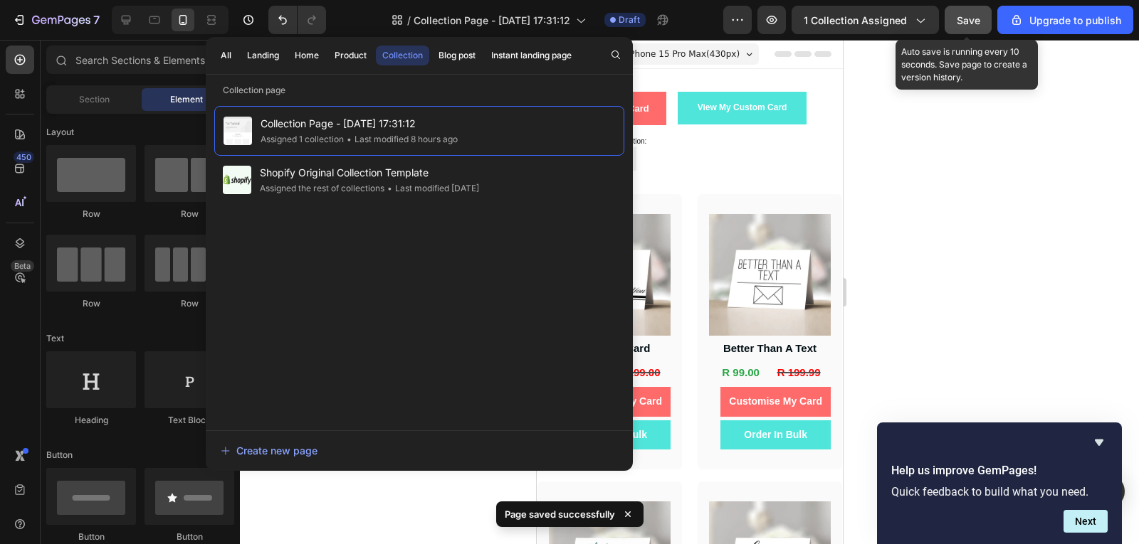
click at [956, 29] on button "Save" at bounding box center [967, 20] width 47 height 28
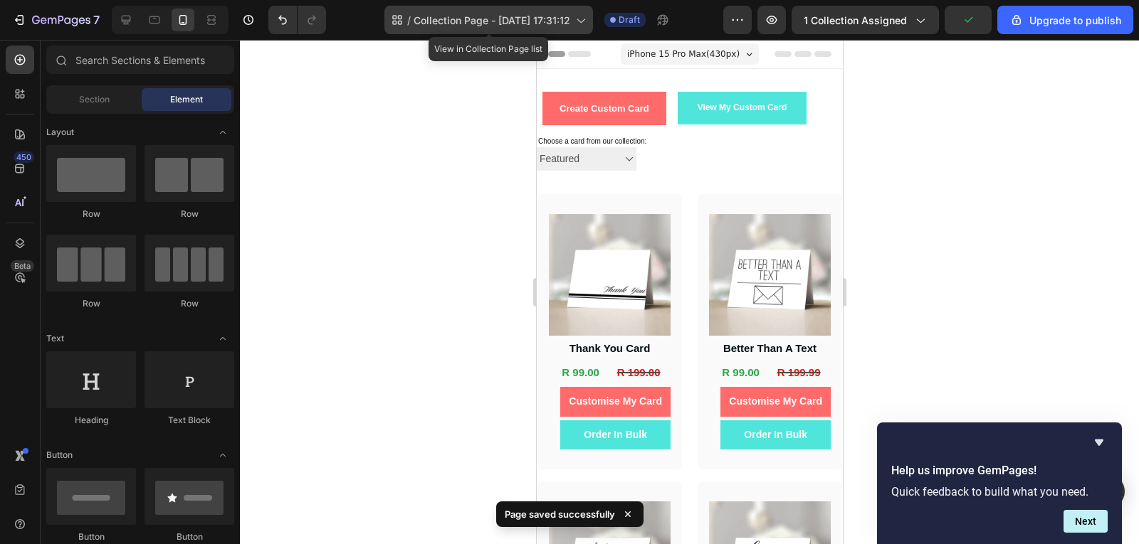
click at [577, 24] on icon at bounding box center [580, 20] width 14 height 14
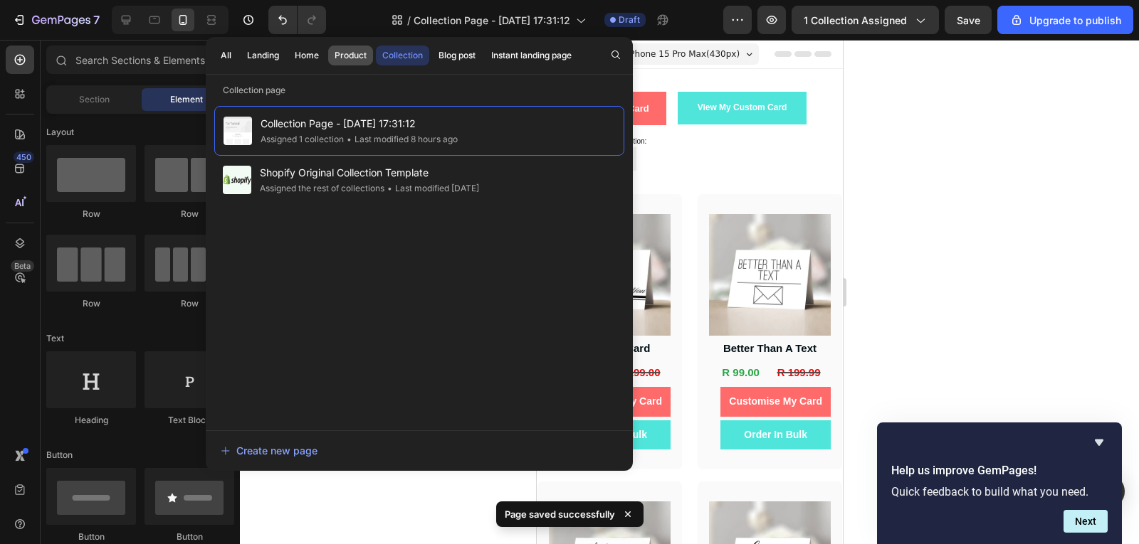
click at [359, 58] on div "Product" at bounding box center [350, 55] width 32 height 13
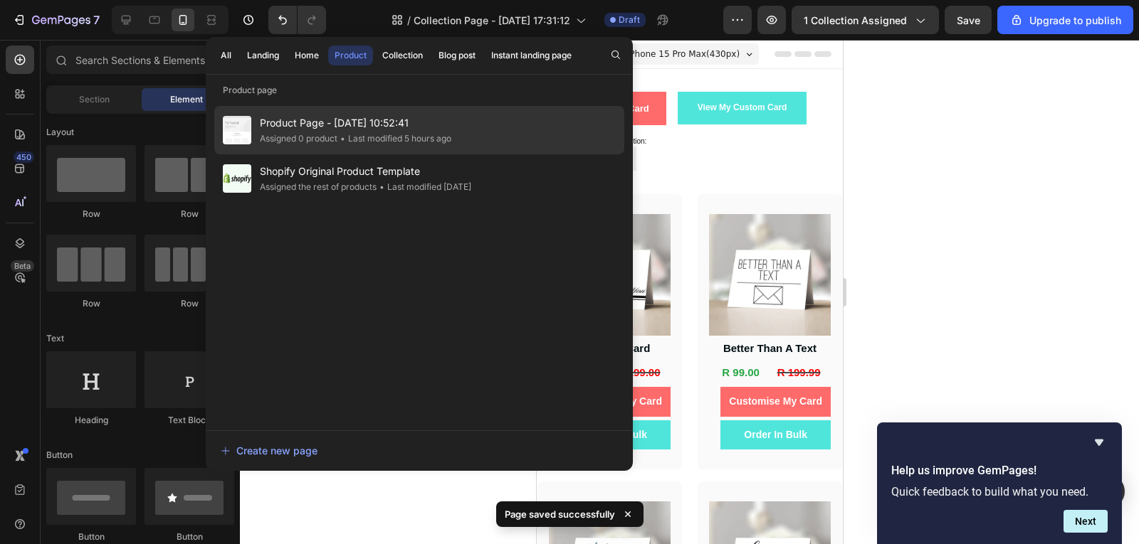
click at [406, 132] on div "• Last modified 5 hours ago" at bounding box center [394, 139] width 114 height 14
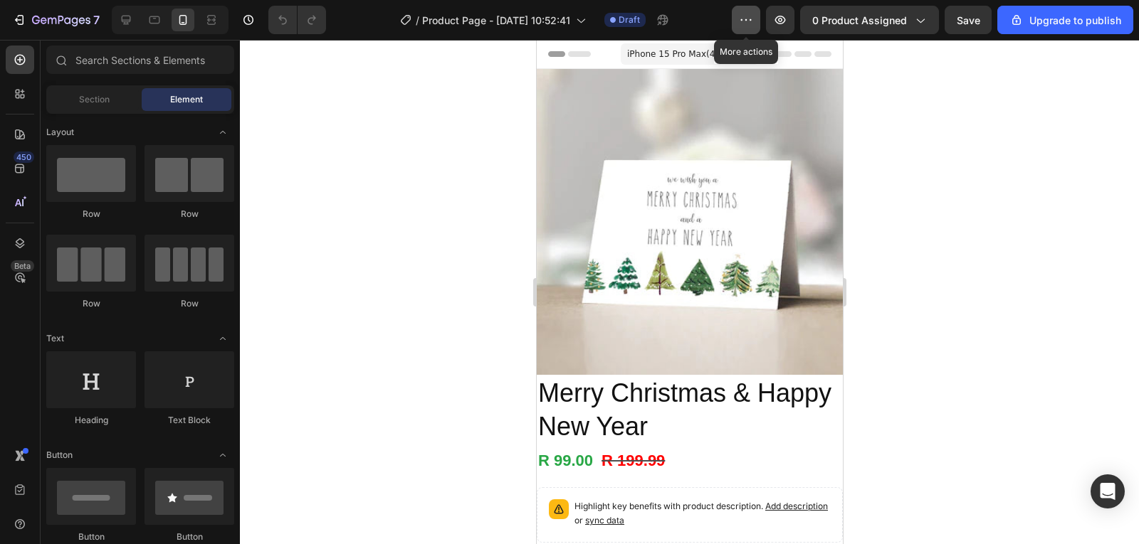
click at [749, 17] on icon "button" at bounding box center [746, 20] width 14 height 14
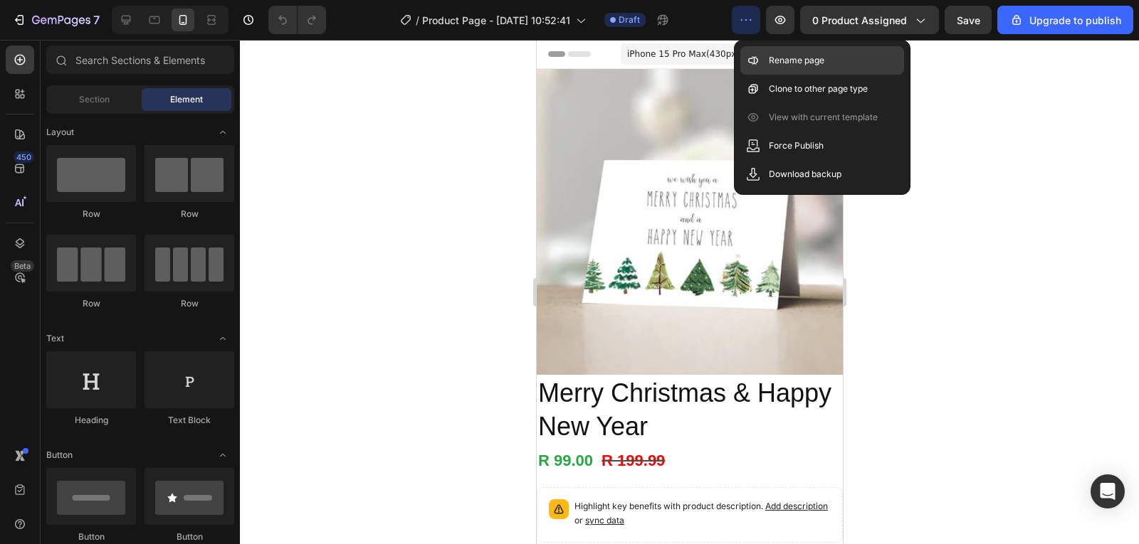
click at [771, 60] on p "Rename page" at bounding box center [796, 60] width 56 height 14
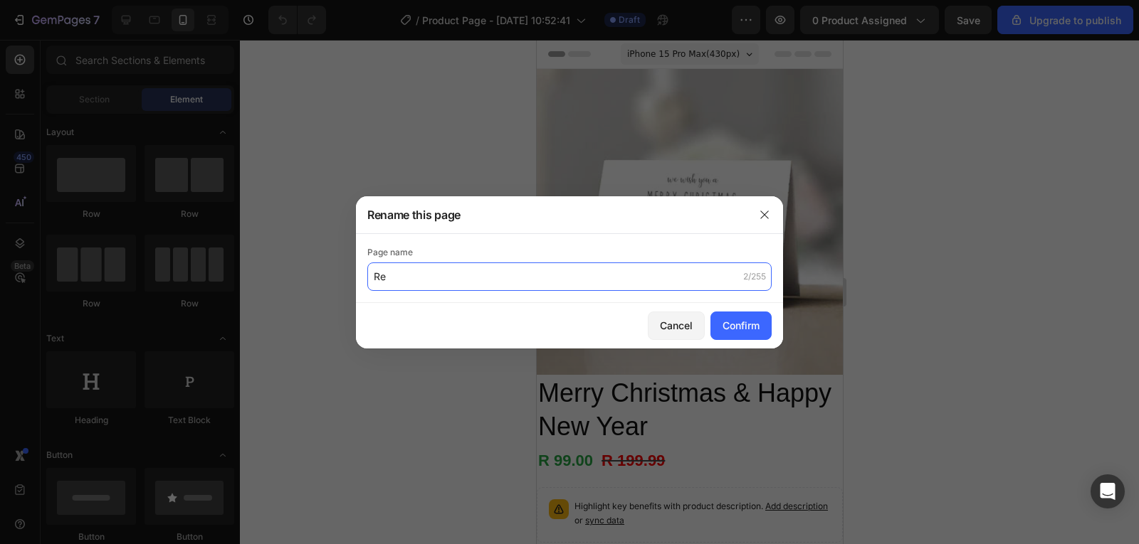
type input "R"
type input "Merry Christmas & Happy New Year"
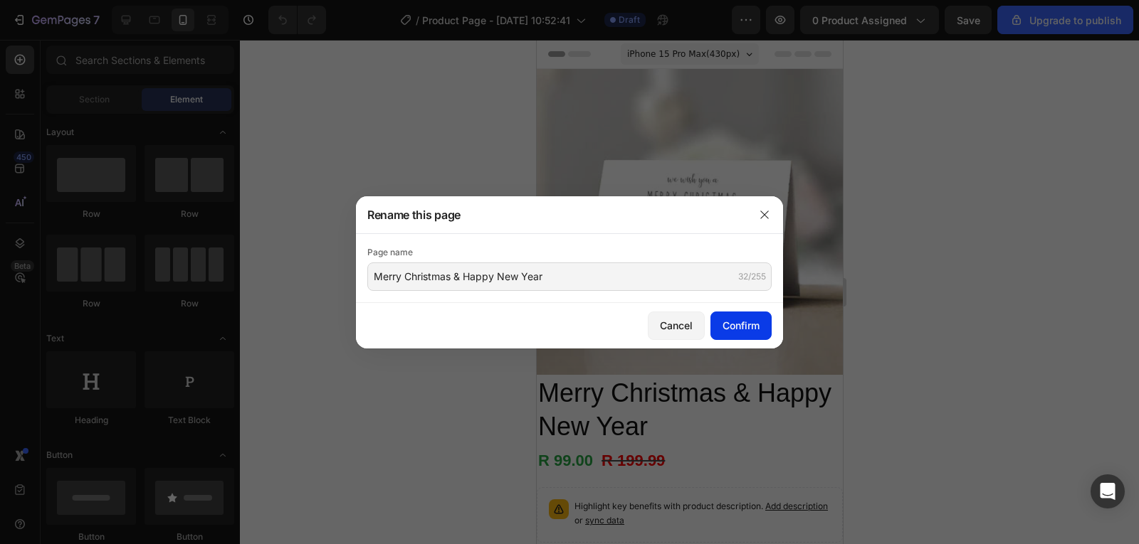
click at [756, 319] on div "Confirm" at bounding box center [740, 325] width 37 height 15
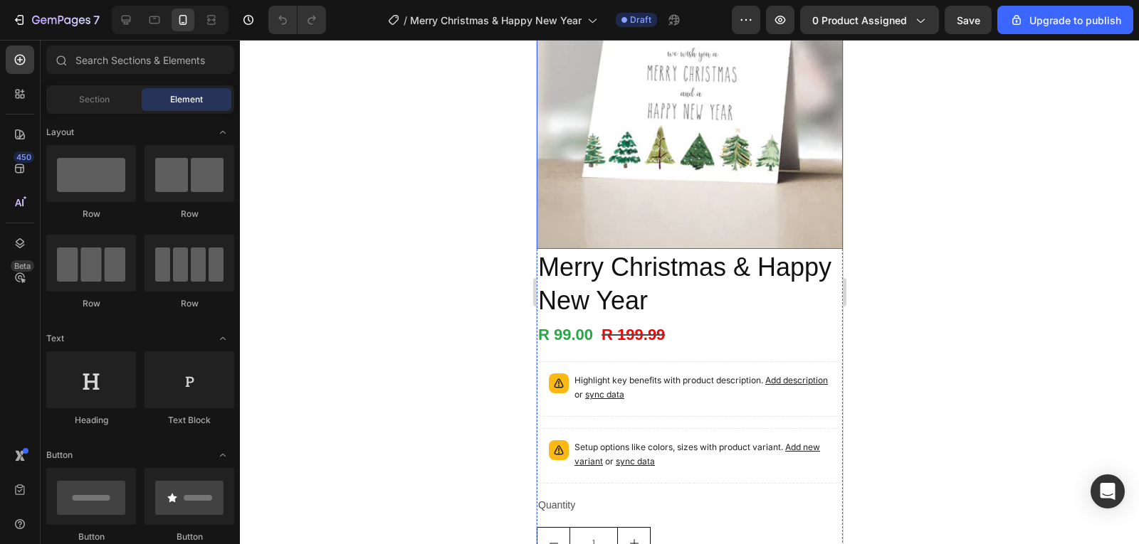
scroll to position [285, 0]
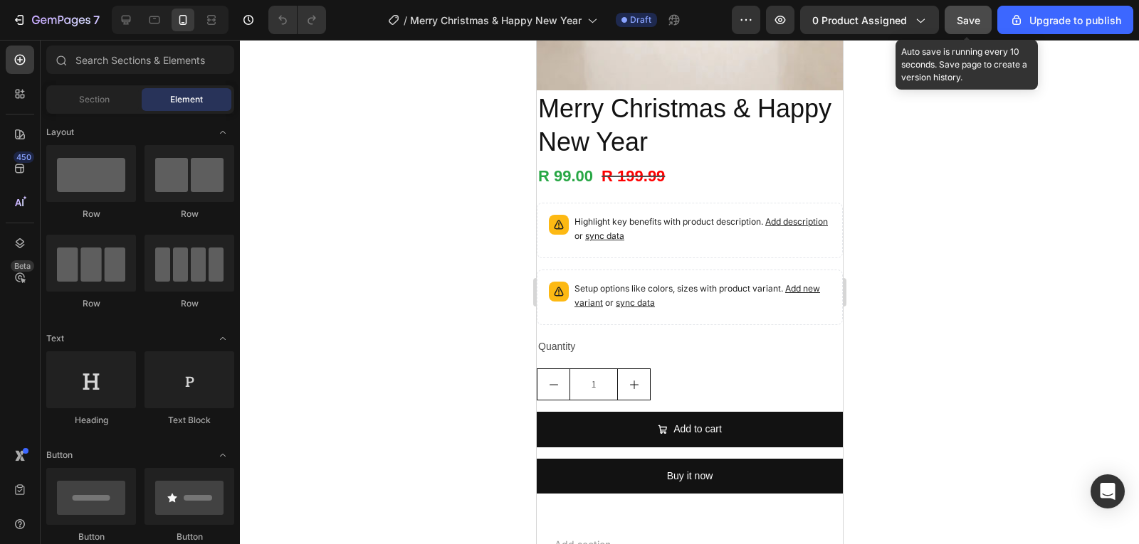
click at [963, 14] on span "Save" at bounding box center [967, 20] width 23 height 12
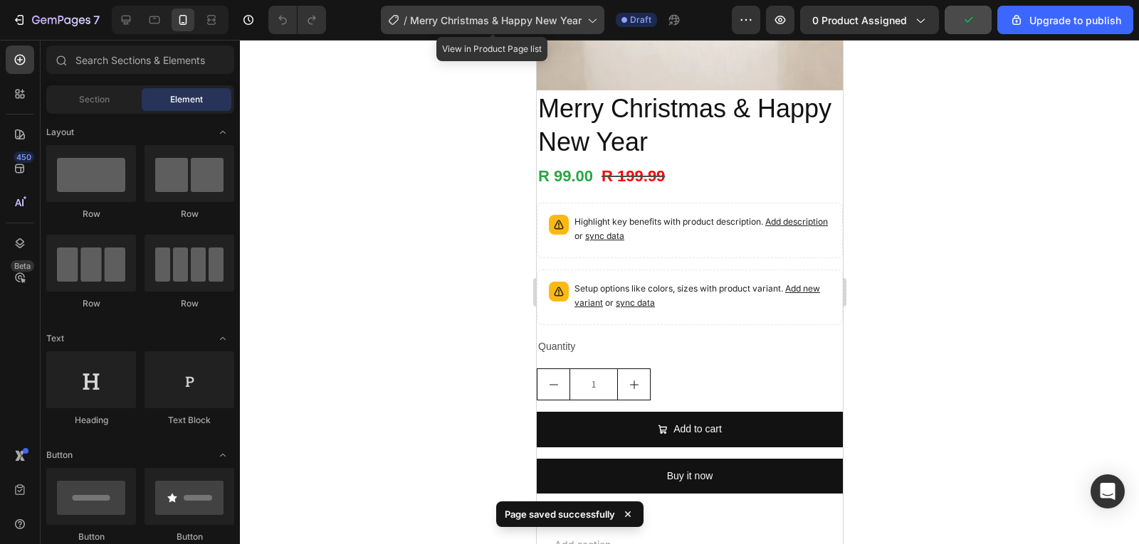
click at [490, 22] on span "Merry Christmas & Happy New Year" at bounding box center [495, 20] width 171 height 15
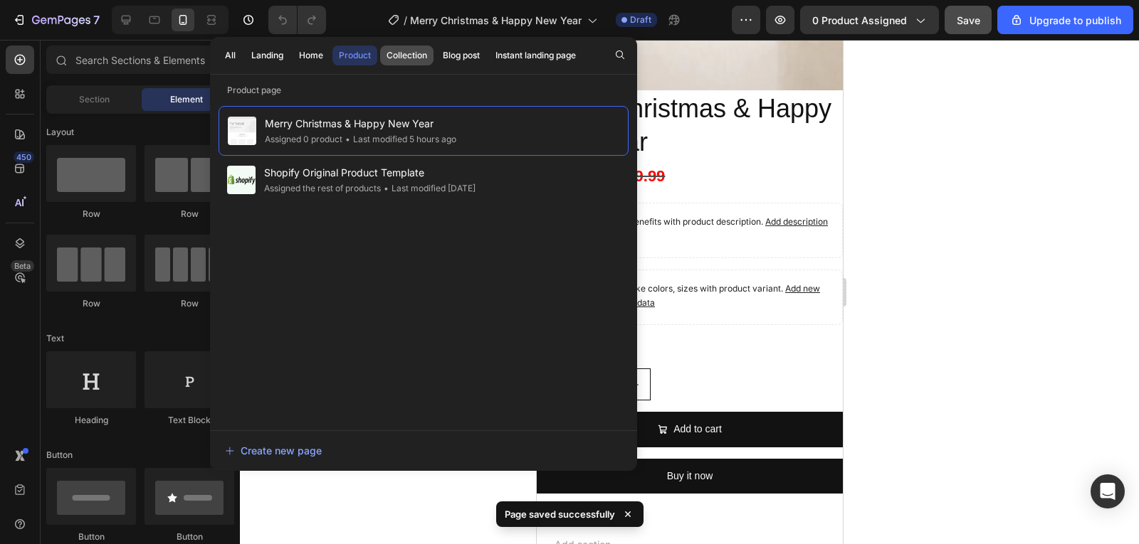
click at [400, 53] on div "Collection" at bounding box center [406, 55] width 41 height 13
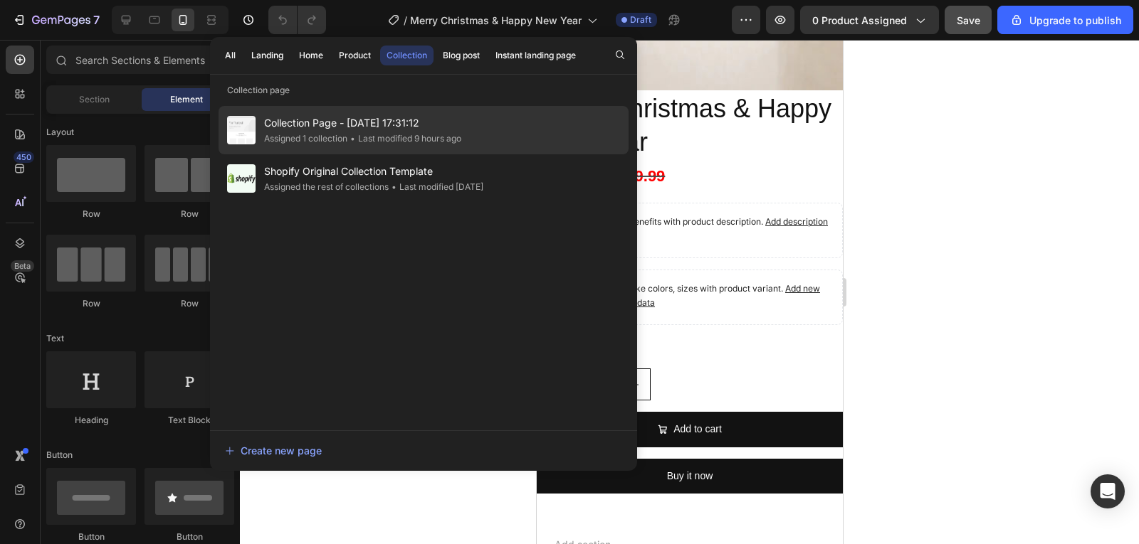
click at [415, 143] on div "• Last modified 9 hours ago" at bounding box center [404, 139] width 114 height 14
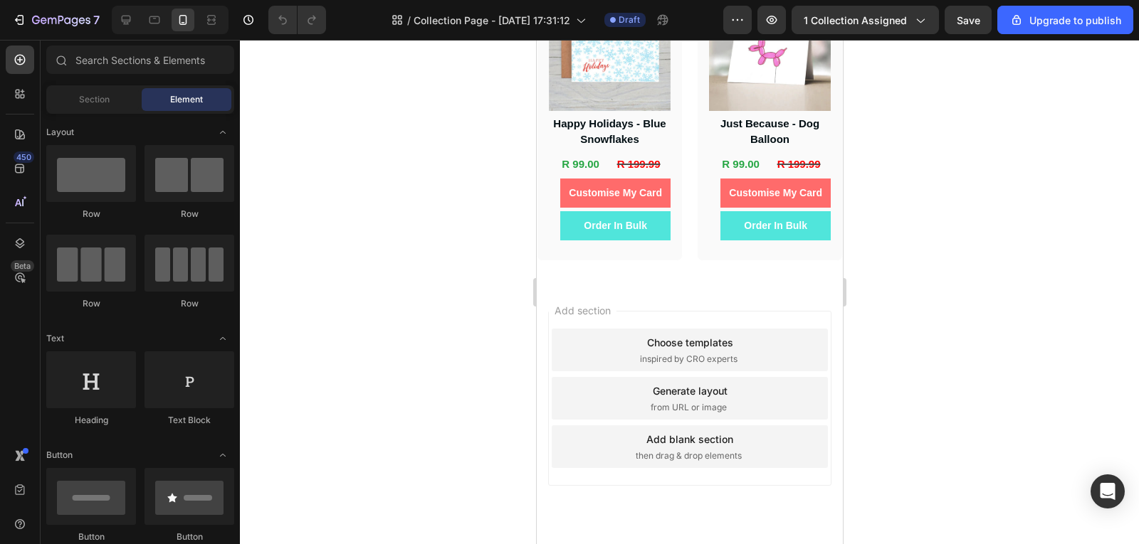
scroll to position [4651, 0]
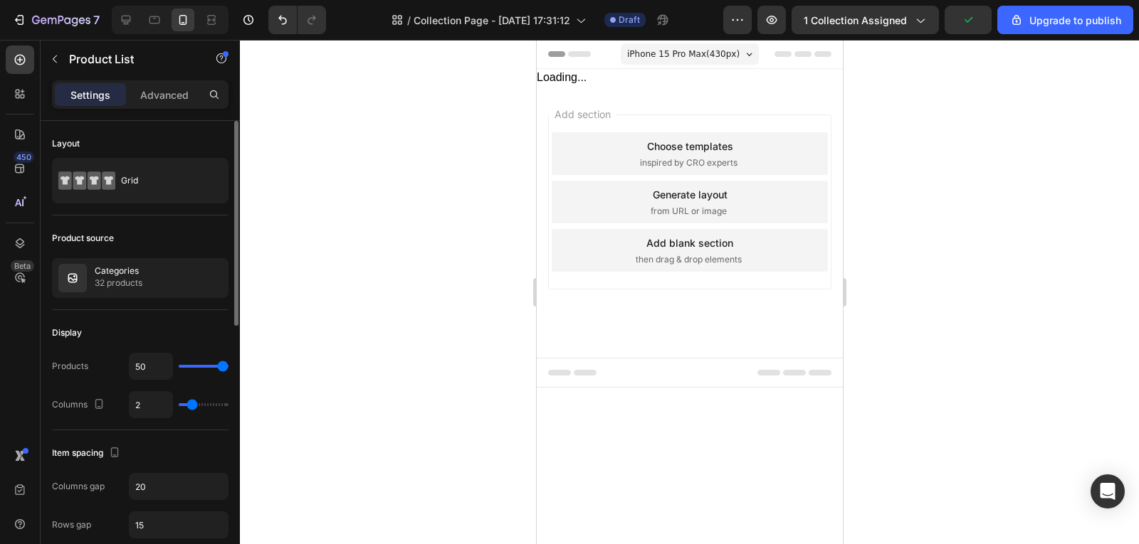
scroll to position [0, 0]
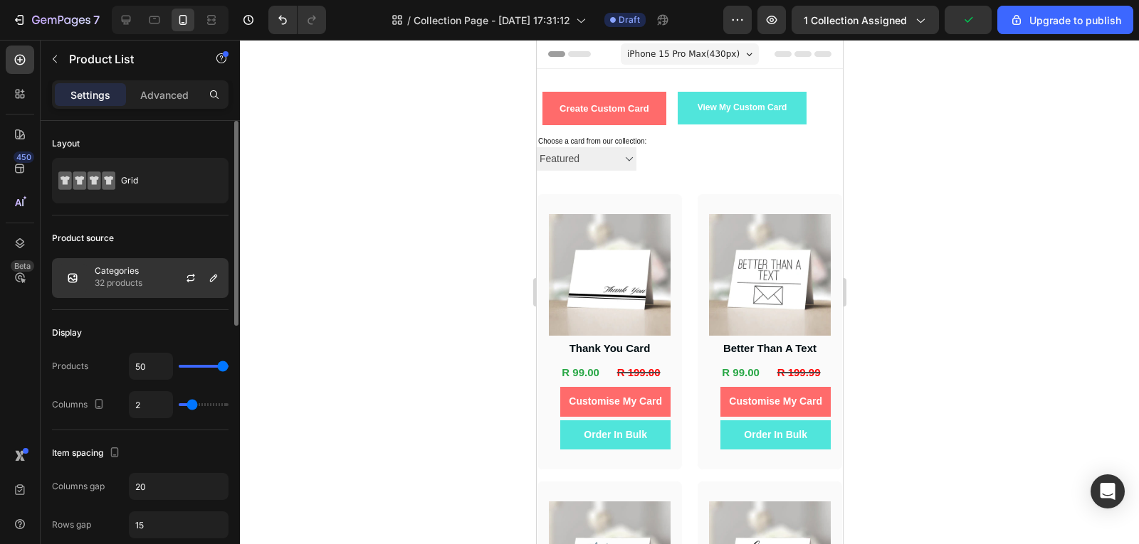
click at [154, 291] on div "Categories 32 products" at bounding box center [140, 278] width 176 height 40
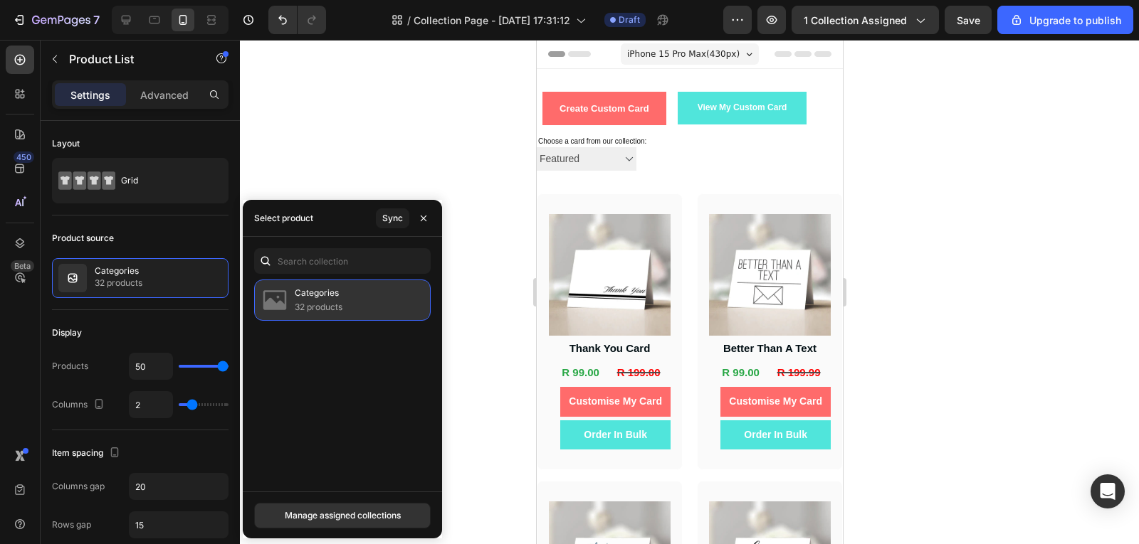
click at [352, 301] on div "Categories 32 products" at bounding box center [342, 300] width 176 height 41
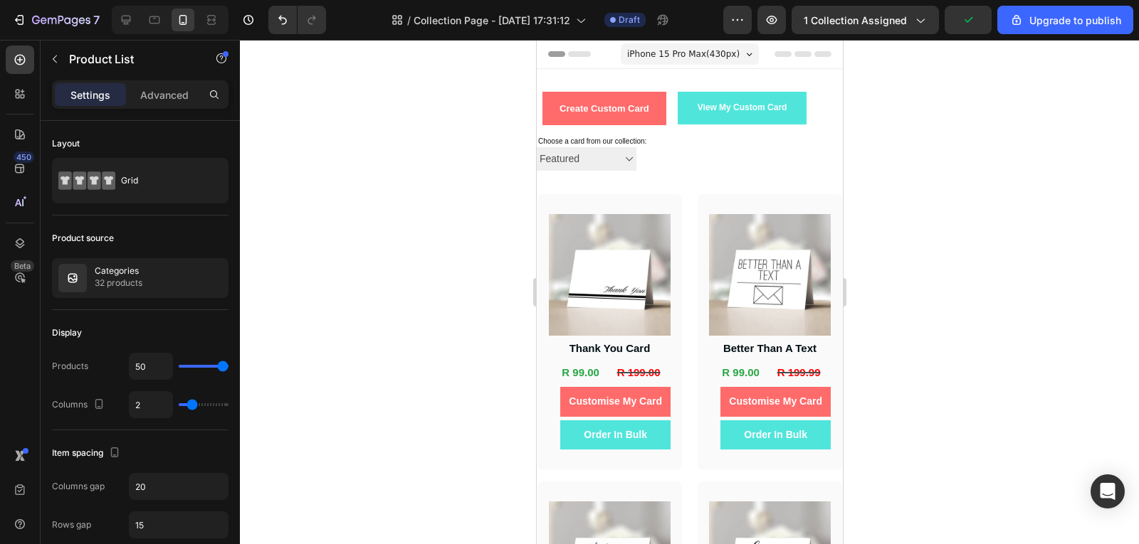
click at [890, 266] on div at bounding box center [689, 292] width 899 height 505
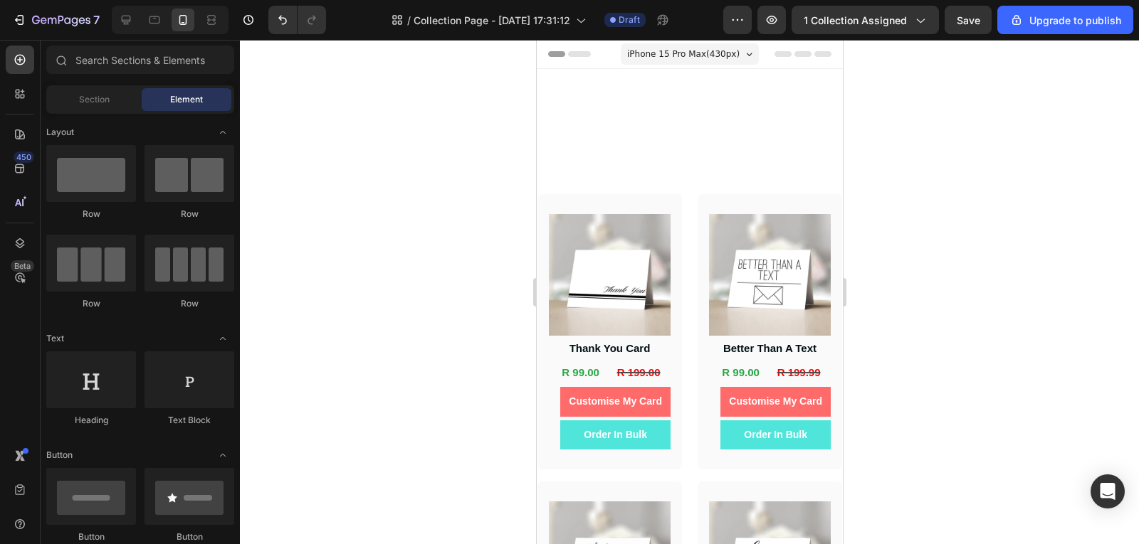
scroll to position [3862, 0]
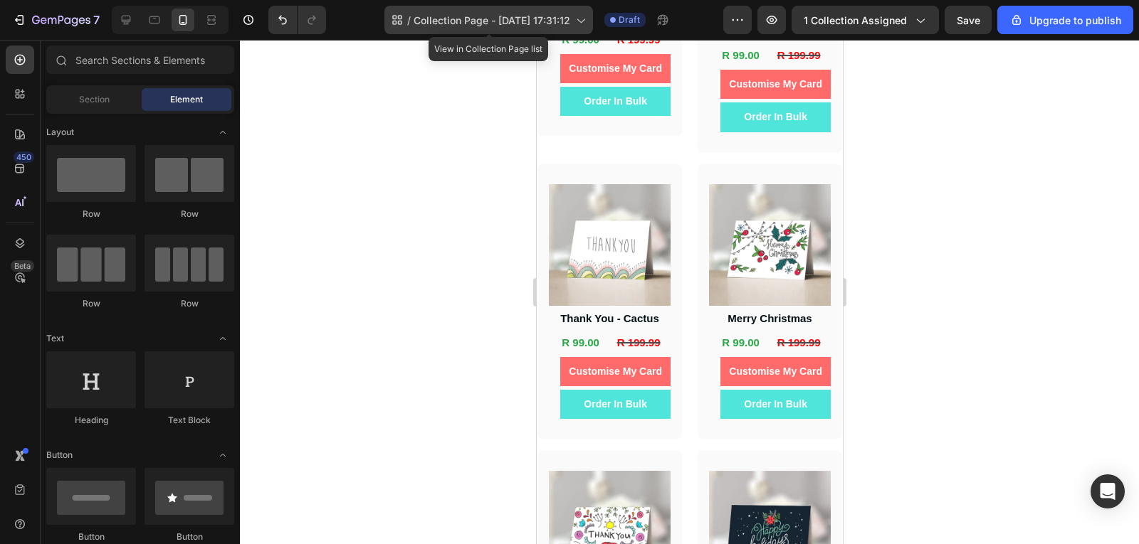
click at [550, 26] on span "Collection Page - [DATE] 17:31:12" at bounding box center [491, 20] width 157 height 15
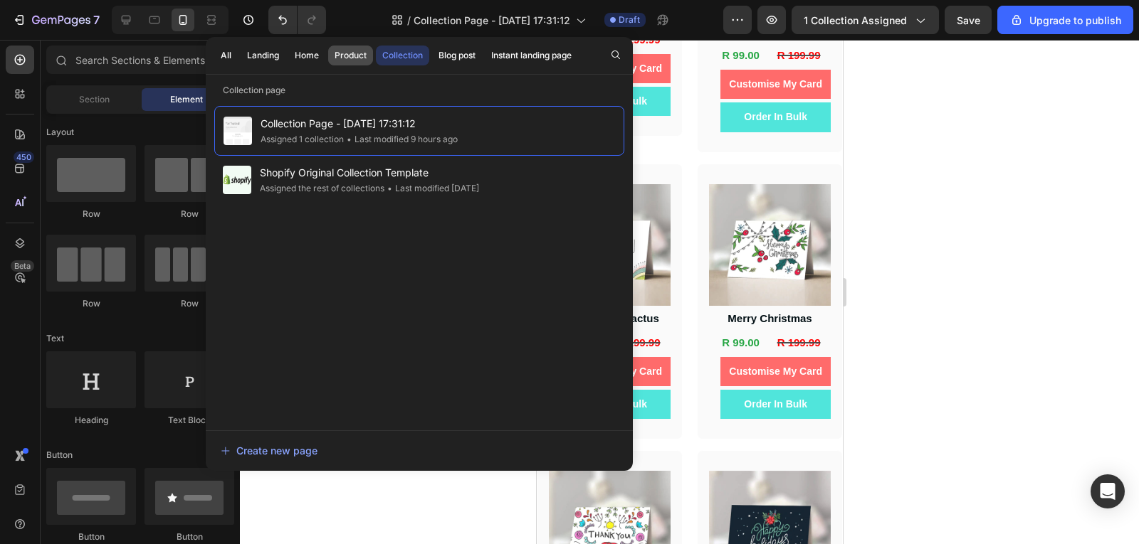
click at [343, 63] on button "Product" at bounding box center [350, 56] width 45 height 20
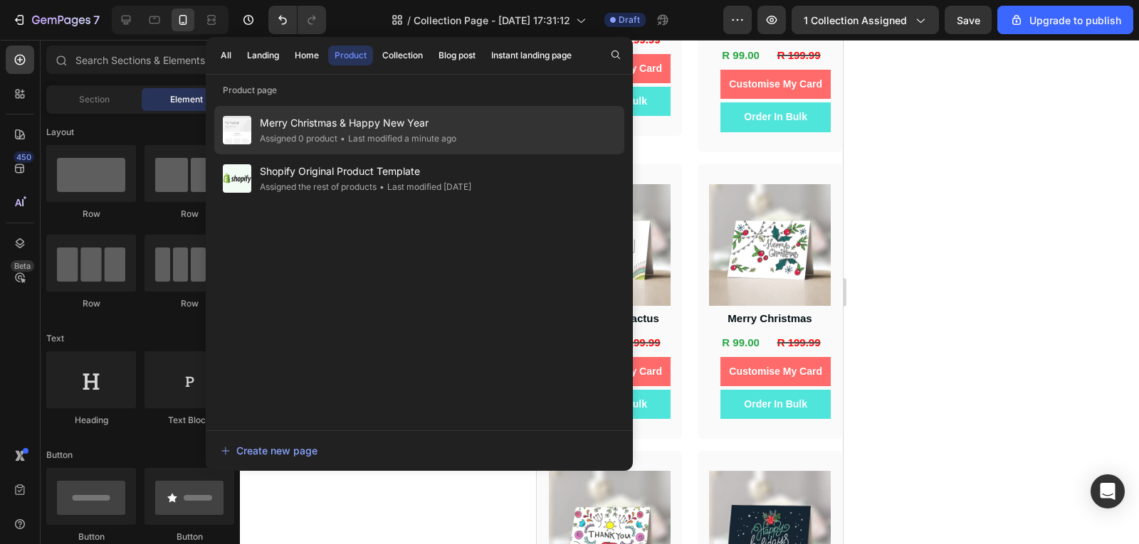
click at [381, 122] on span "Merry Christmas & Happy New Year" at bounding box center [358, 123] width 196 height 17
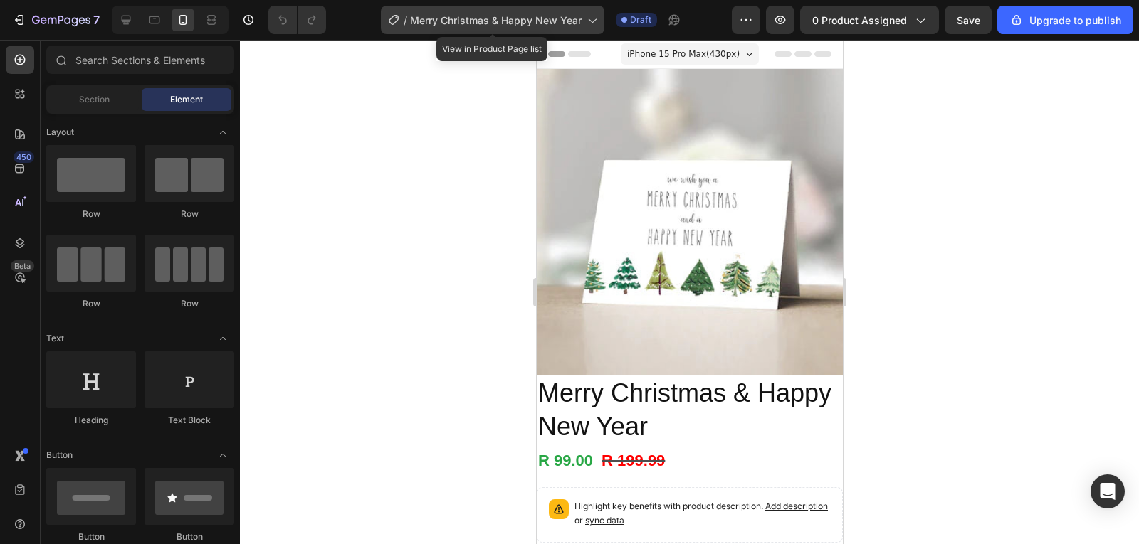
click at [581, 21] on span "Merry Christmas & Happy New Year" at bounding box center [495, 20] width 171 height 15
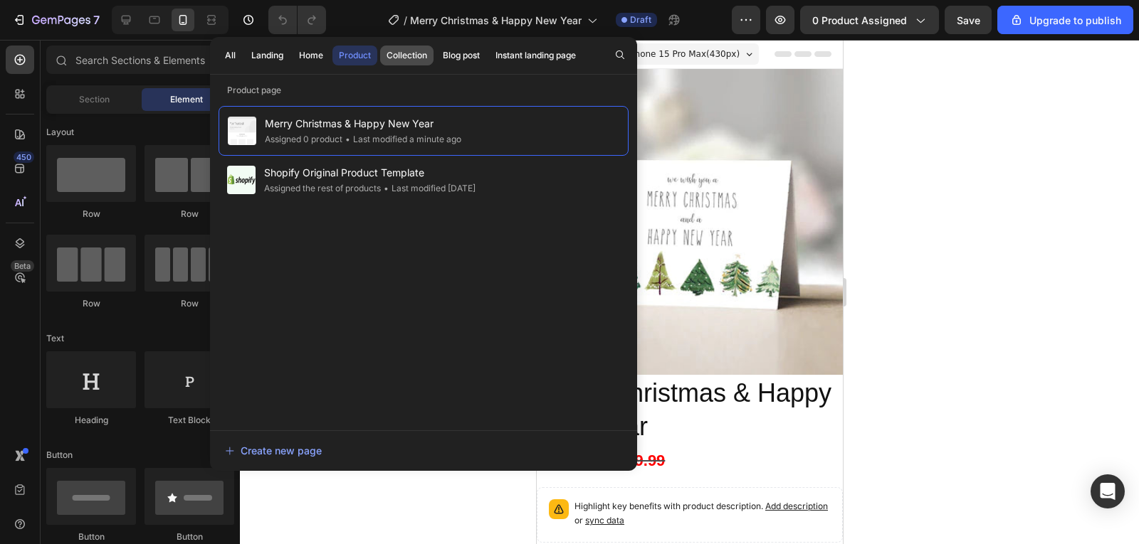
click at [408, 56] on div "Collection" at bounding box center [406, 55] width 41 height 13
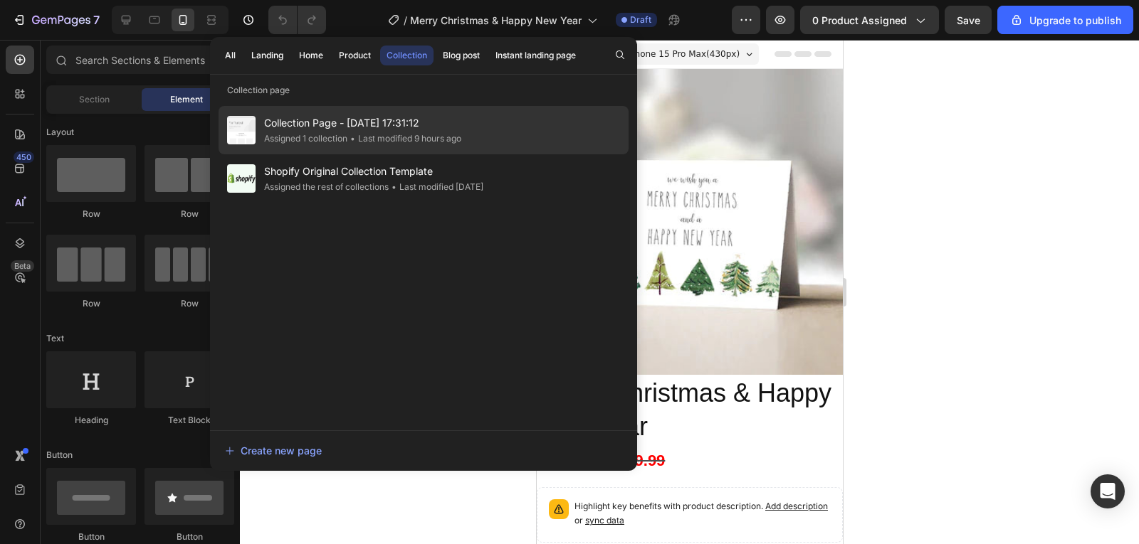
click at [366, 125] on span "Collection Page - [DATE] 17:31:12" at bounding box center [362, 123] width 197 height 17
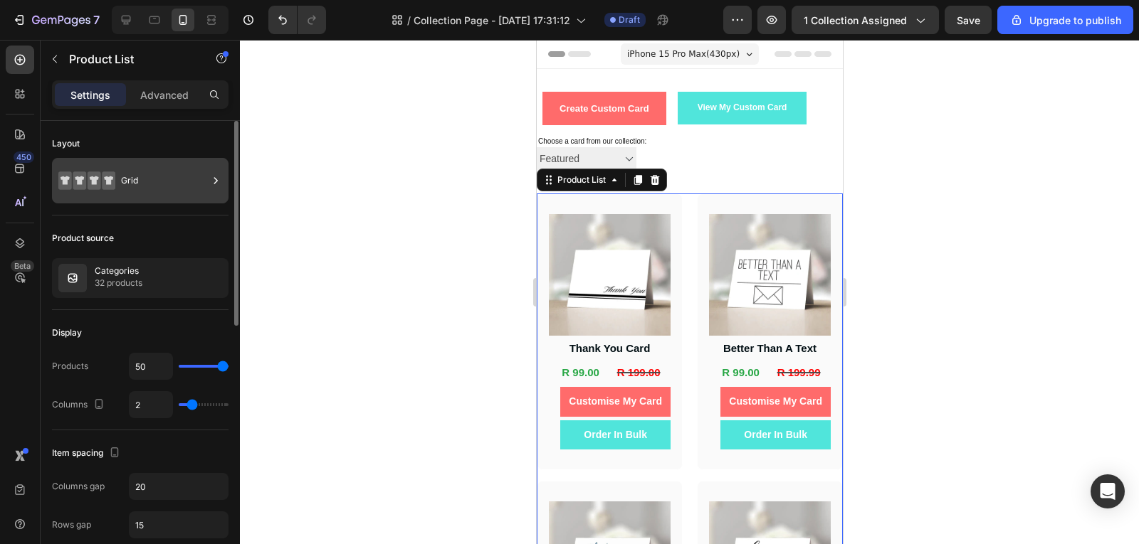
click at [152, 190] on div "Grid" at bounding box center [164, 180] width 87 height 33
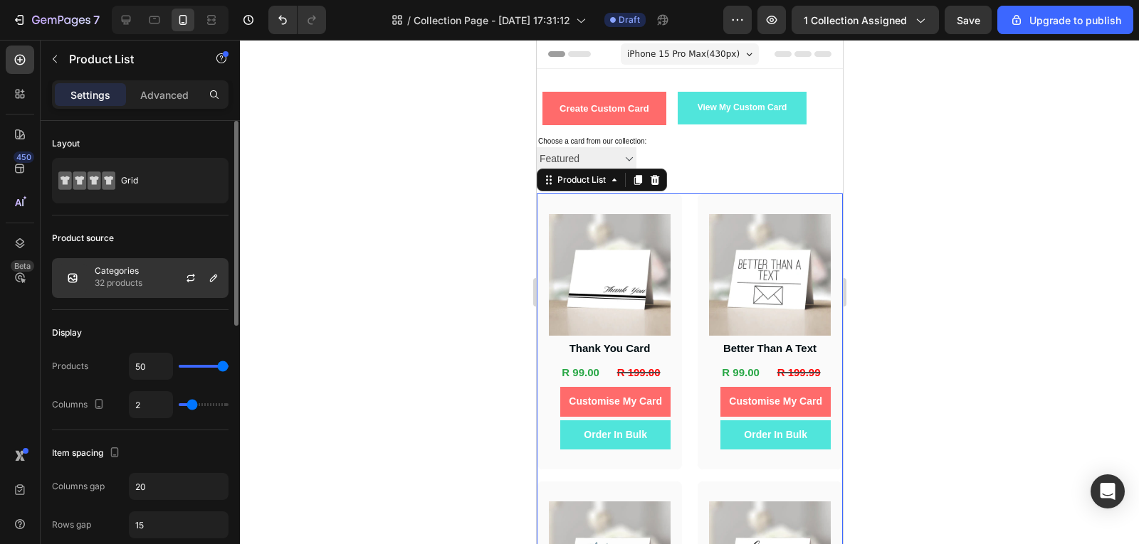
click at [151, 282] on div "Categories 32 products" at bounding box center [140, 278] width 176 height 40
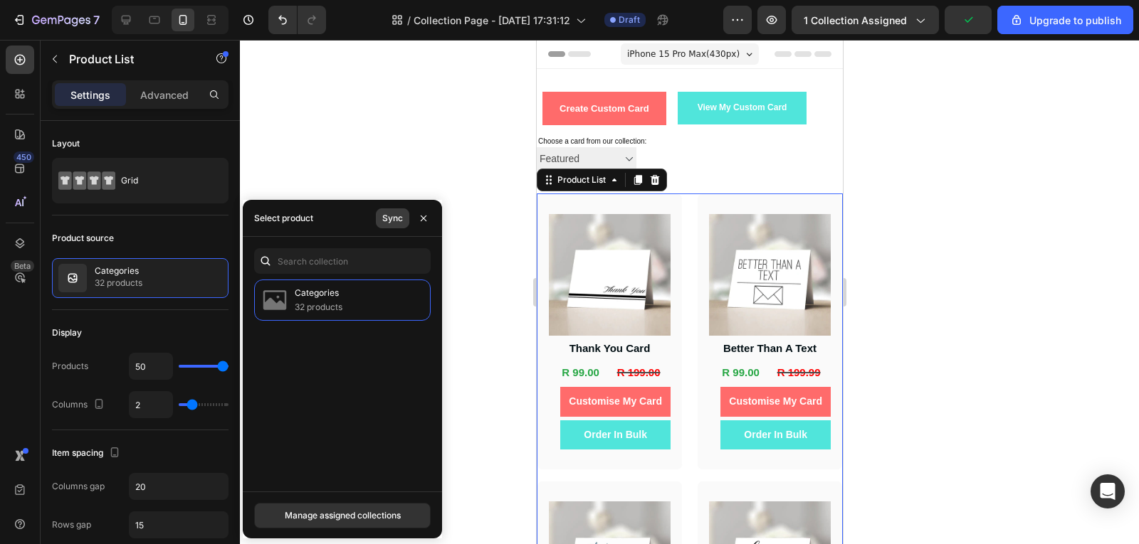
click at [393, 224] on div "Sync" at bounding box center [392, 218] width 21 height 13
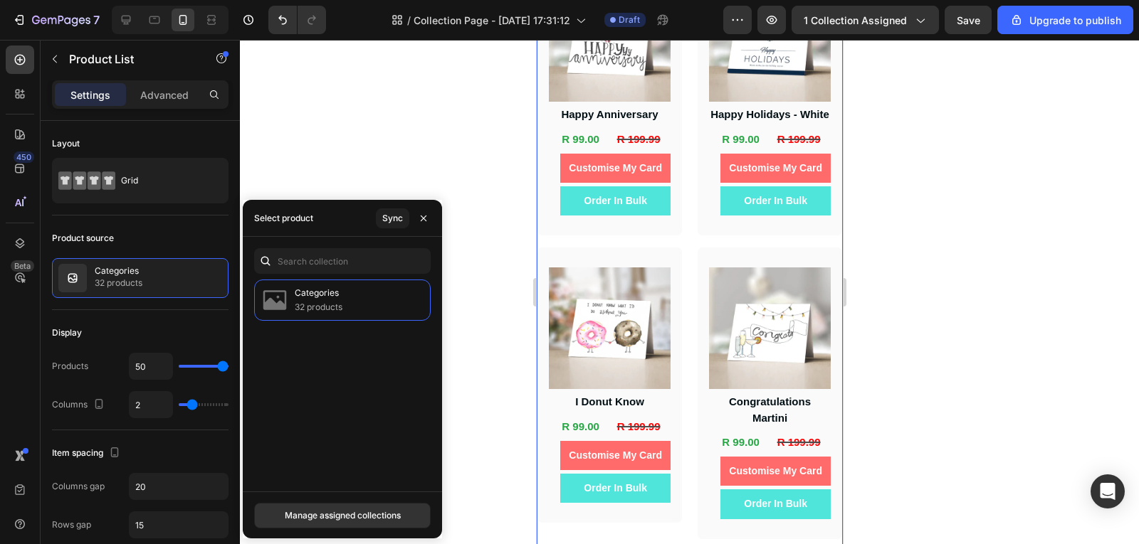
scroll to position [3441, 0]
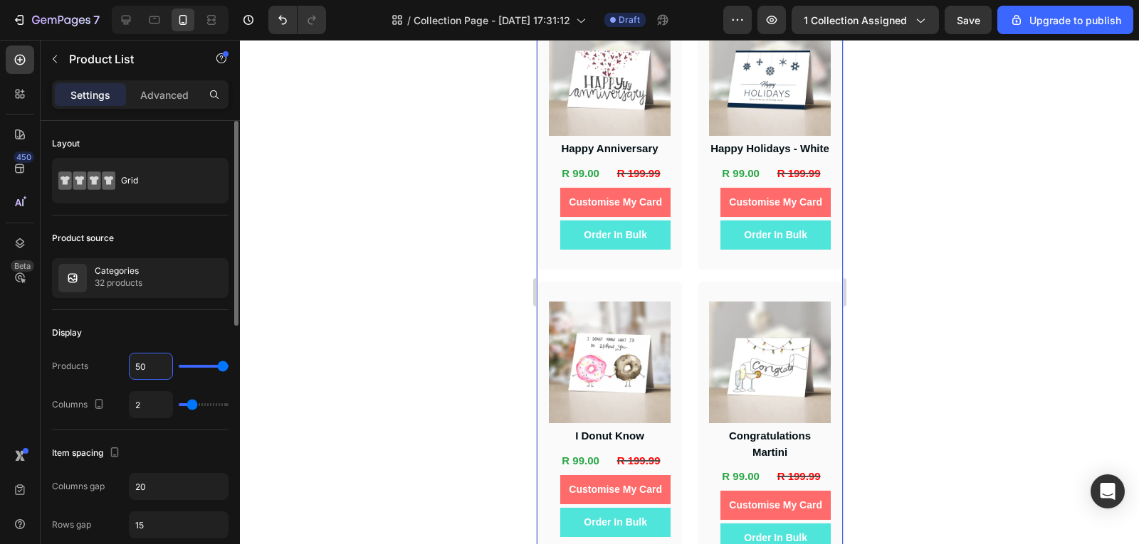
click at [160, 368] on input "50" at bounding box center [151, 367] width 43 height 26
type input "1"
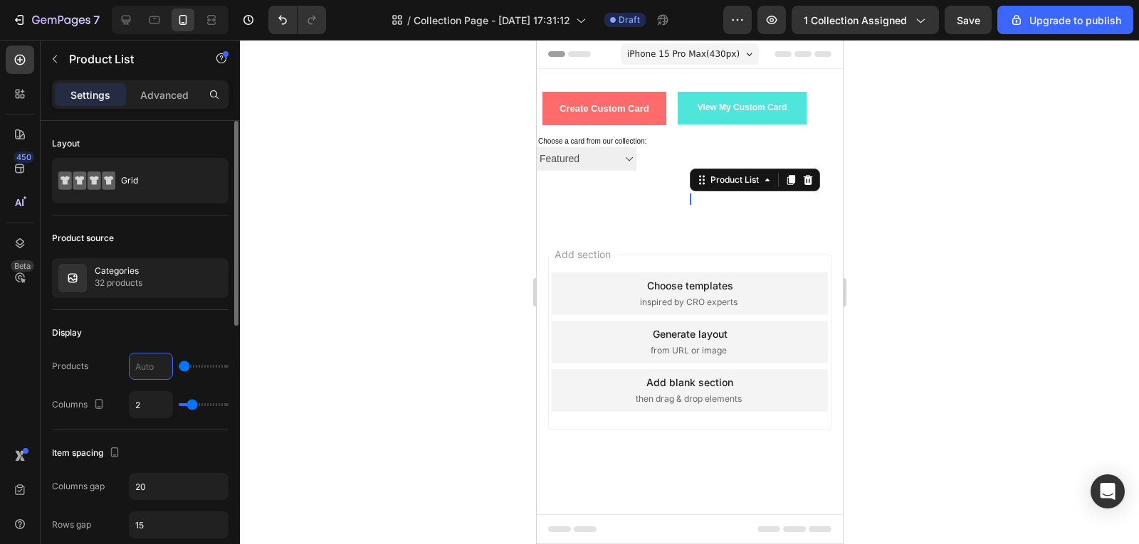
scroll to position [0, 0]
type input "10"
type input "100"
type input "50"
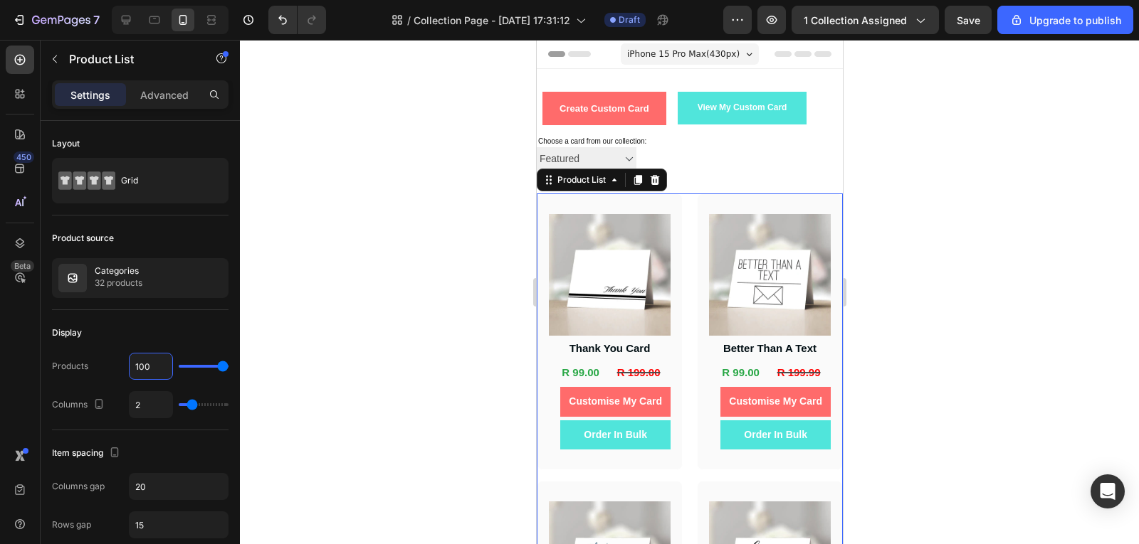
type input "100"
click at [929, 280] on div at bounding box center [689, 292] width 899 height 505
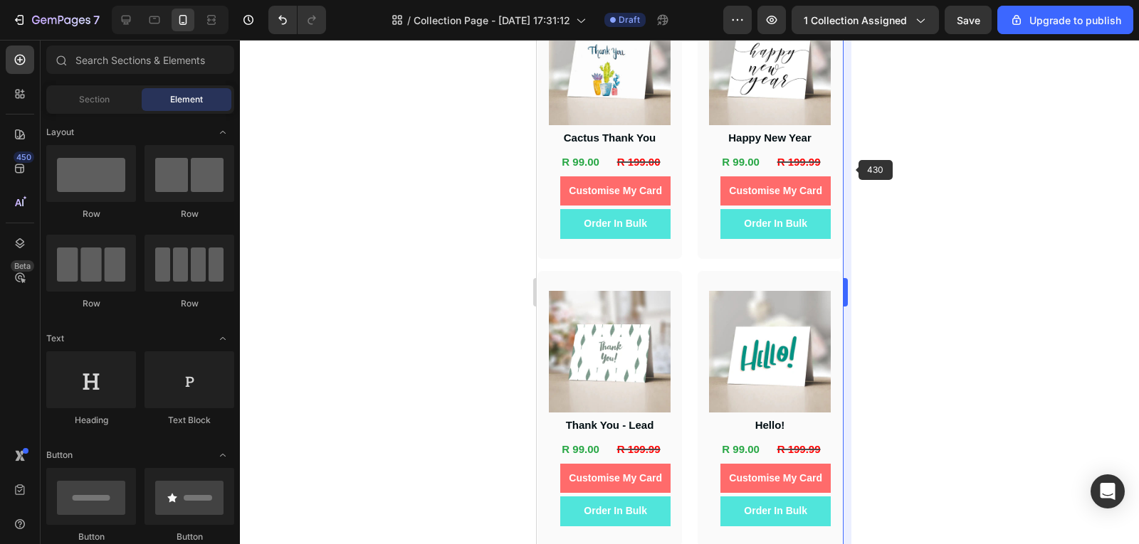
scroll to position [3862, 0]
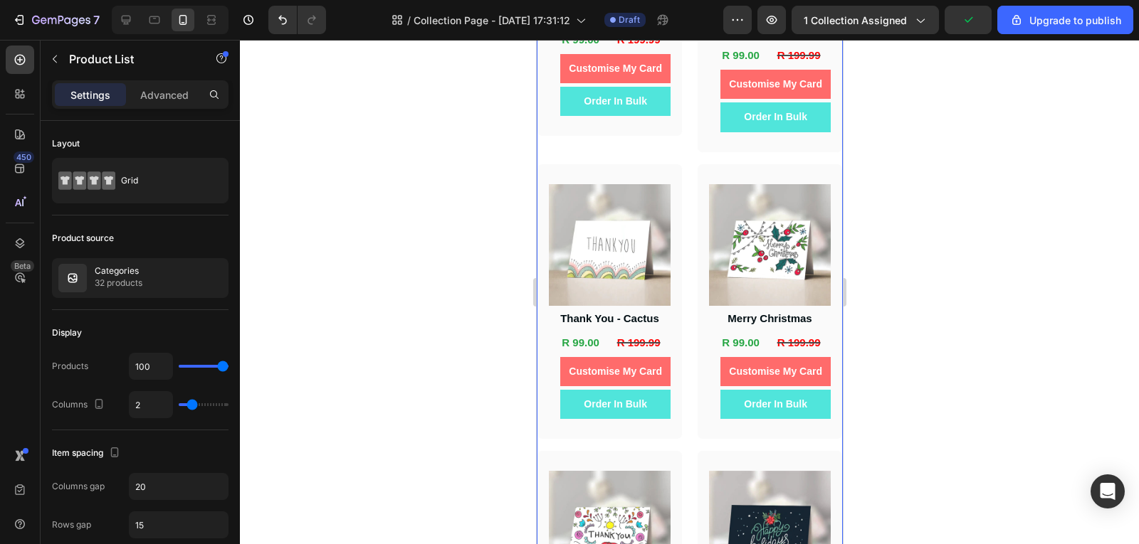
scroll to position [4289, 0]
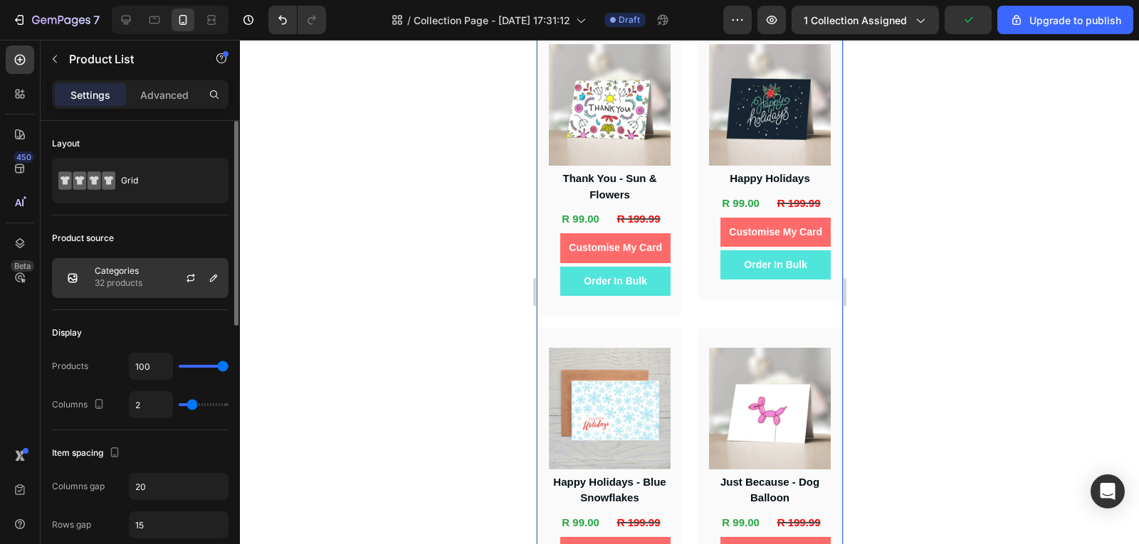
click at [130, 292] on div "Categories 32 products" at bounding box center [140, 278] width 176 height 40
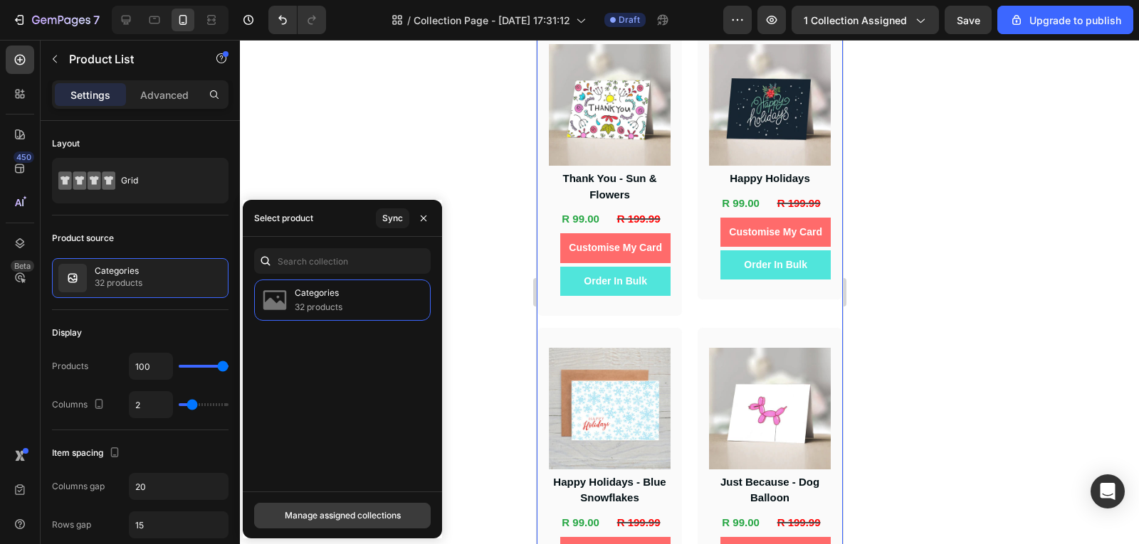
click at [364, 522] on div "Manage assigned collections" at bounding box center [343, 515] width 116 height 13
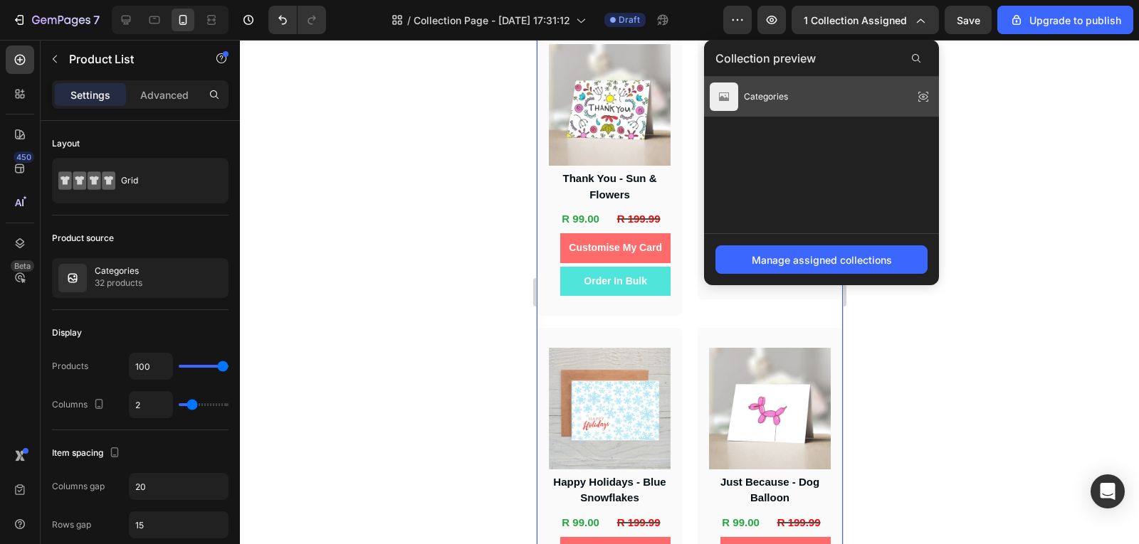
click at [923, 91] on icon at bounding box center [923, 97] width 20 height 20
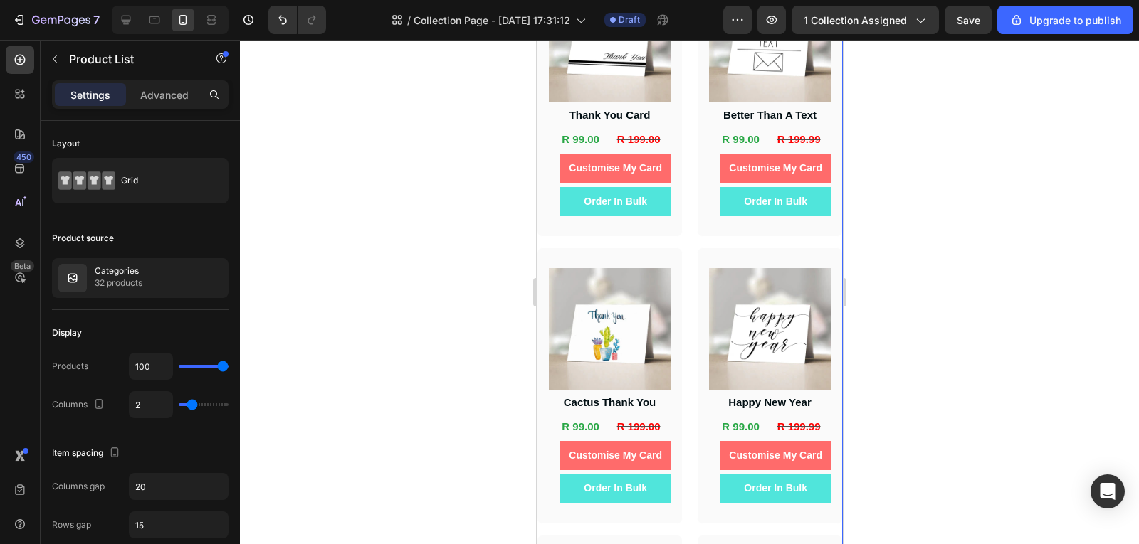
scroll to position [0, 0]
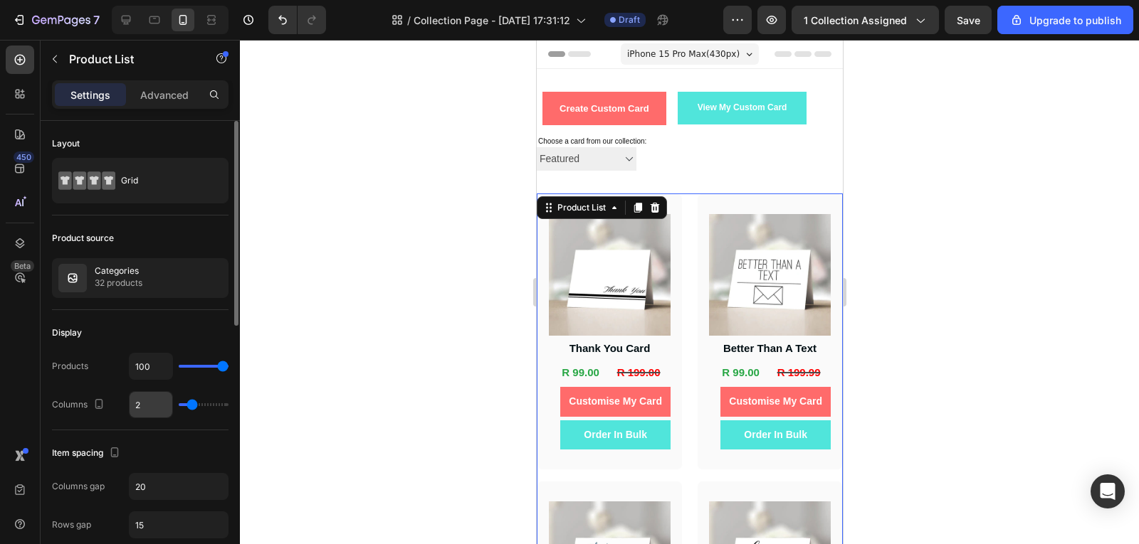
click at [152, 411] on input "2" at bounding box center [151, 405] width 43 height 26
type input "1"
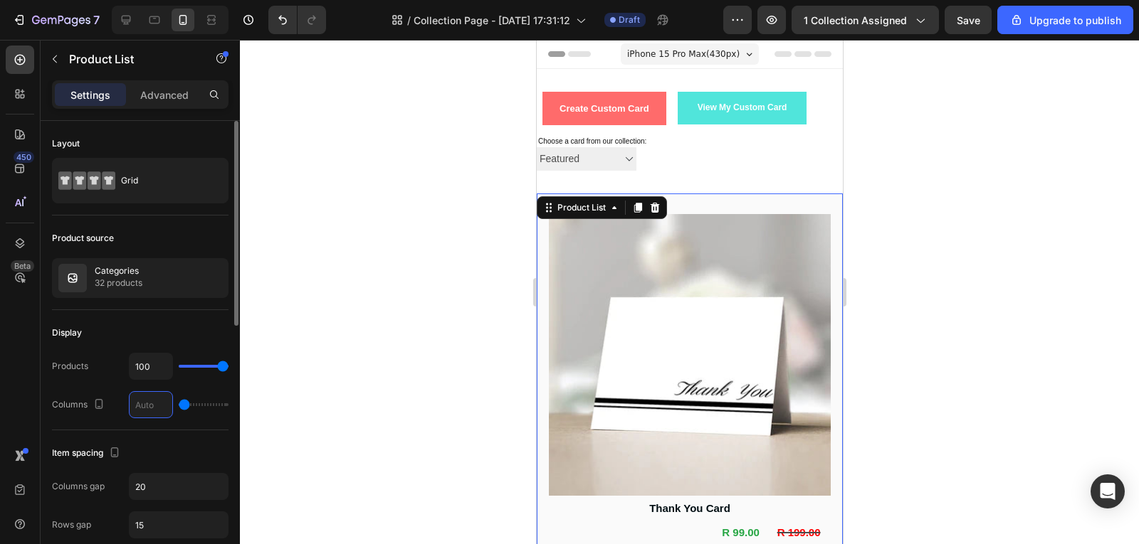
type input "3"
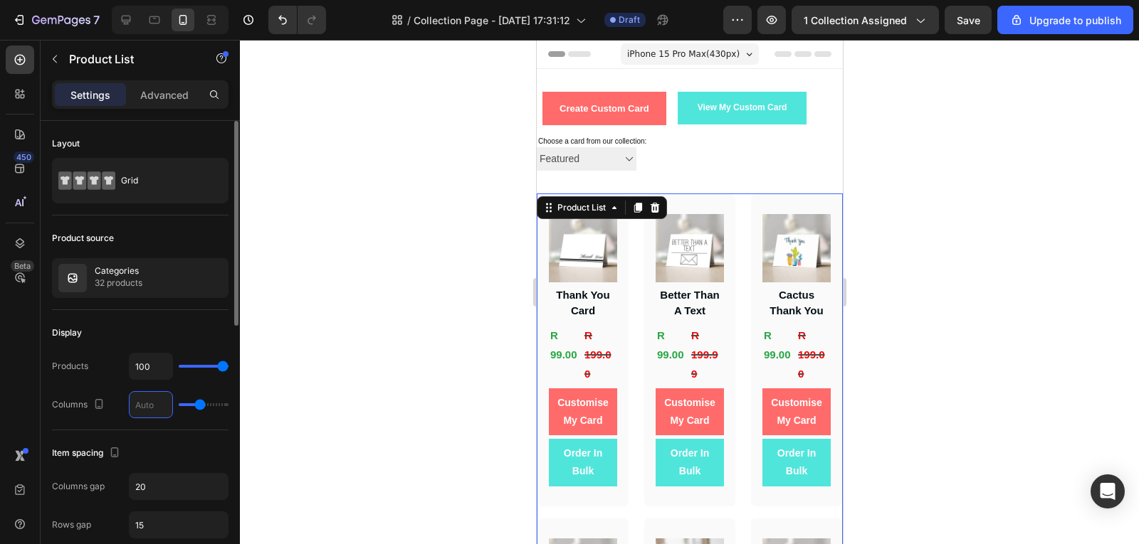
type input "1"
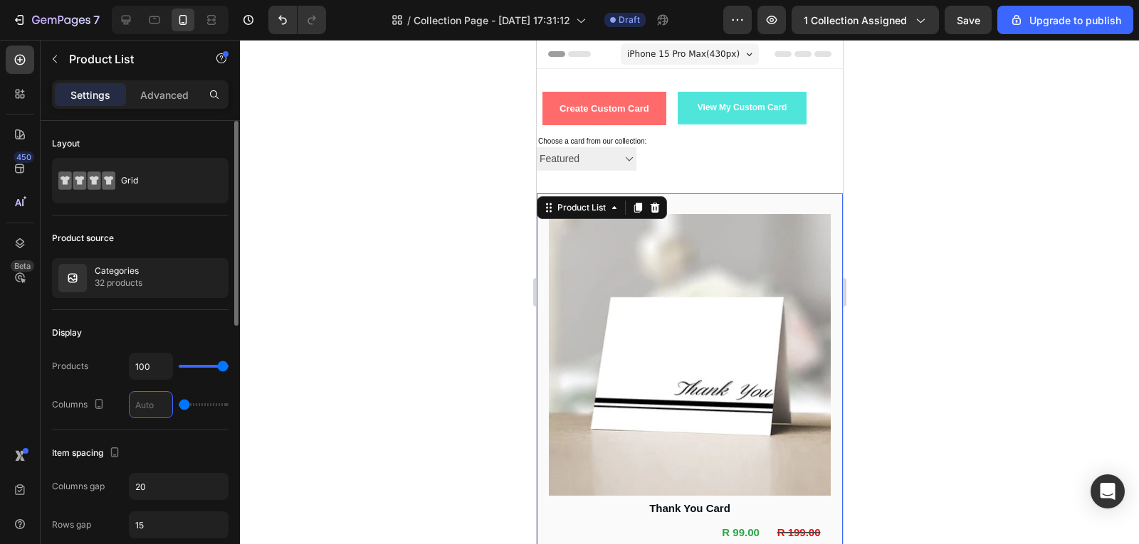
type input "3"
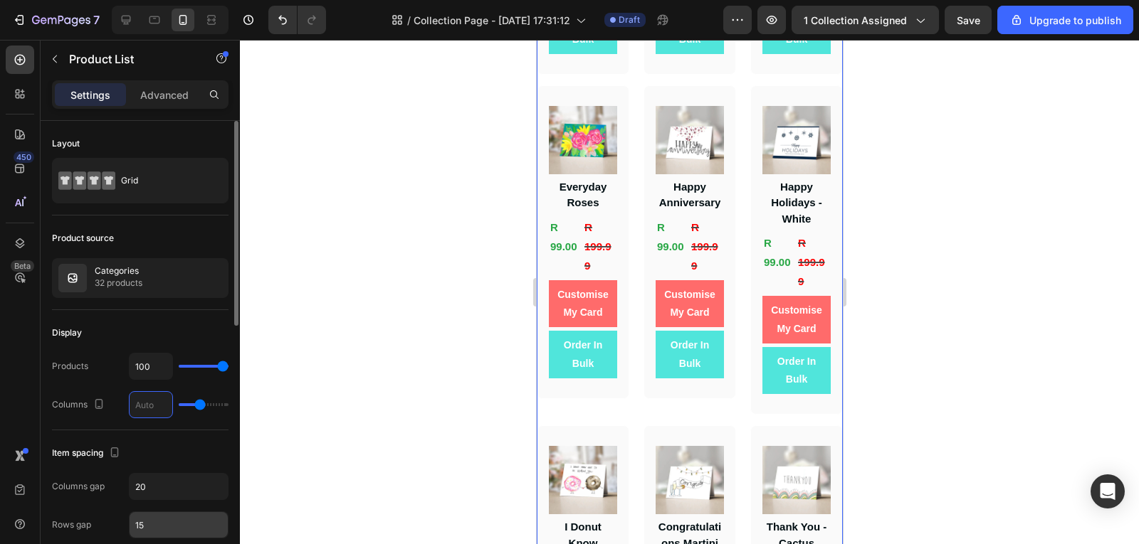
type input "1"
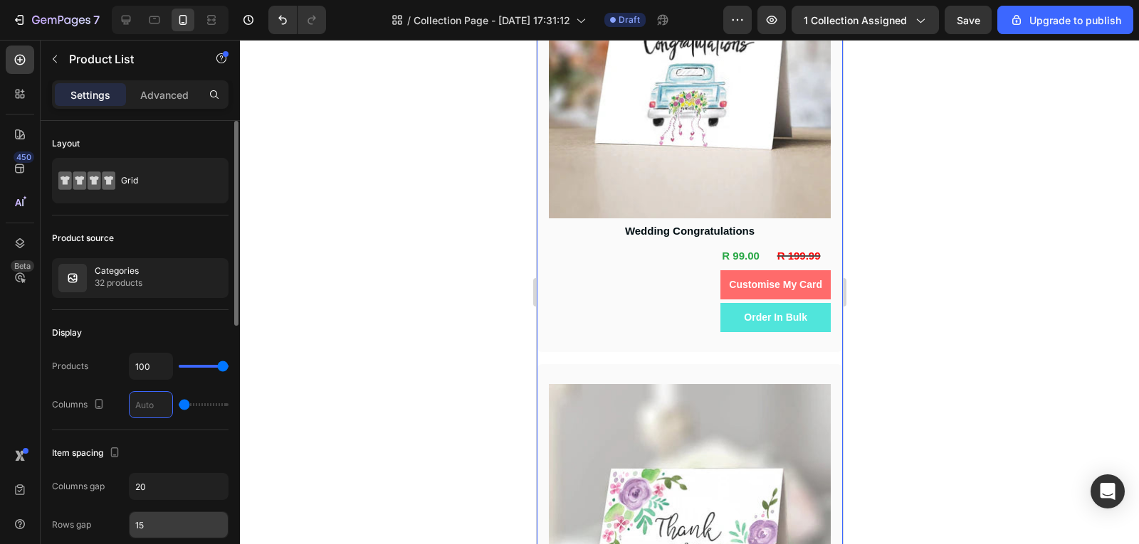
type input "2"
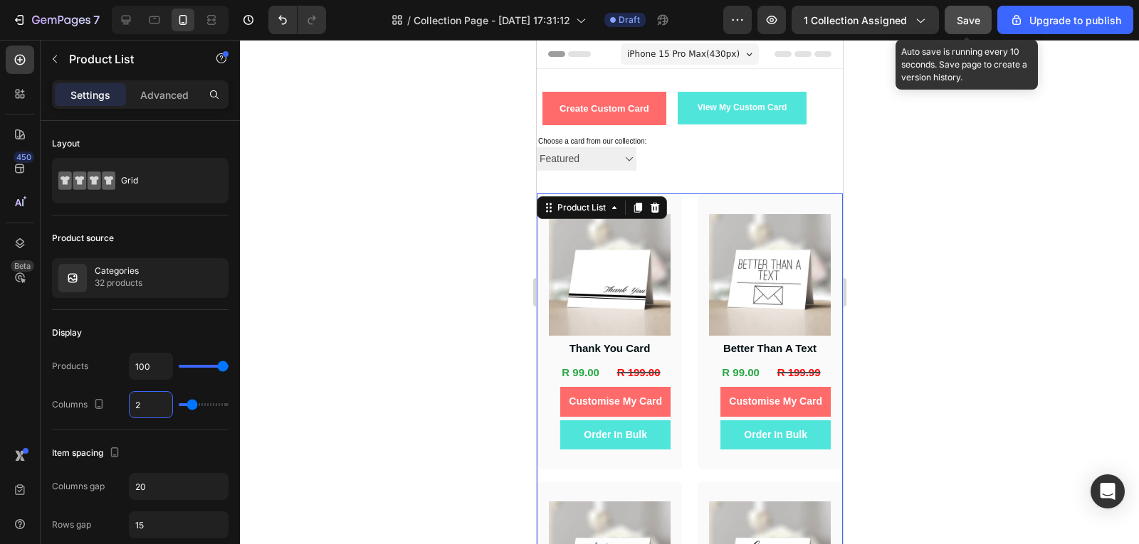
click at [963, 33] on button "Save" at bounding box center [967, 20] width 47 height 28
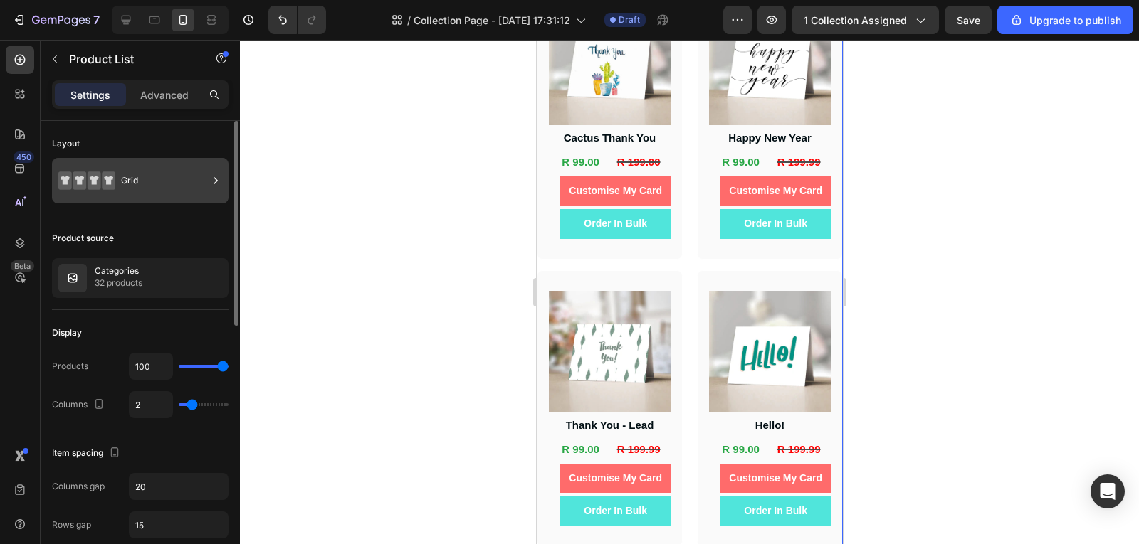
click at [137, 169] on div "Grid" at bounding box center [164, 180] width 87 height 33
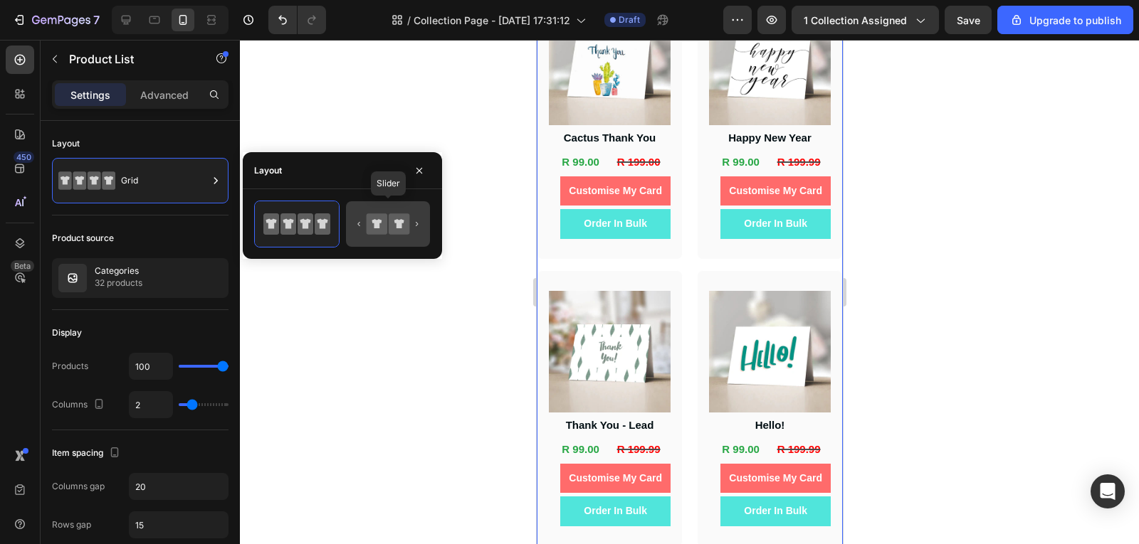
click at [367, 223] on icon at bounding box center [376, 223] width 21 height 21
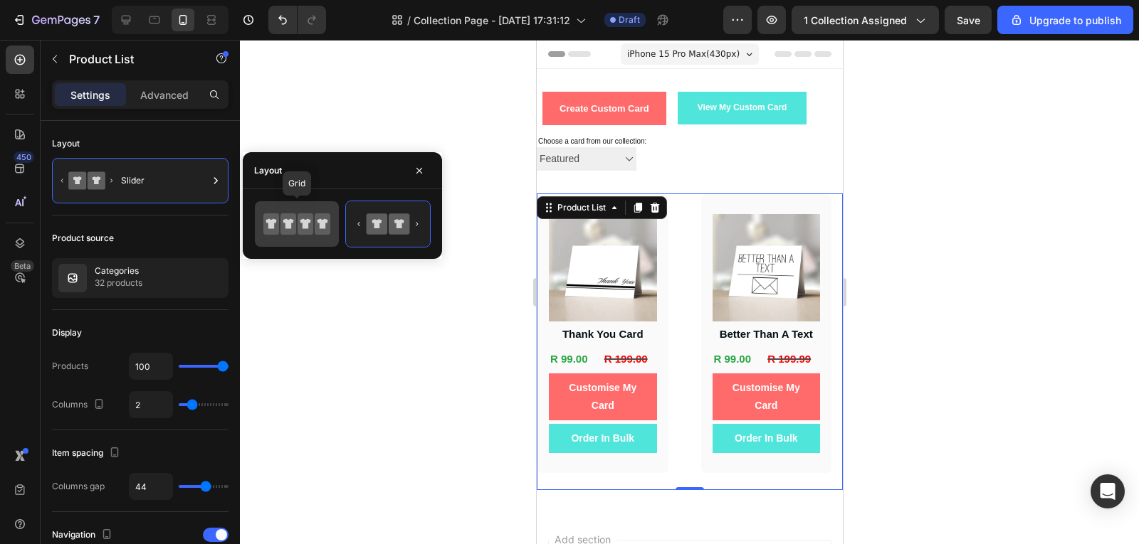
click at [273, 229] on icon at bounding box center [271, 223] width 16 height 21
